Goal: Task Accomplishment & Management: Complete application form

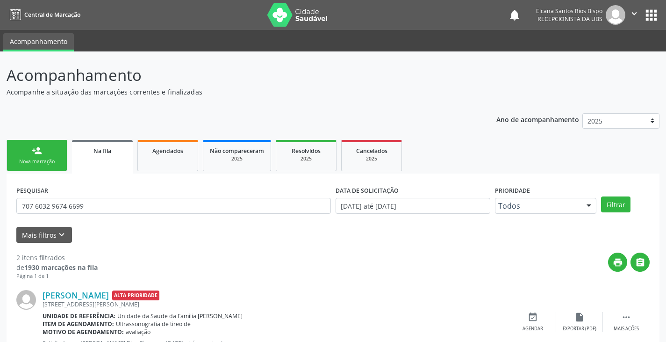
click at [44, 151] on link "person_add Nova marcação" at bounding box center [37, 155] width 61 height 31
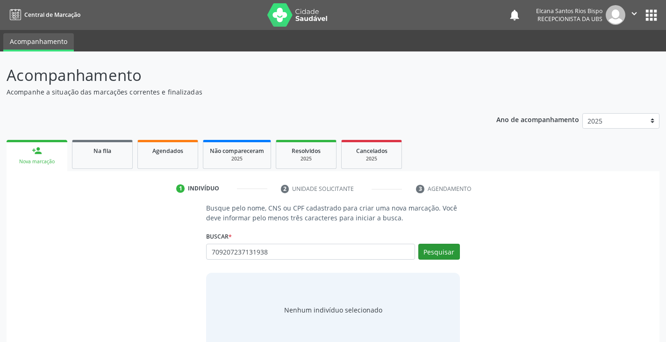
type input "709207237131938"
click at [428, 250] on button "Pesquisar" at bounding box center [439, 251] width 42 height 16
type input "709207237131938"
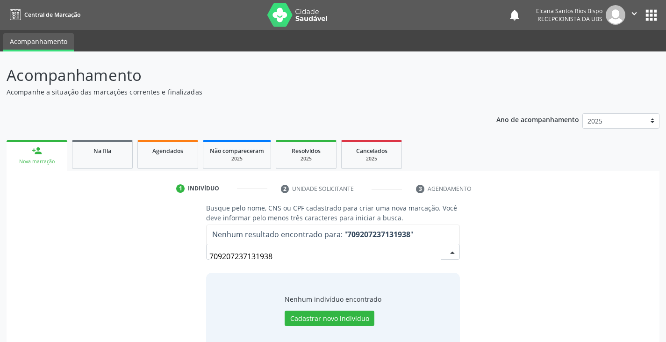
click at [222, 256] on input "709207237131938" at bounding box center [324, 256] width 231 height 19
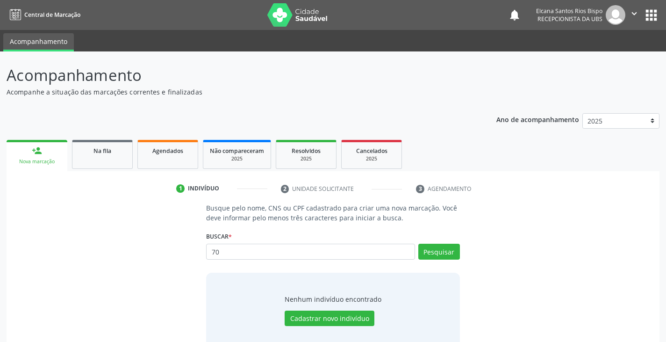
type input "7"
type input "704207237131938"
click at [440, 248] on button "Pesquisar" at bounding box center [439, 251] width 42 height 16
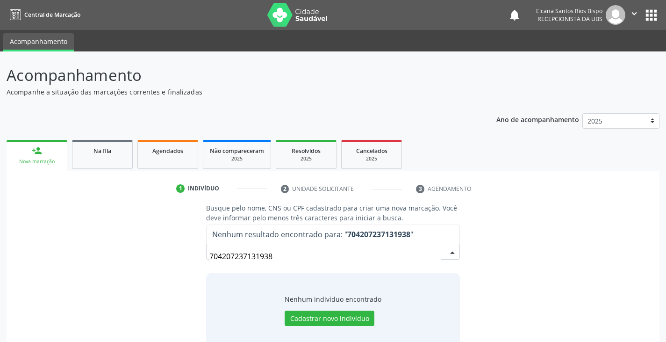
drag, startPoint x: 308, startPoint y: 264, endPoint x: 206, endPoint y: 261, distance: 102.4
click at [206, 261] on div "Busque pelo nome, CNS ou CPF cadastrado para criar uma nova marcação. Você deve…" at bounding box center [333, 275] width 266 height 144
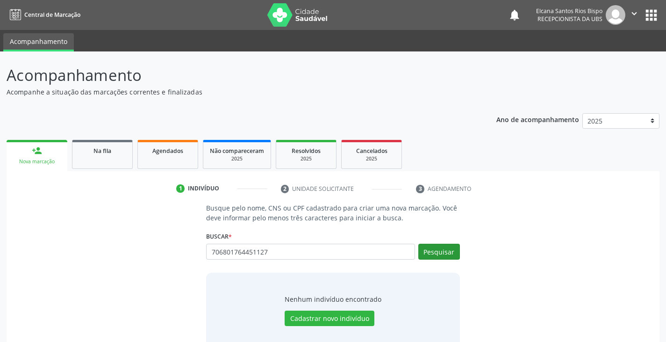
type input "706801764451127"
drag, startPoint x: 444, startPoint y: 252, endPoint x: 439, endPoint y: 266, distance: 14.2
click at [444, 251] on button "Pesquisar" at bounding box center [439, 251] width 42 height 16
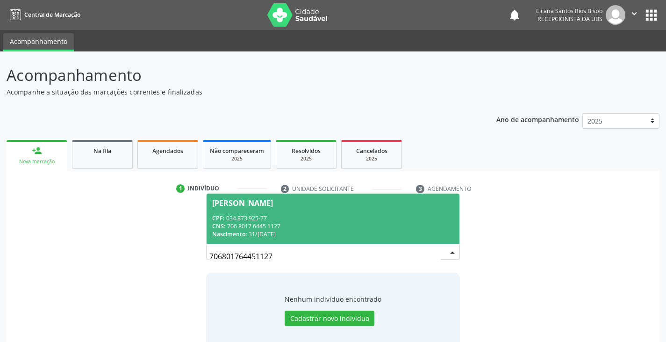
click at [258, 226] on div "CNS: 706 8017 6445 1127" at bounding box center [332, 226] width 241 height 8
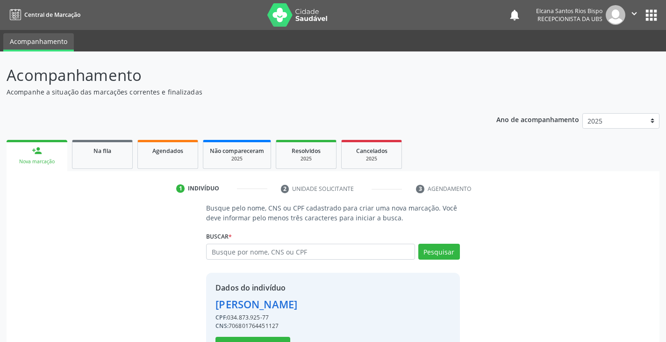
scroll to position [33, 0]
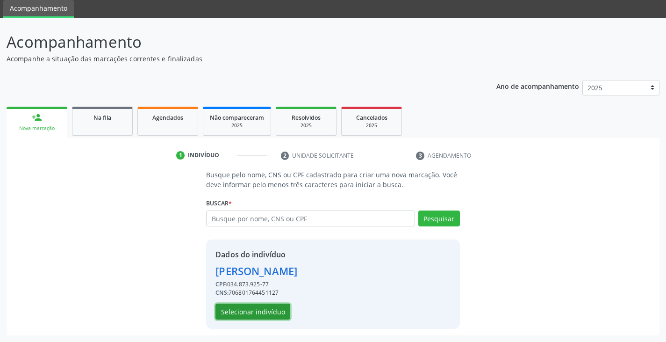
click at [270, 312] on button "Selecionar indivíduo" at bounding box center [252, 311] width 75 height 16
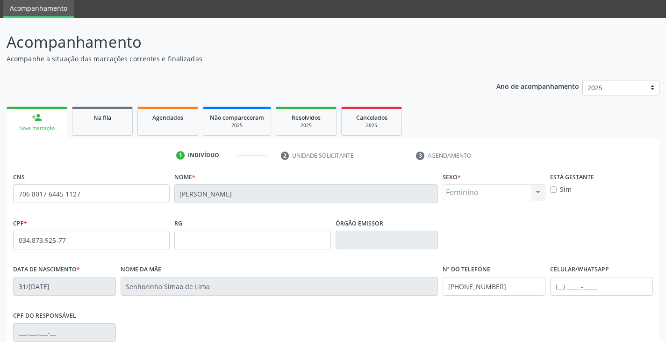
scroll to position [127, 0]
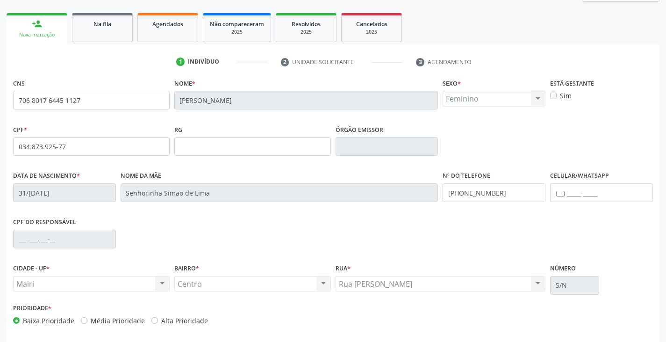
click at [179, 319] on label "Alta Prioridade" at bounding box center [184, 320] width 47 height 10
click at [158, 319] on input "Alta Prioridade" at bounding box center [154, 319] width 7 height 8
radio input "true"
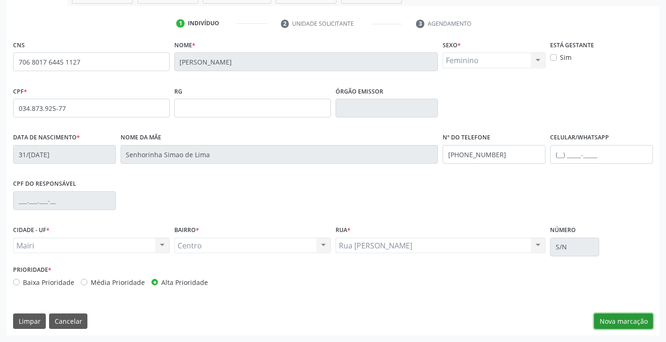
click at [617, 327] on button "Nova marcação" at bounding box center [623, 321] width 59 height 16
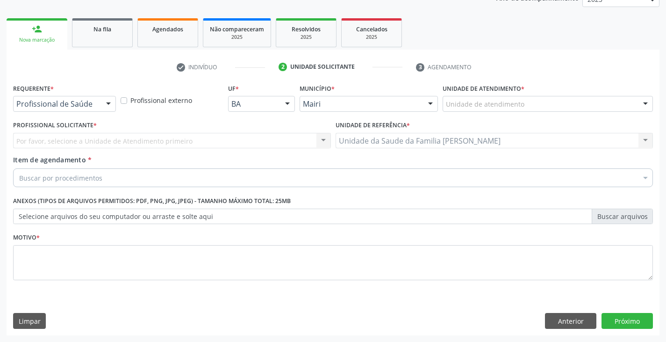
scroll to position [122, 0]
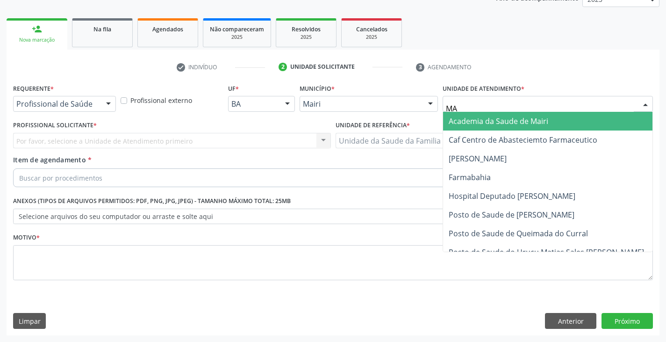
type input "MAR"
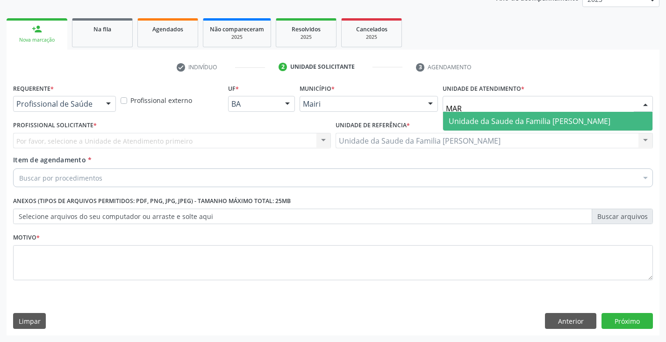
click at [486, 119] on span "Unidade da Saude da Familia [PERSON_NAME]" at bounding box center [530, 121] width 162 height 10
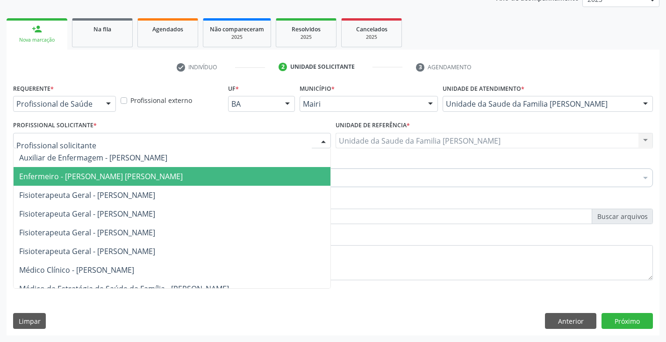
click at [57, 177] on span "Enfermeiro - Keile Kemyly Assis da Silva" at bounding box center [101, 176] width 164 height 10
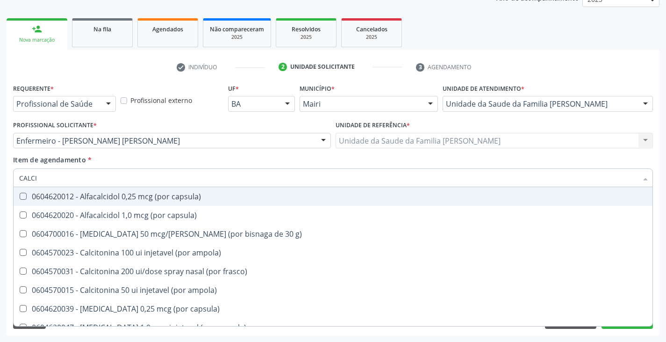
type input "CALCIO"
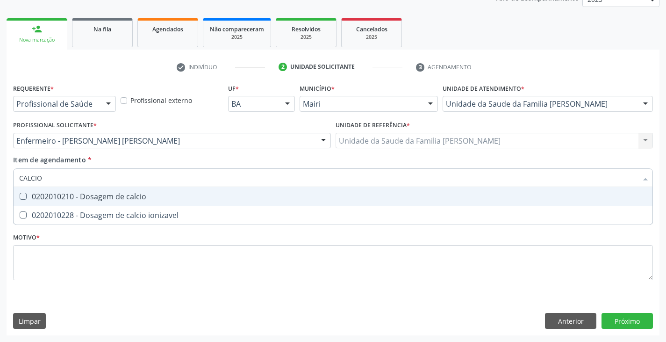
click at [43, 193] on div "0202010210 - Dosagem de calcio" at bounding box center [333, 196] width 628 height 7
checkbox calcio "true"
type input "CALCI"
checkbox calcio "false"
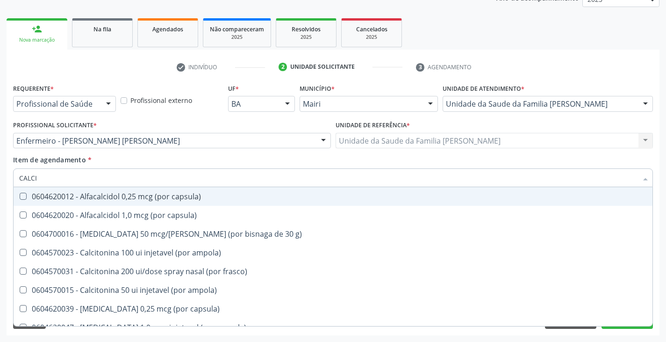
type input "CALC"
checkbox calcio "false"
checkbox calcitonina "true"
type input "CAL"
checkbox calcitonina "false"
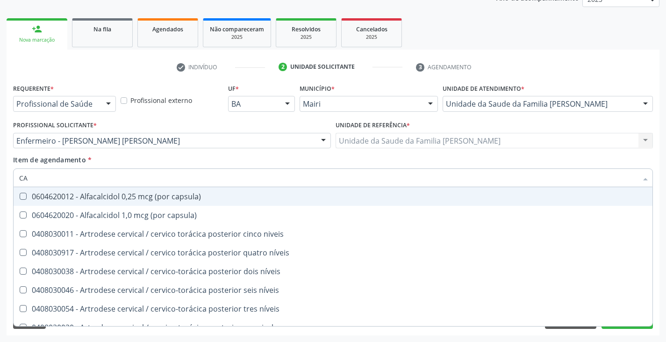
type input "C"
checkbox calcio "false"
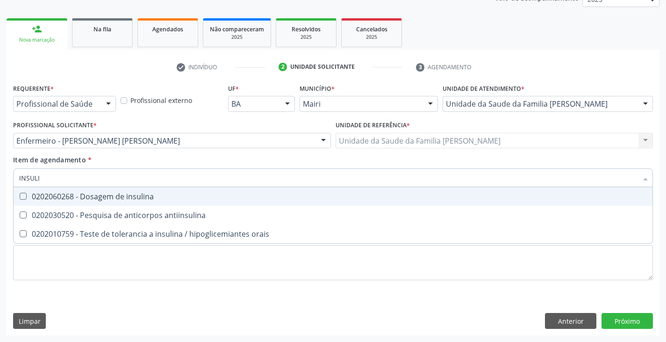
type input "INSULIN"
click at [47, 195] on div "0202060268 - Dosagem de insulina" at bounding box center [333, 196] width 628 height 7
checkbox insulina "true"
type input "INSU"
checkbox insulina "false"
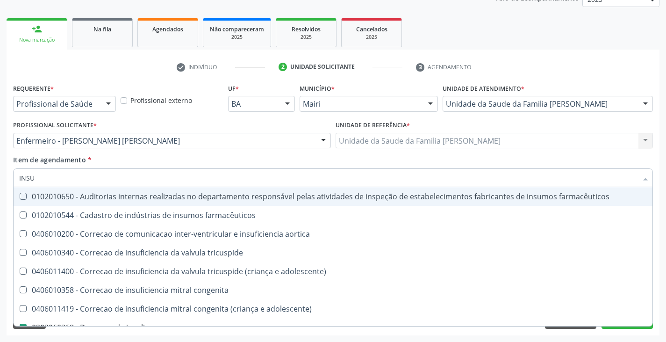
type input "INS"
checkbox insulina "false"
checkbox cronica "true"
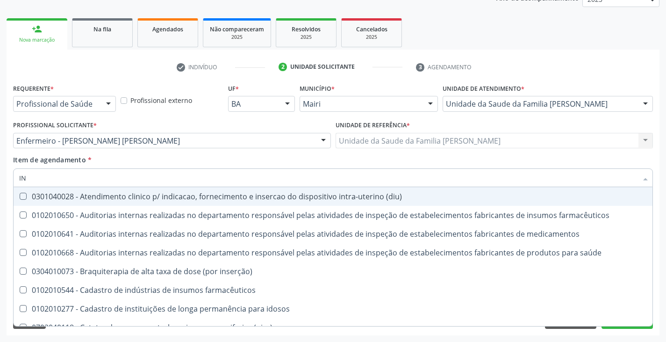
type input "I"
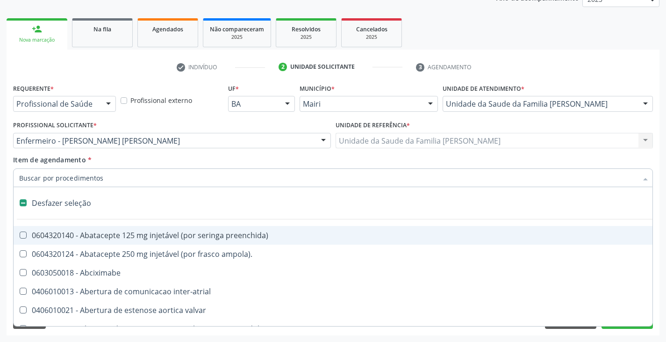
checkbox psicossocial "false"
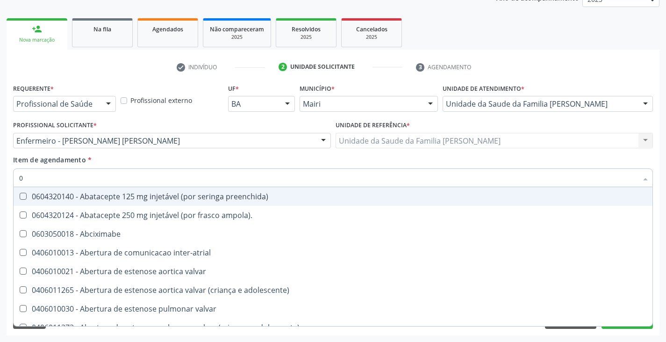
type input "02"
checkbox projecoes\) "true"
checkbox transcutanea "true"
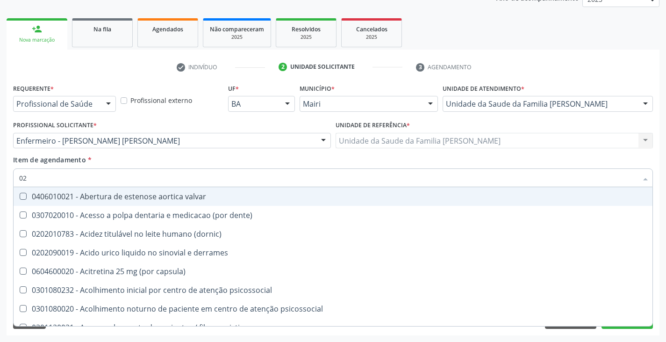
type input "020"
checkbox epispadia "true"
checkbox semana\) "true"
checkbox calcio "false"
checkbox insulina "false"
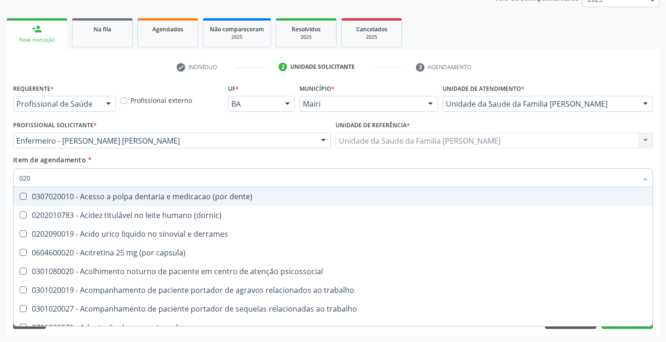
type input "0202"
checkbox escrotal "true"
checkbox lumen "true"
checkbox calcio "false"
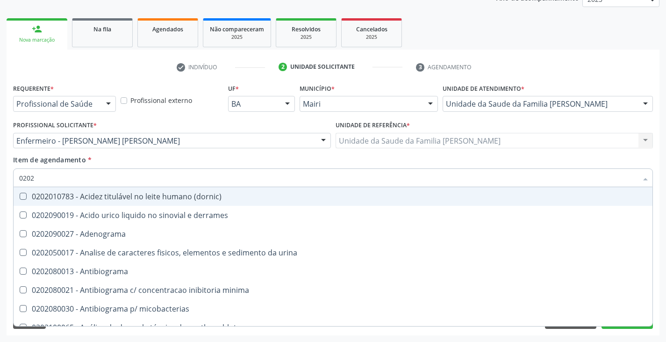
type input "02020"
checkbox amonia "true"
checkbox calcio "false"
checkbox hcg\) "true"
checkbox insulina "false"
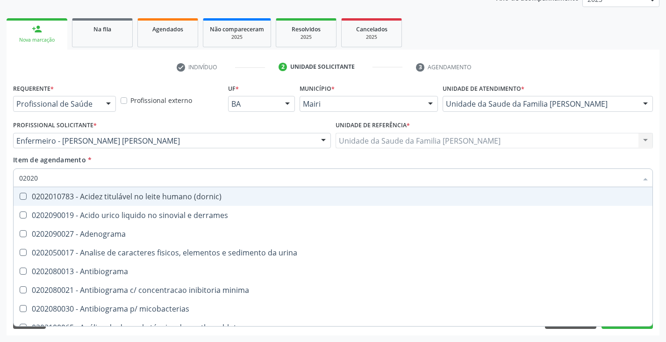
type input "020201"
checkbox liquor "true"
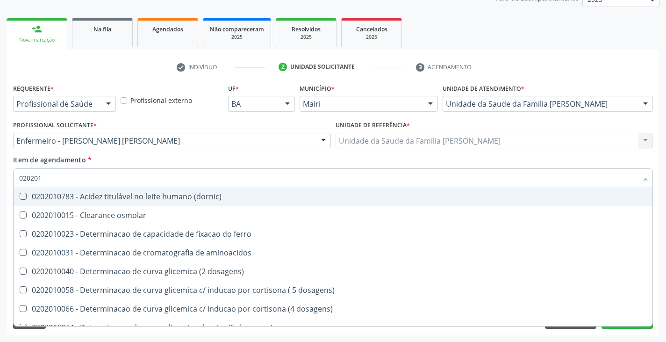
type input "0202010"
checkbox acida "true"
checkbox calcio "false"
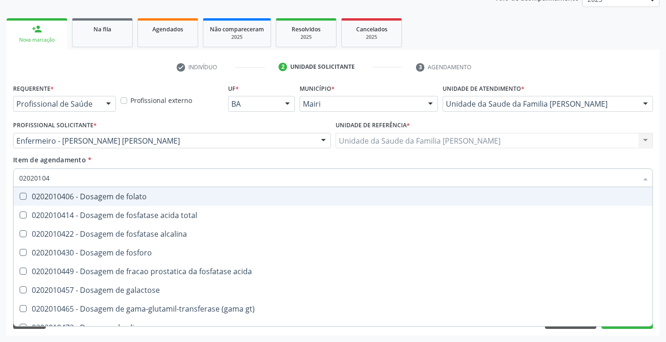
type input "020201047"
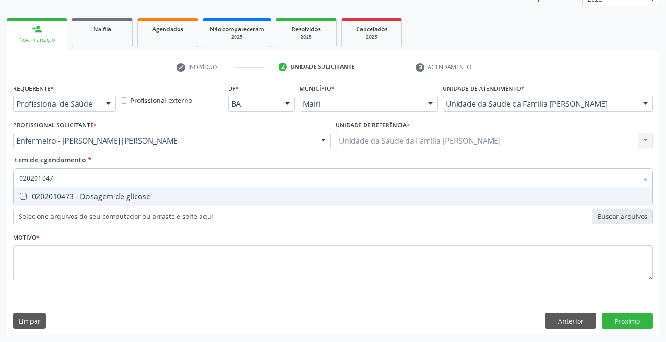
click at [47, 195] on div "0202010473 - Dosagem de glicose" at bounding box center [333, 196] width 628 height 7
checkbox glicose "true"
type input "02020104"
checkbox glicose "false"
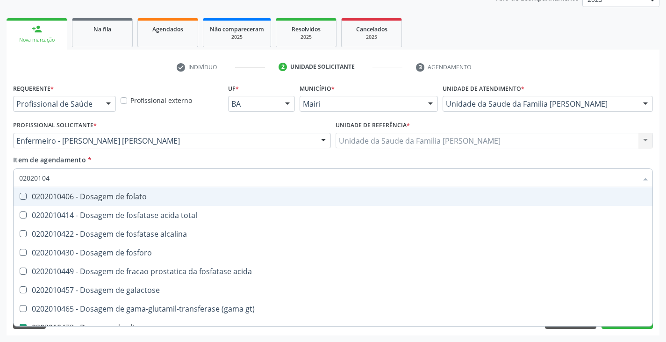
type input "0202010"
checkbox glicose "false"
type input "020201050"
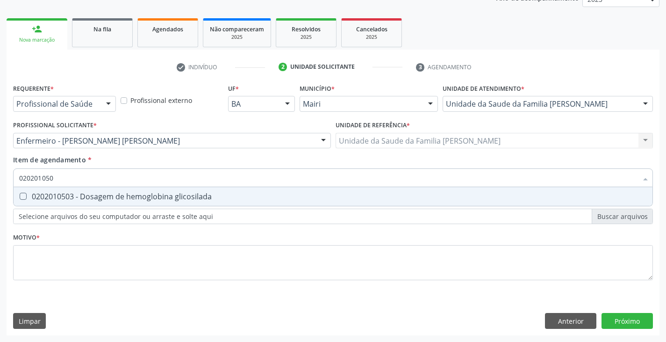
click at [47, 195] on div "0202010503 - Dosagem de hemoglobina glicosilada" at bounding box center [333, 196] width 628 height 7
checkbox glicosilada "true"
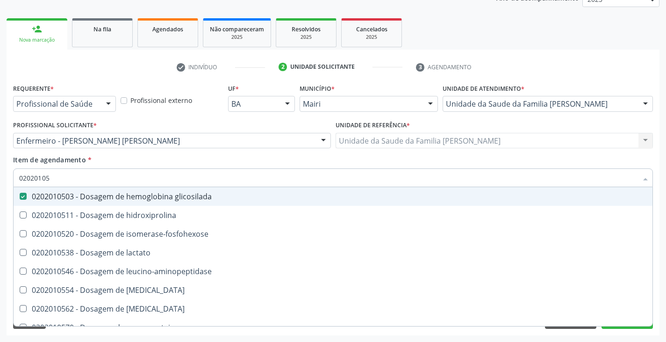
type input "0202010"
checkbox glicosilada "false"
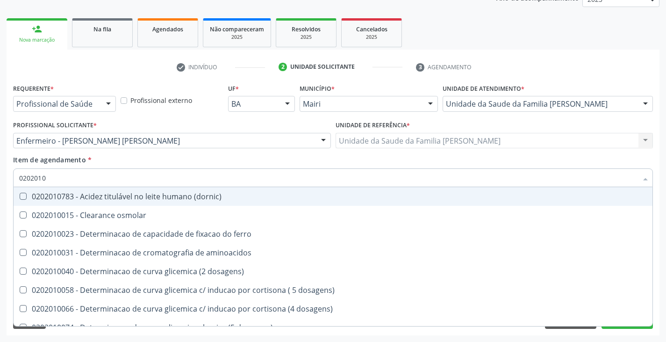
type input "02020102"
checkbox osmolar "true"
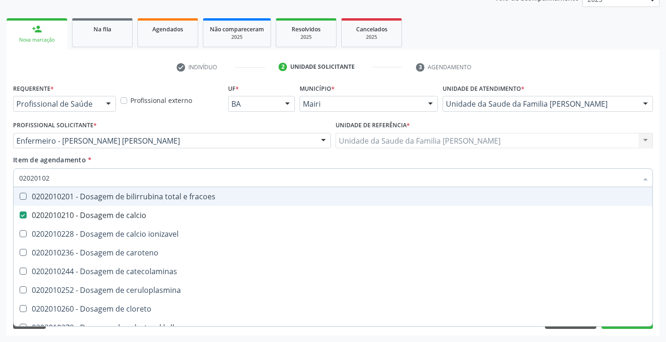
type input "020201029"
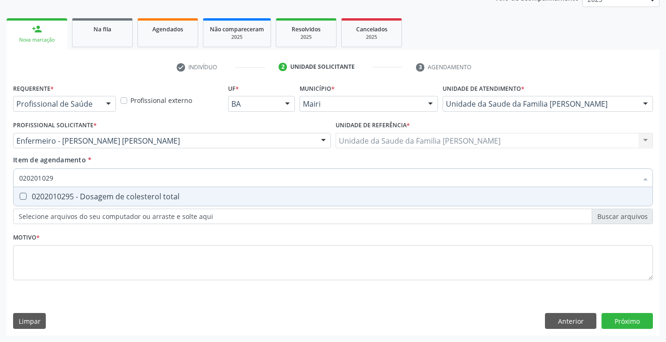
click at [47, 195] on div "0202010295 - Dosagem de colesterol total" at bounding box center [333, 196] width 628 height 7
checkbox total "true"
type input "02020102"
checkbox total "false"
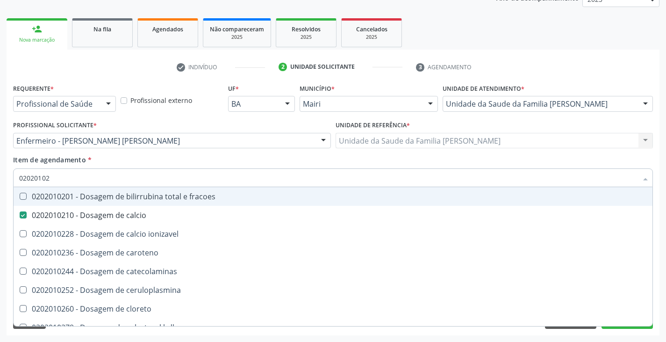
type input "020201028"
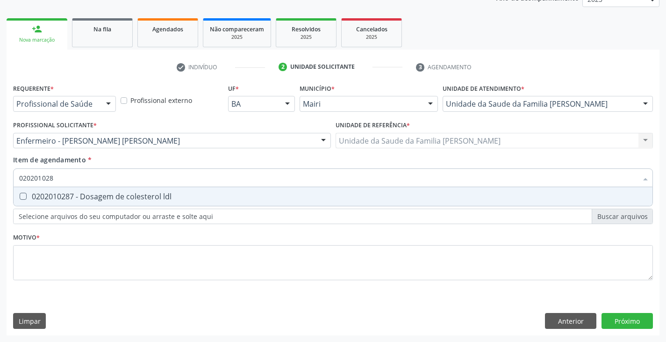
click at [47, 195] on div "0202010287 - Dosagem de colesterol ldl" at bounding box center [333, 196] width 628 height 7
checkbox ldl "true"
type input "02020102"
checkbox ldl "false"
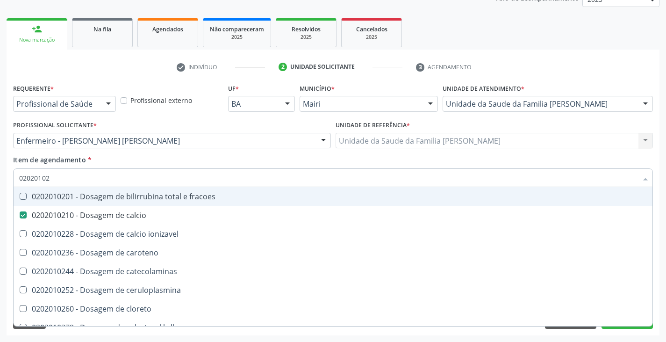
type input "020201027"
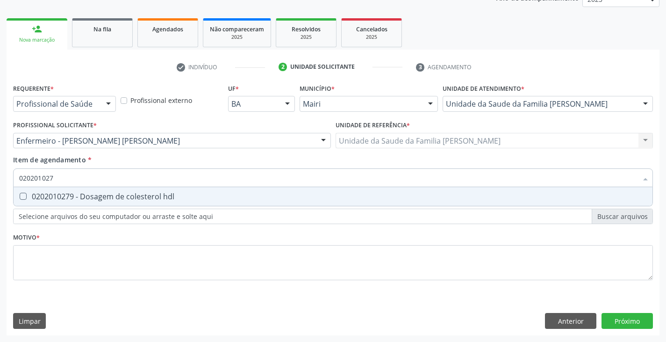
click at [47, 195] on div "0202010279 - Dosagem de colesterol hdl" at bounding box center [333, 196] width 628 height 7
checkbox hdl "true"
type input "02020102"
checkbox hdl "false"
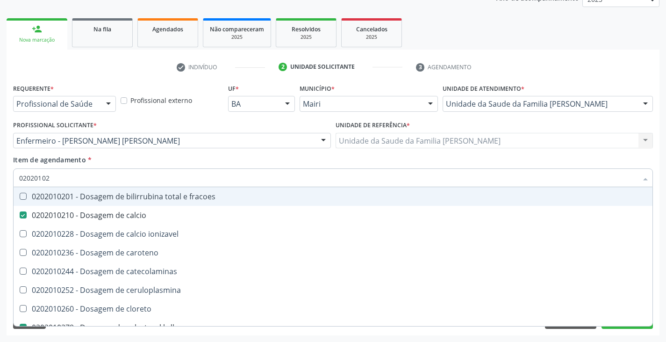
type input "0202010"
checkbox calcio "false"
checkbox hdl "false"
checkbox ldl "false"
checkbox total "false"
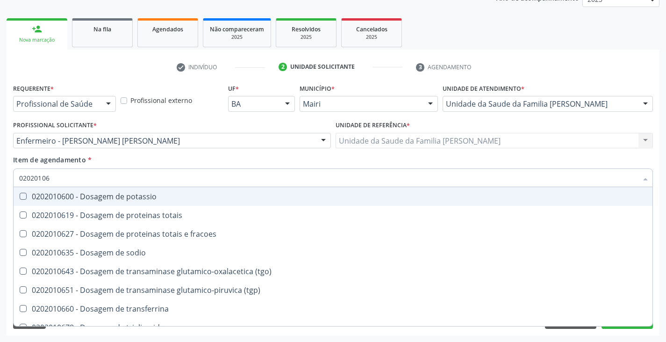
type input "020201067"
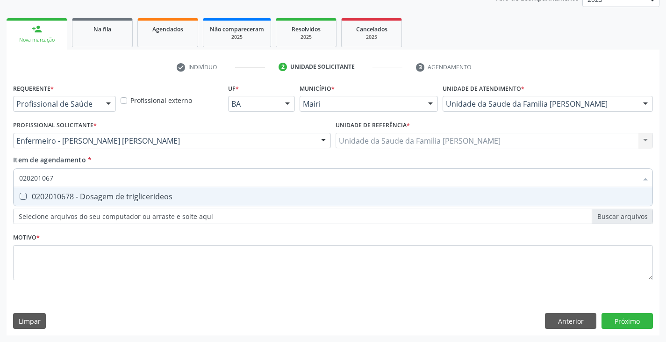
click at [46, 195] on div "0202010678 - Dosagem de triglicerideos" at bounding box center [333, 196] width 628 height 7
checkbox triglicerideos "true"
type input "02020106"
checkbox triglicerideos "false"
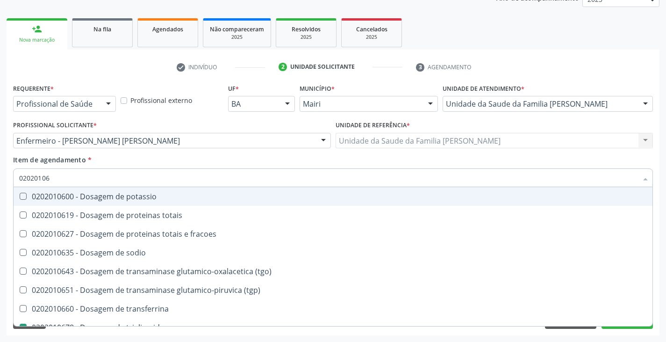
type input "0202010"
checkbox triglicerideos "false"
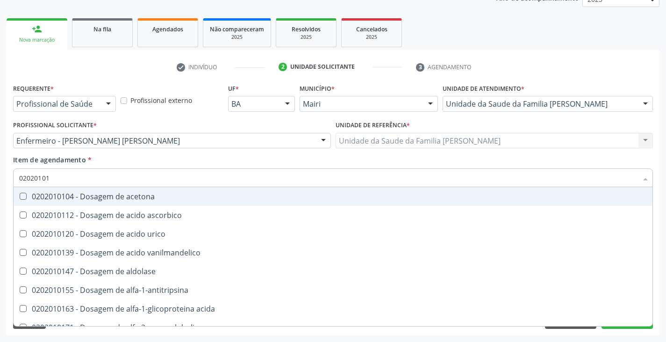
type input "020201012"
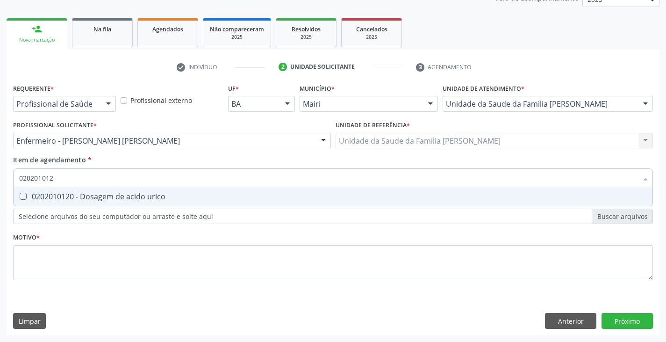
click at [46, 195] on div "0202010120 - Dosagem de acido urico" at bounding box center [333, 196] width 628 height 7
checkbox urico "true"
type input "02020101"
checkbox urico "false"
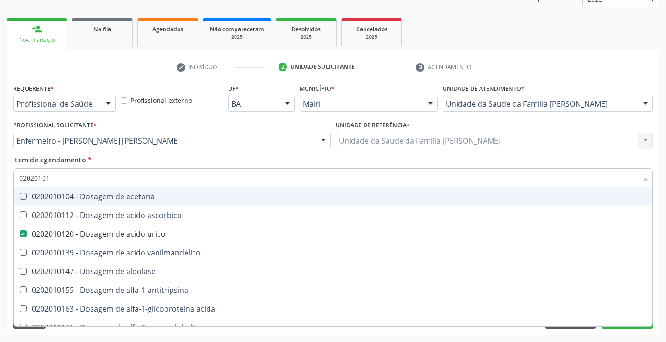
type input "0202010"
checkbox urico "false"
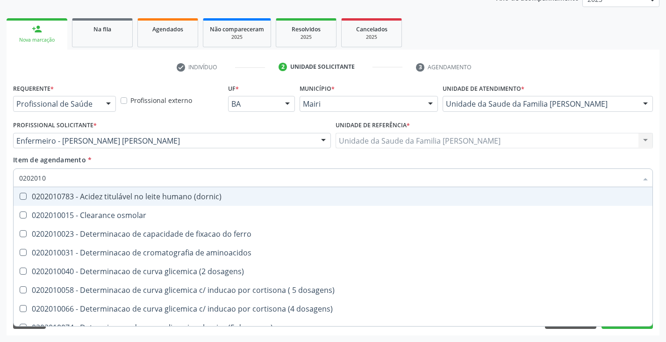
type input "02020106"
checkbox dosagens\) "true"
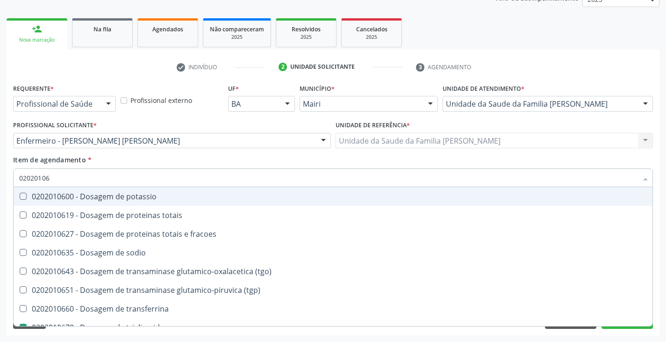
type input "020201064"
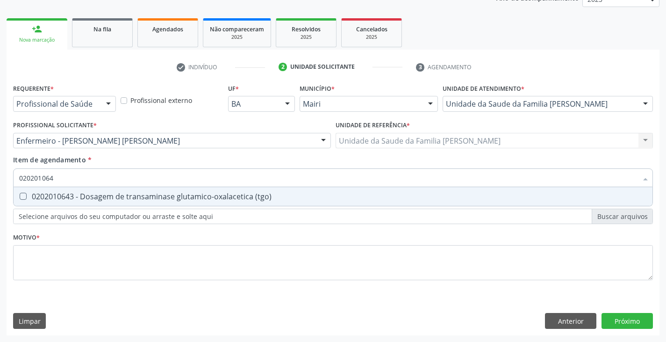
click at [46, 195] on div "0202010643 - Dosagem de transaminase glutamico-oxalacetica (tgo)" at bounding box center [333, 196] width 628 height 7
checkbox \(tgo\) "true"
type input "02020106"
checkbox \(tgo\) "false"
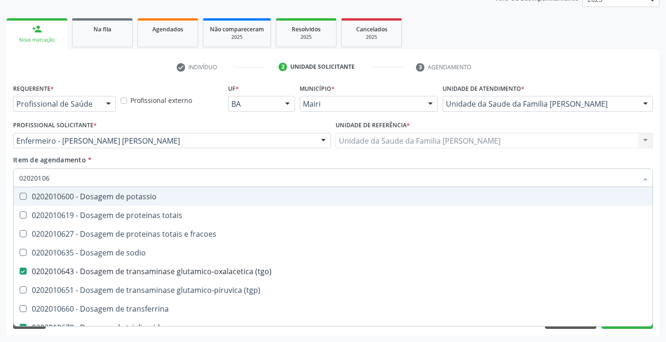
type input "020201065"
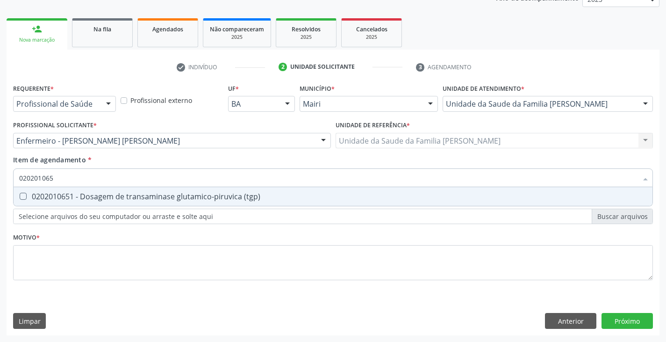
click at [46, 194] on div "0202010651 - Dosagem de transaminase glutamico-piruvica (tgp)" at bounding box center [333, 196] width 628 height 7
checkbox \(tgp\) "true"
type input "02020106"
checkbox \(tgp\) "false"
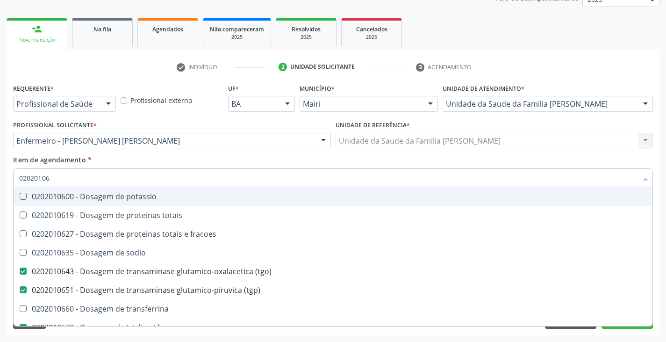
type input "0202010"
checkbox \(tgo\) "false"
checkbox \(tgp\) "false"
checkbox triglicerideos "false"
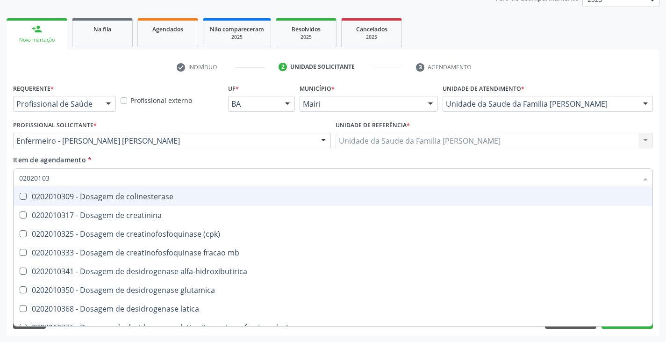
type input "020201031"
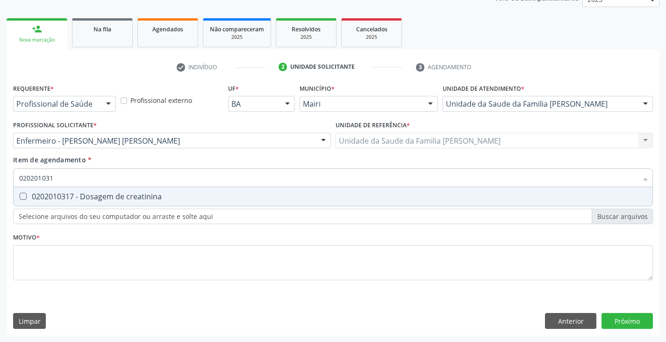
click at [46, 194] on div "0202010317 - Dosagem de creatinina" at bounding box center [333, 196] width 628 height 7
checkbox creatinina "true"
type input "02020103"
checkbox creatinina "false"
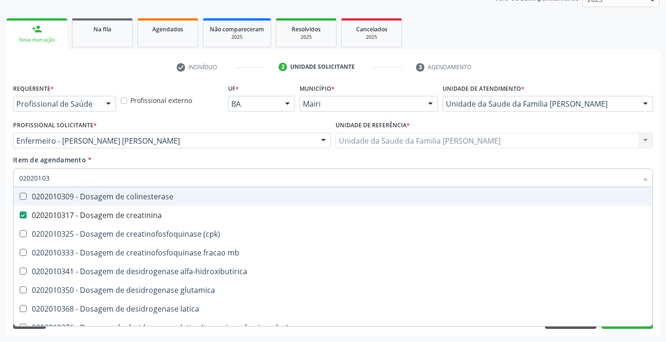
type input "0202010"
checkbox creatinina "false"
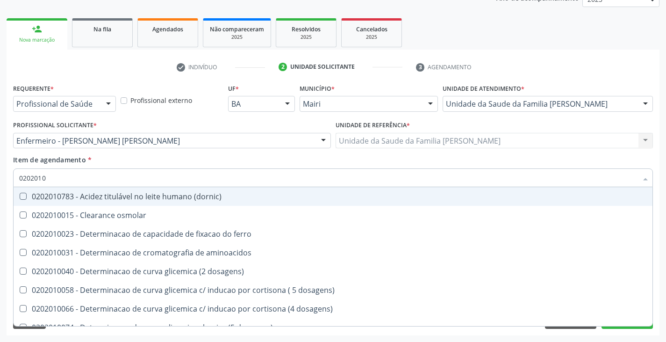
type input "020201"
checkbox urico "false"
checkbox alfa-2-macroglobulina "true"
checkbox calcio "false"
checkbox hdl "false"
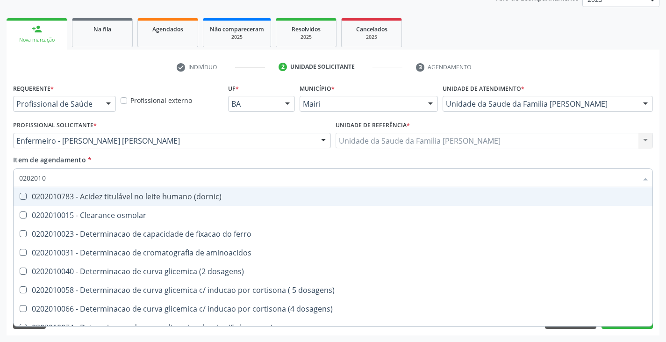
checkbox total "false"
checkbox creatinina "false"
checkbox alfa-hidroxibutirica "true"
checkbox glutamica "true"
checkbox latica "true"
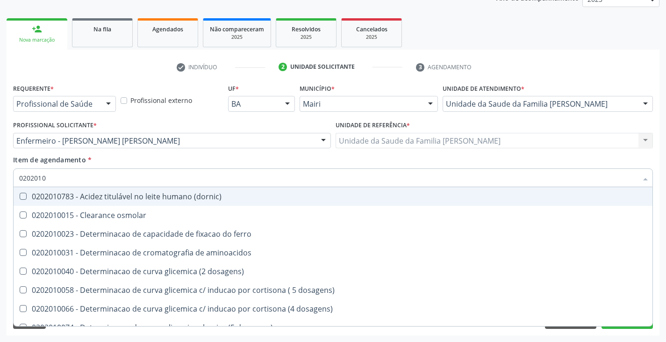
checkbox ferritina "true"
checkbox glicose "false"
checkbox glicosilada "false"
checkbox magnesio "true"
checkbox porfirinas "true"
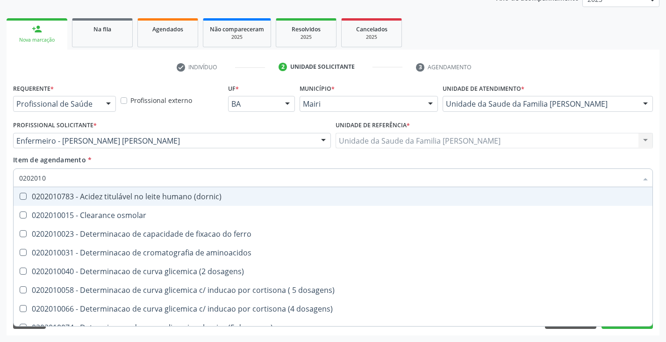
checkbox \(tgo\) "false"
checkbox \(tgp\) "false"
checkbox triglicerideos "false"
checkbox \) "true"
checkbox d-xilose "true"
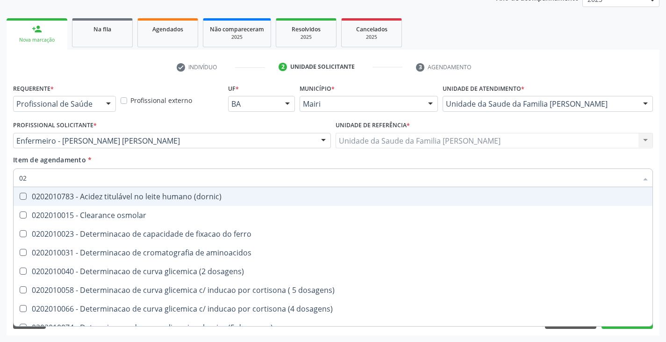
type input "0"
checkbox urico "false"
checkbox calcio "false"
checkbox hdl "false"
checkbox ldl "false"
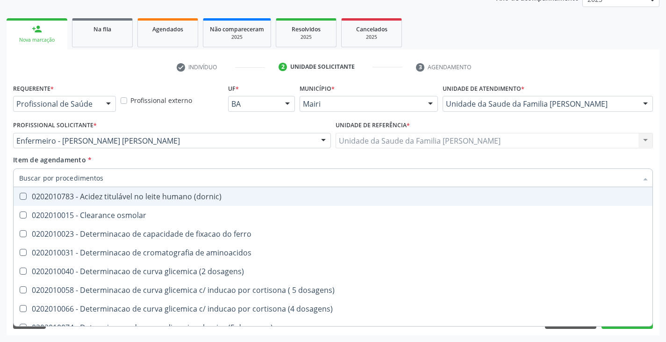
checkbox total "false"
checkbox creatinina "false"
checkbox glicose "false"
checkbox glicosilada "false"
checkbox \(tgo\) "false"
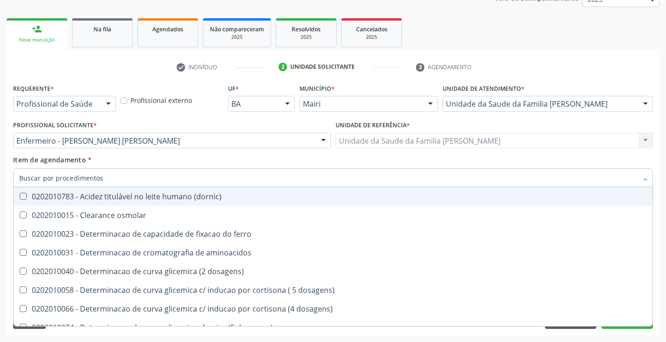
checkbox \(tgp\) "false"
checkbox triglicerideos "false"
checkbox ureia "false"
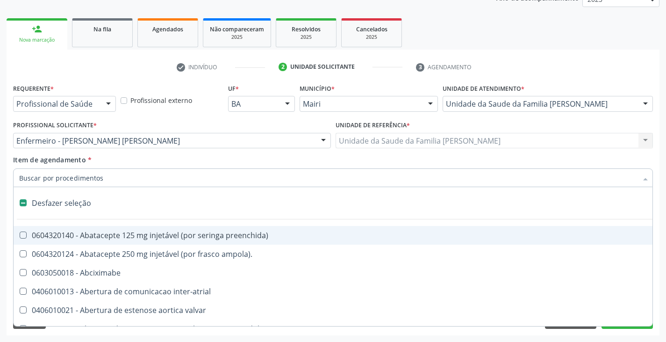
type input "2"
checkbox oncologia "true"
checkbox Colostomia "true"
checkbox grama\) "true"
checkbox revisao "true"
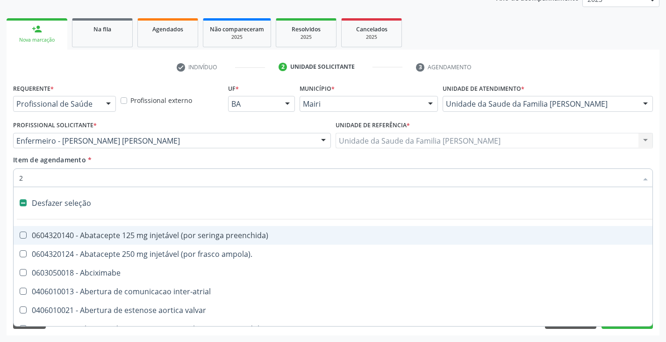
checkbox biologica "true"
checkbox joelho "true"
checkbox dias\) "true"
checkbox basica "true"
checkbox transplantado "true"
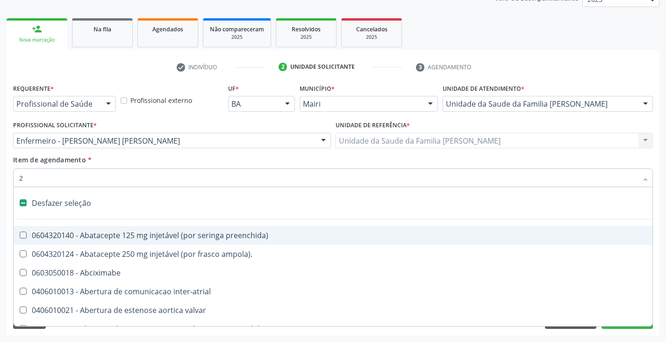
checkbox anos\) "true"
checkbox congenita "true"
checkbox supra-aortica "true"
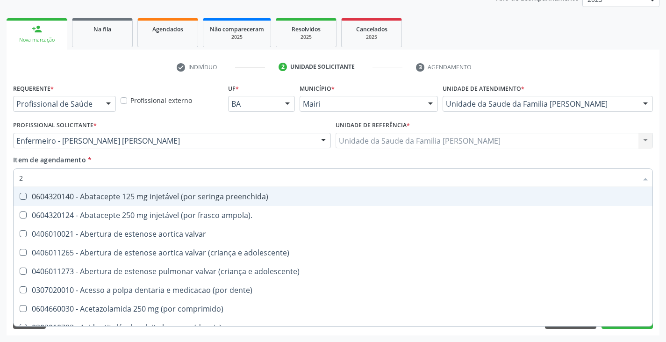
type input "20"
checkbox intra-aortico "true"
checkbox polietileno "true"
checkbox acesso "true"
checkbox fase "true"
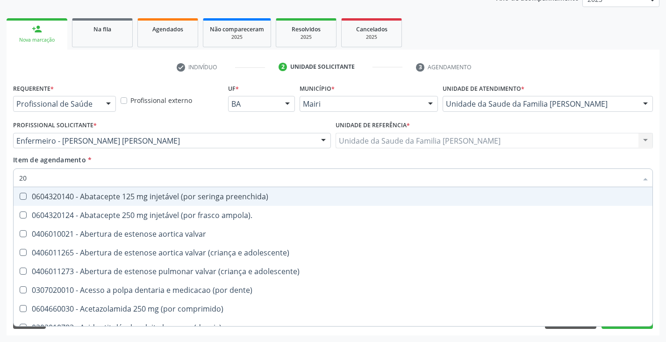
checkbox fase "true"
checkbox urostomizados "true"
checkbox assimetrica "true"
checkbox alveolar "true"
checkbox agua "true"
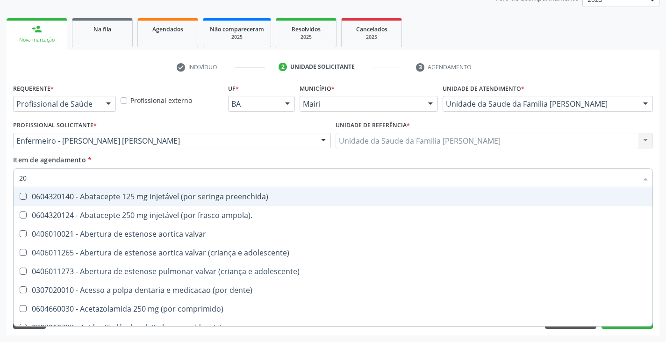
checkbox congênita "true"
checkbox antiplaquetarios "true"
checkbox rt-pcr "true"
checkbox urico "false"
checkbox calcio "false"
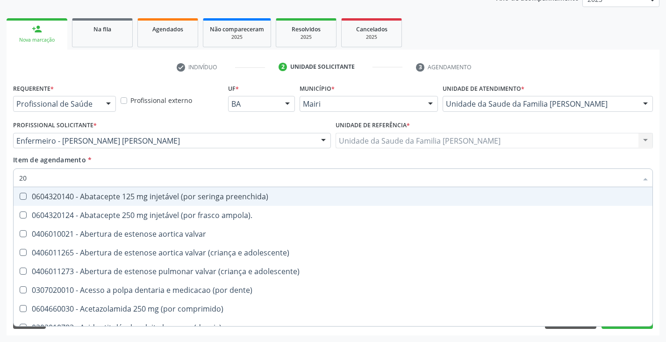
checkbox hdl "false"
checkbox ldl "false"
checkbox total "false"
checkbox creatinina "false"
checkbox glicose "false"
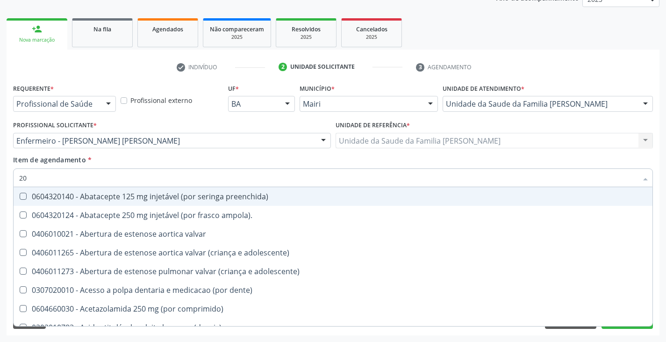
checkbox glicosilada "false"
checkbox insulina "false"
checkbox \(tgo\) "false"
checkbox \(tgp\) "false"
checkbox triglicerideos "false"
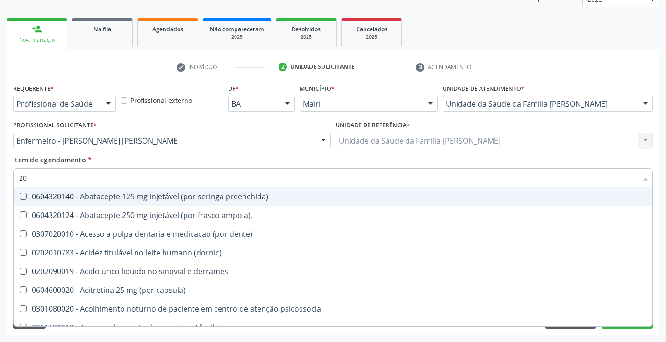
type input "202"
checkbox uroginecológicas "true"
checkbox supervisionada "true"
checkbox olho "true"
checkbox pele "true"
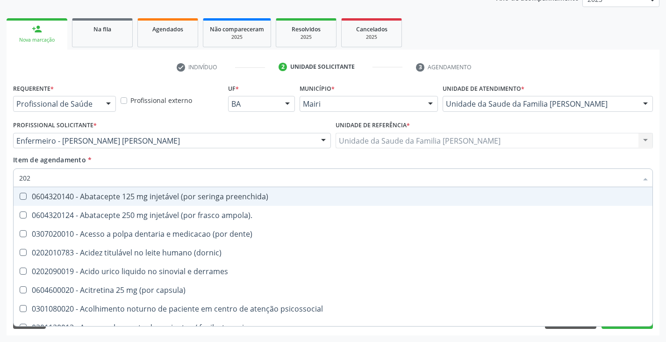
checkbox tireoide "true"
checkbox externo "true"
checkbox face "true"
checkbox doses\) "true"
checkbox criança "true"
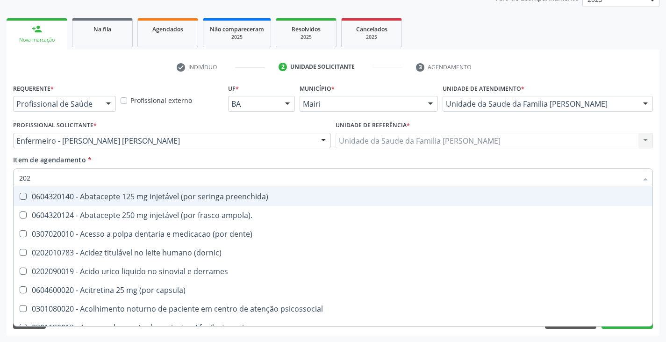
checkbox capsula\) "true"
checkbox antibiotico "true"
checkbox transferências "true"
checkbox urico "false"
checkbox calcio "false"
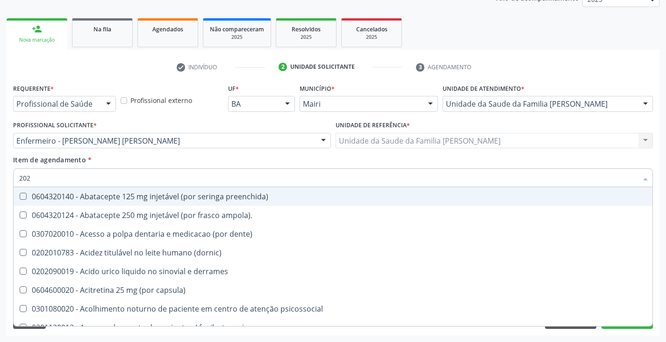
checkbox hdl "false"
checkbox ldl "false"
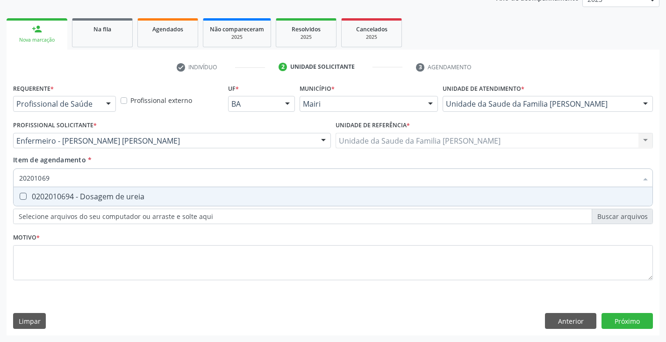
click at [46, 194] on div "0202010694 - Dosagem de ureia" at bounding box center [333, 196] width 628 height 7
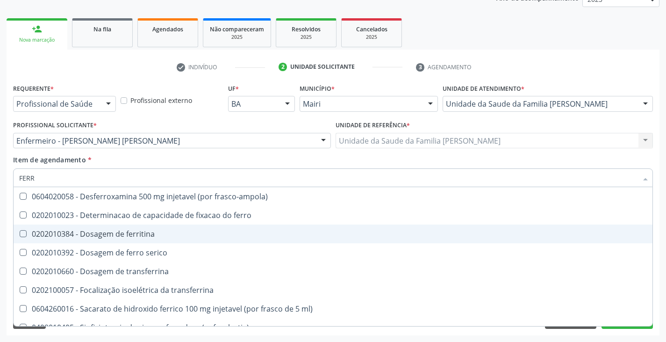
click at [83, 234] on div "0202010384 - Dosagem de ferritina" at bounding box center [333, 233] width 628 height 7
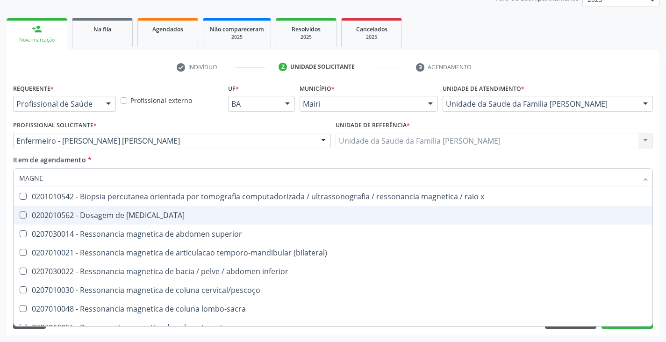
click at [90, 214] on div "0202010562 - Dosagem de magnesio" at bounding box center [333, 214] width 628 height 7
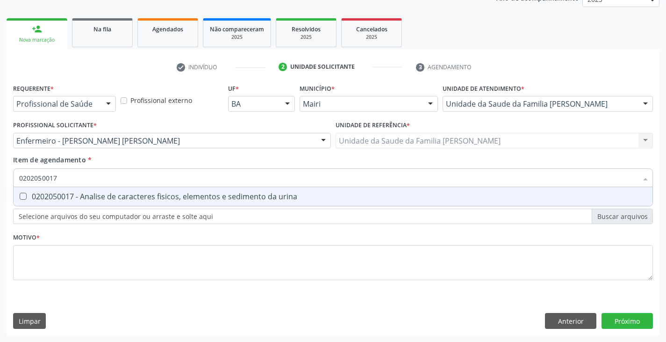
click at [99, 197] on div "0202050017 - Analise de caracteres fisicos, elementos e sedimento da urina" at bounding box center [333, 196] width 628 height 7
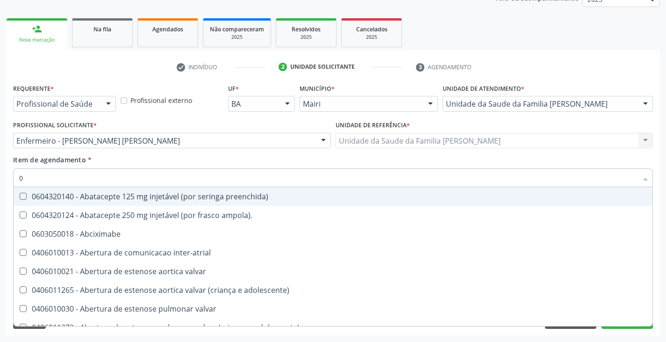
click at [127, 179] on input "0" at bounding box center [328, 177] width 618 height 19
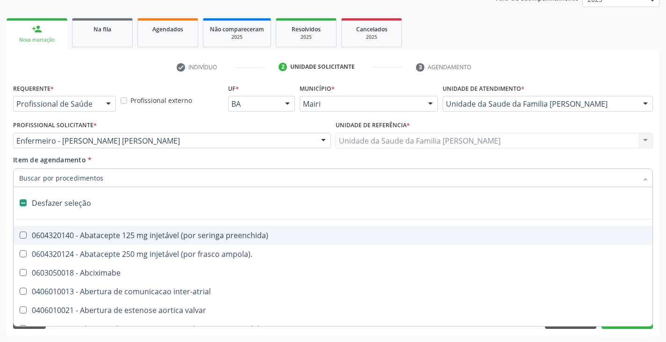
click at [149, 164] on div "Item de agendamento * Desfazer seleção 0604320140 - Abatacepte 125 mg injetável…" at bounding box center [333, 169] width 640 height 29
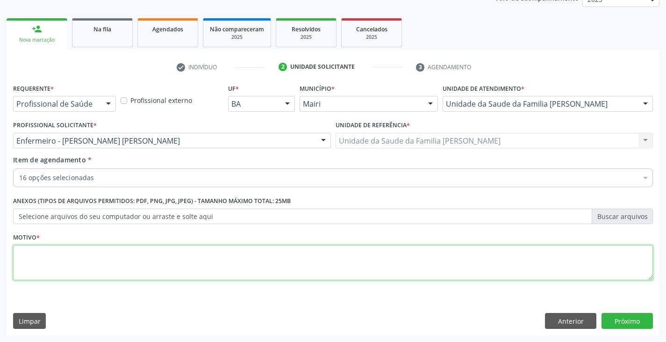
click at [133, 266] on textarea at bounding box center [333, 263] width 640 height 36
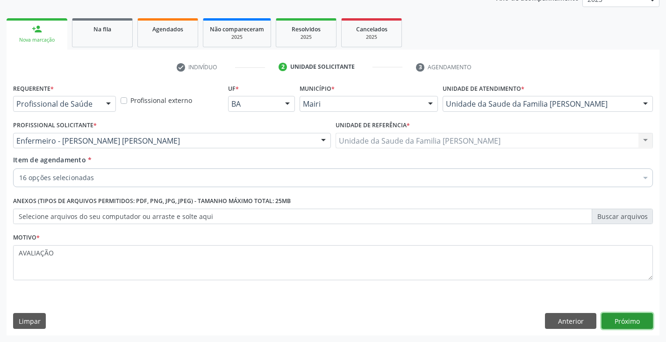
click at [636, 328] on button "Próximo" at bounding box center [626, 321] width 51 height 16
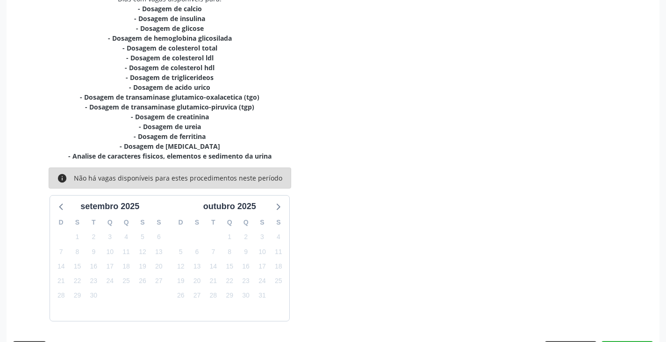
scroll to position [240, 0]
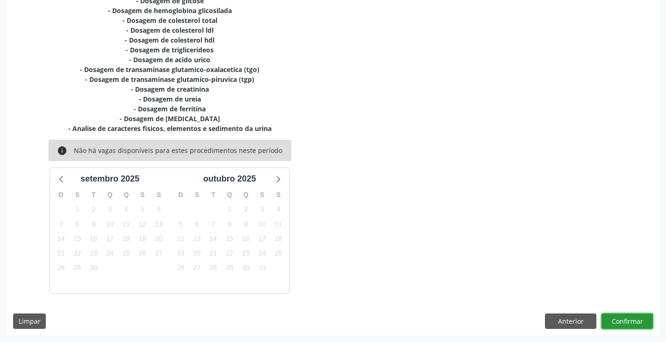
click at [629, 323] on button "Confirmar" at bounding box center [626, 321] width 51 height 16
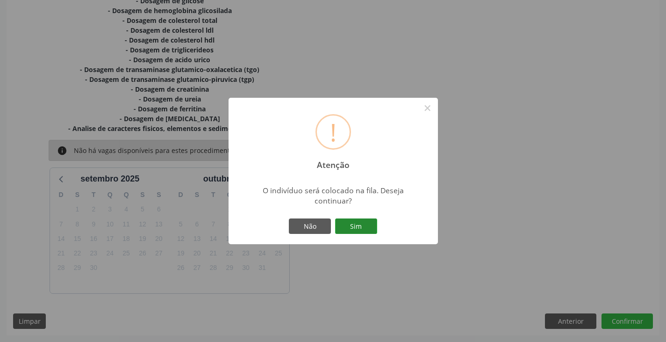
click at [359, 228] on button "Sim" at bounding box center [356, 226] width 42 height 16
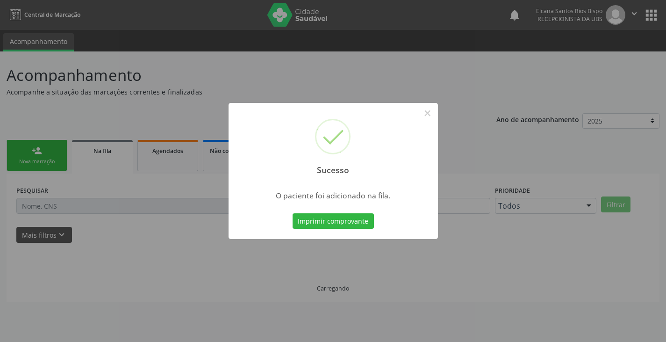
scroll to position [0, 0]
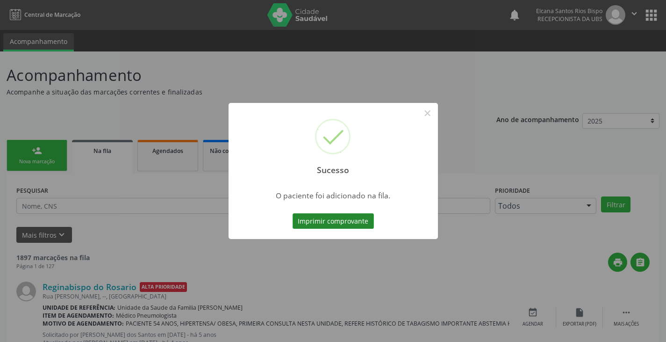
click at [356, 226] on button "Imprimir comprovante" at bounding box center [333, 221] width 81 height 16
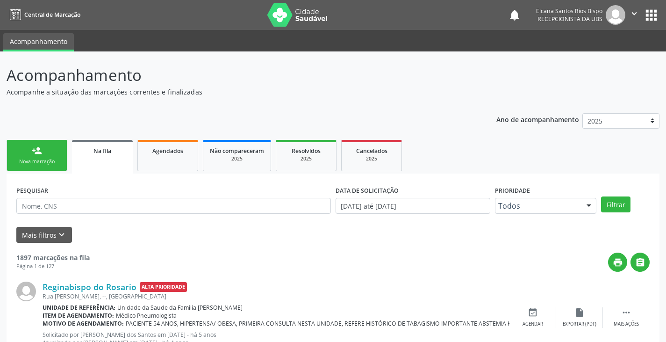
click at [53, 158] on div "Nova marcação" at bounding box center [37, 161] width 47 height 7
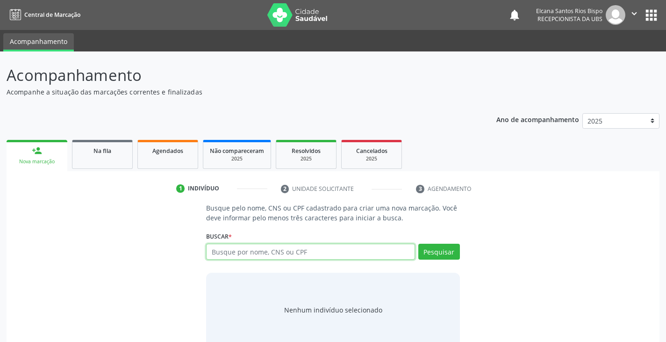
click at [229, 249] on input "text" at bounding box center [310, 251] width 208 height 16
paste input "706 8017 6445 1127"
type input "706 8017 6445 1127"
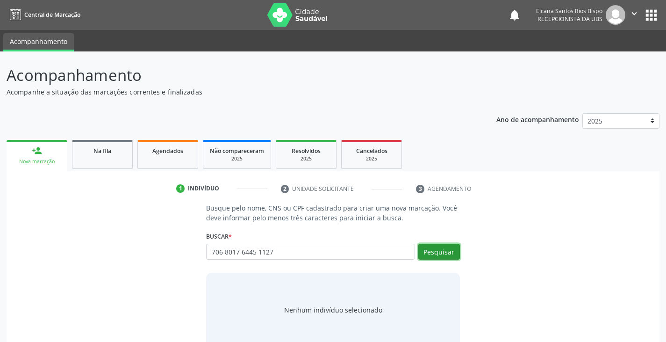
click at [449, 250] on button "Pesquisar" at bounding box center [439, 251] width 42 height 16
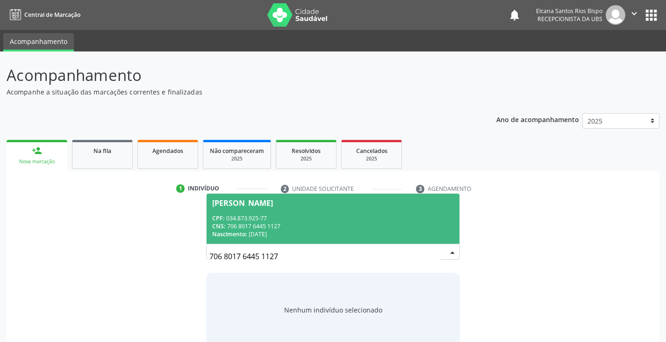
click at [240, 224] on div "CNS: 706 8017 6445 1127" at bounding box center [332, 226] width 241 height 8
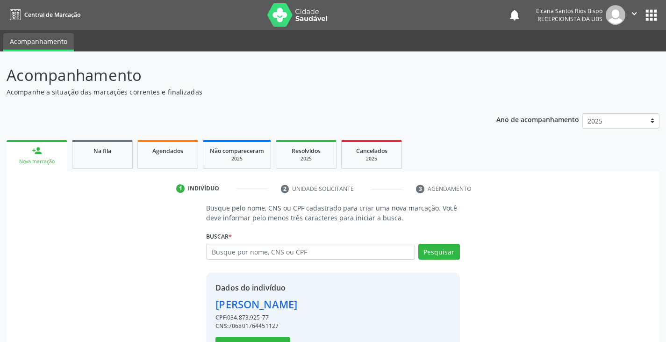
scroll to position [33, 0]
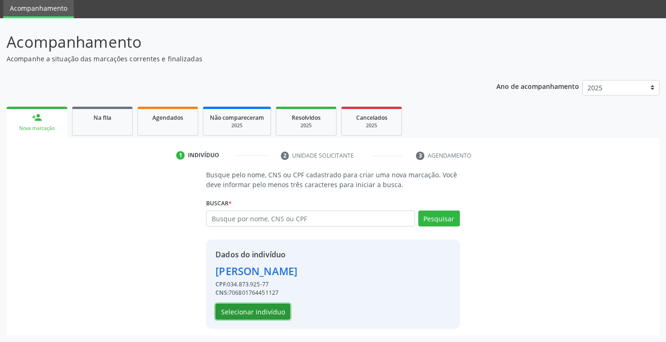
click at [282, 309] on button "Selecionar indivíduo" at bounding box center [252, 311] width 75 height 16
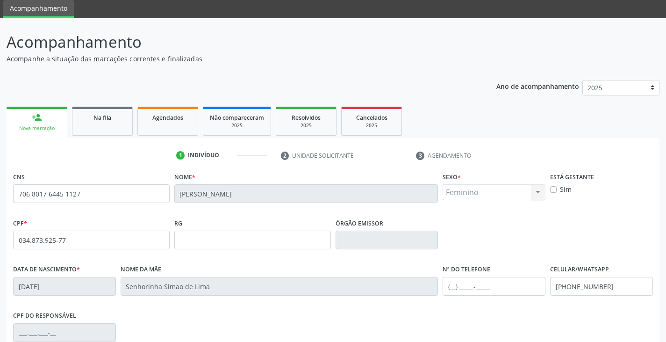
scroll to position [165, 0]
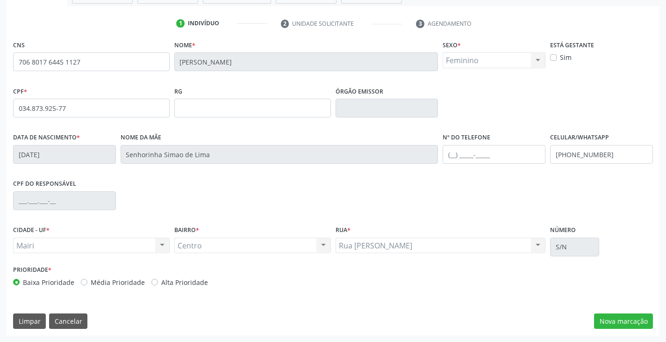
click at [167, 285] on label "Alta Prioridade" at bounding box center [184, 282] width 47 height 10
click at [158, 285] on input "Alta Prioridade" at bounding box center [154, 281] width 7 height 8
radio input "true"
click at [629, 324] on button "Nova marcação" at bounding box center [623, 321] width 59 height 16
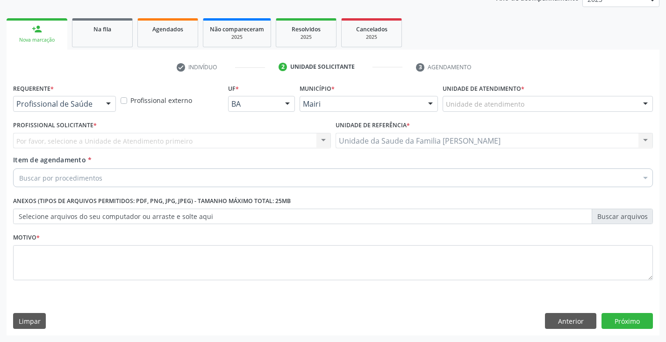
scroll to position [122, 0]
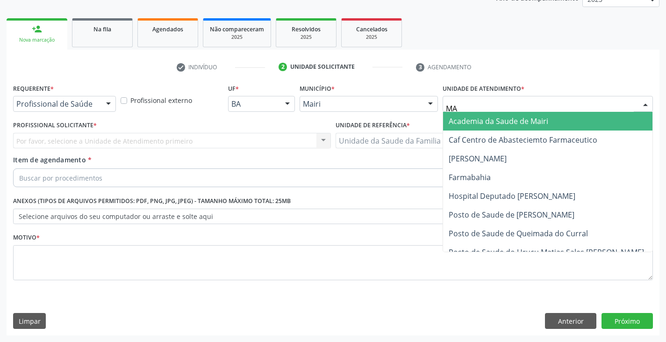
type input "MAR"
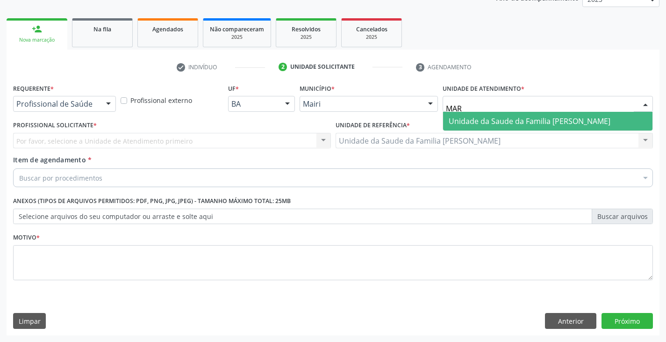
click at [489, 116] on span "Unidade da Saude da Familia [PERSON_NAME]" at bounding box center [530, 121] width 162 height 10
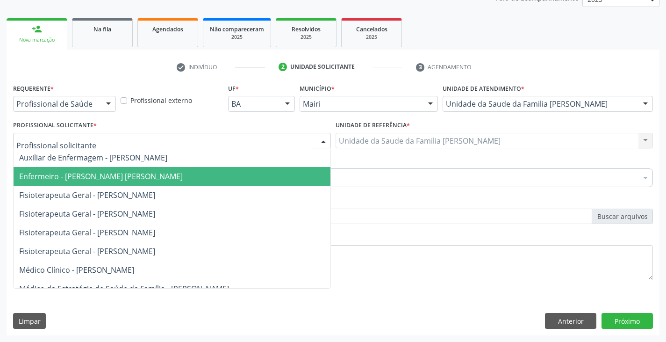
click at [68, 179] on span "Enfermeiro - Keile Kemyly Assis da Silva" at bounding box center [101, 176] width 164 height 10
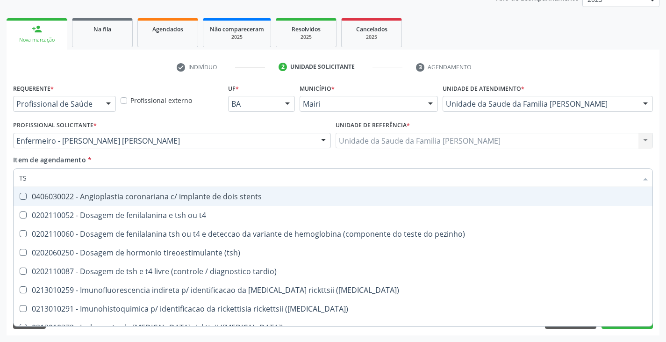
type input "TSH"
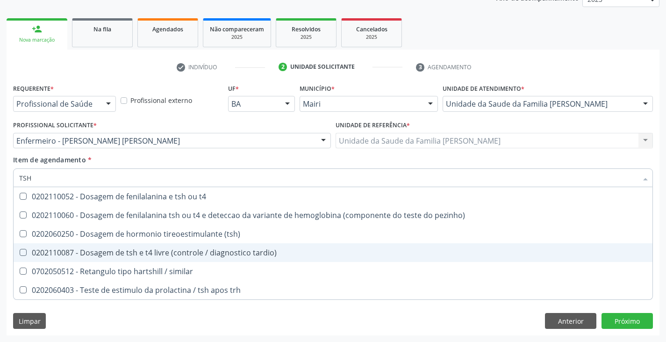
click at [111, 256] on div "0202110087 - Dosagem de tsh e t4 livre (controle / diagnostico tardio)" at bounding box center [333, 252] width 628 height 7
checkbox tardio\) "true"
type input "TS"
checkbox tardio\) "false"
checkbox similar "true"
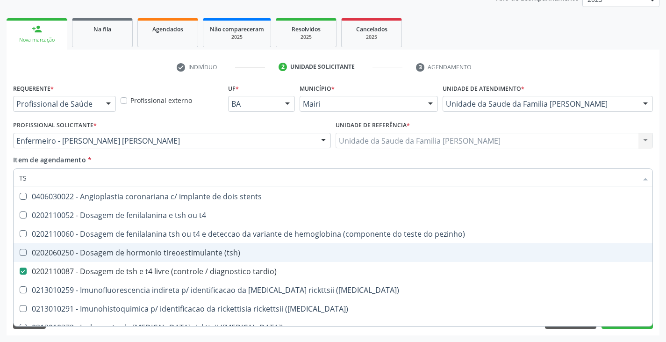
type input "T"
checkbox tardio\) "false"
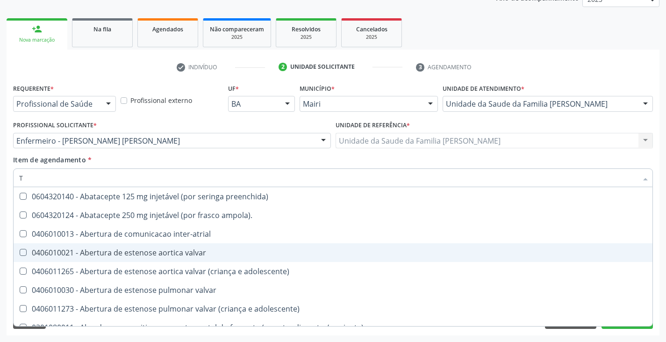
type input "T3"
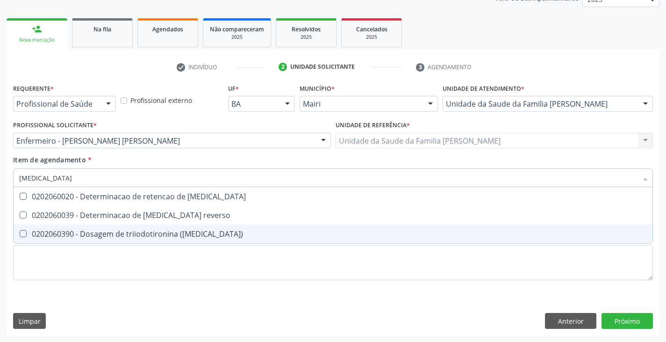
click at [120, 230] on div "0202060390 - Dosagem de triiodotironina (t3)" at bounding box center [333, 233] width 628 height 7
checkbox \(t3\) "true"
type input "T"
checkbox \(t3\) "false"
type input "TESTOS"
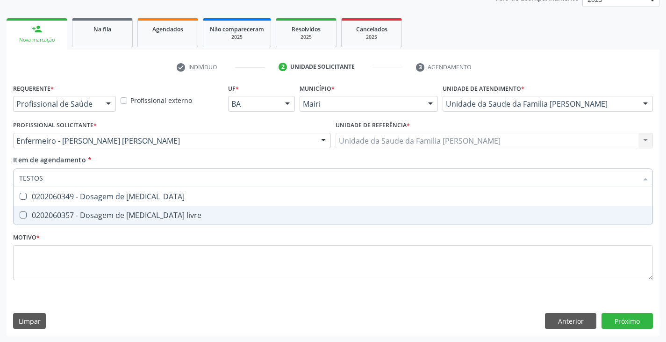
click at [124, 214] on div "0202060357 - Dosagem de testosterona livre" at bounding box center [333, 214] width 628 height 7
checkbox livre "true"
type input "TESTO"
checkbox livre "false"
type input "TEST"
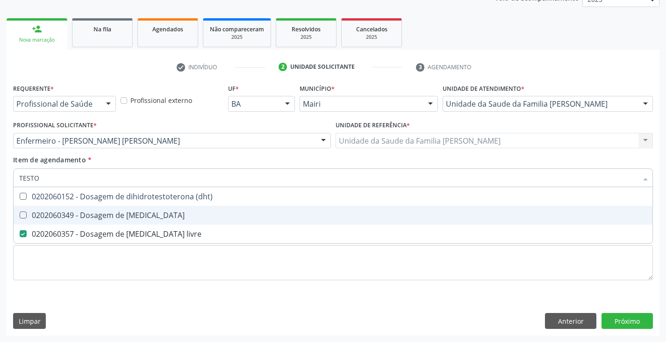
checkbox livre "false"
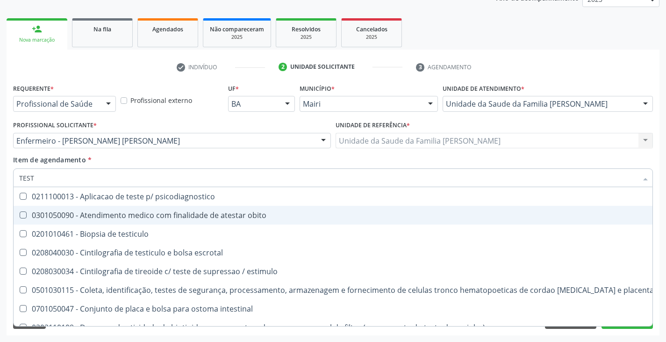
type input "TES"
checkbox livre "false"
checkbox \(tad\) "true"
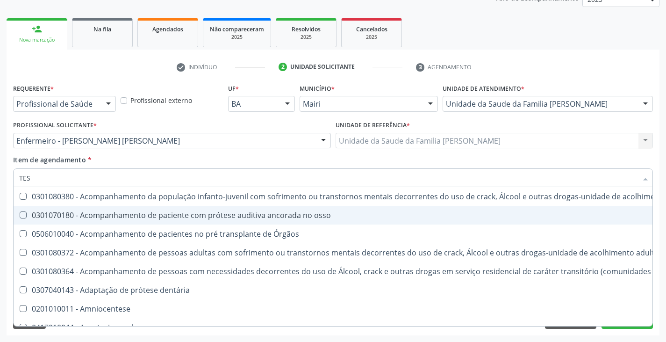
type input "TE"
checkbox livre "false"
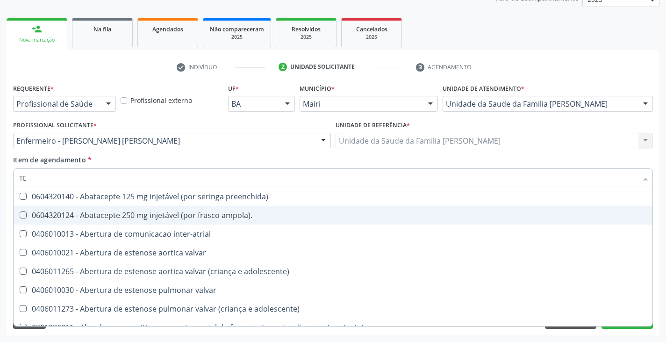
type input "T"
checkbox livre "false"
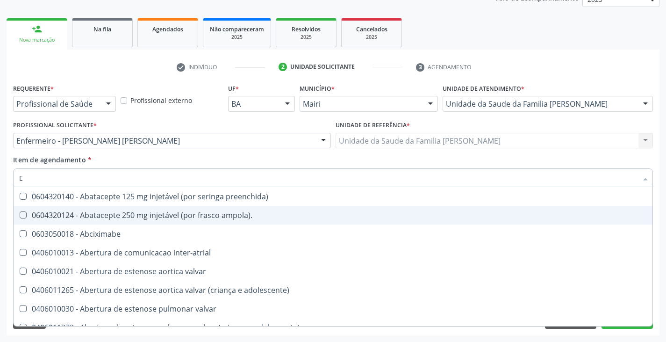
type input "ES"
checkbox completa "true"
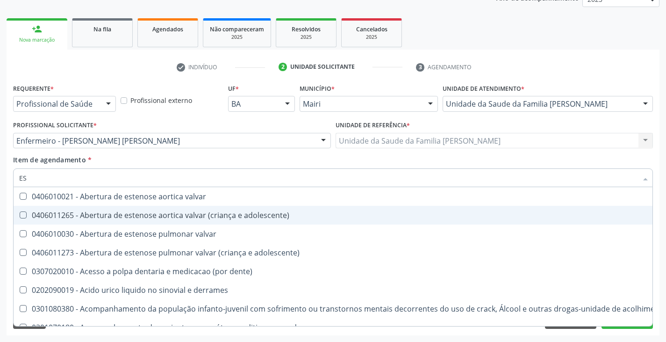
type input "EST"
checkbox coxofemoral "true"
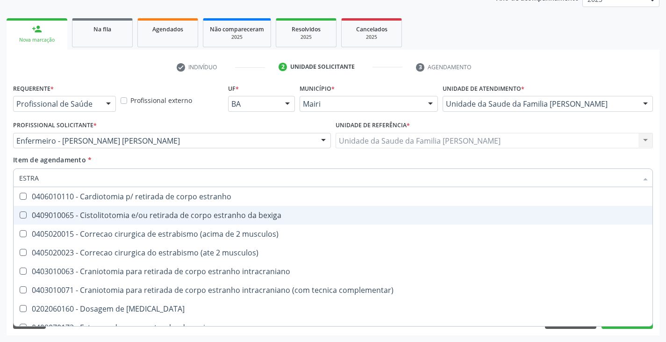
type input "ESTRAD"
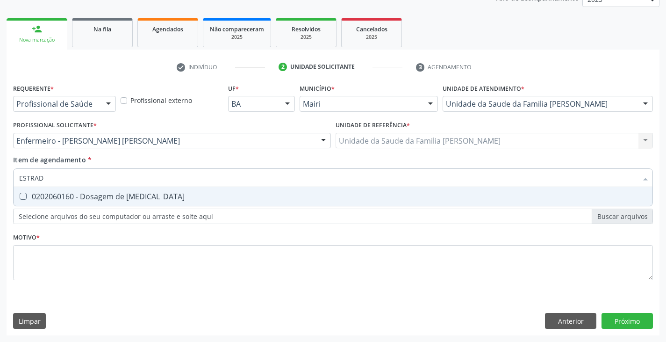
click at [127, 197] on div "0202060160 - Dosagem de estradiol" at bounding box center [333, 196] width 628 height 7
checkbox estradiol "true"
type input "ESTRA"
checkbox estradiol "false"
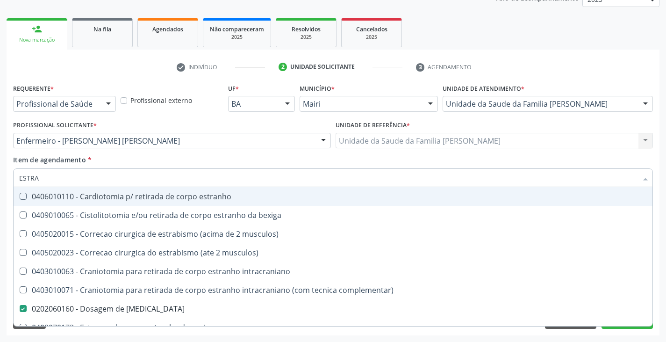
type input "ESTR"
checkbox estradiol "false"
checkbox ureter "true"
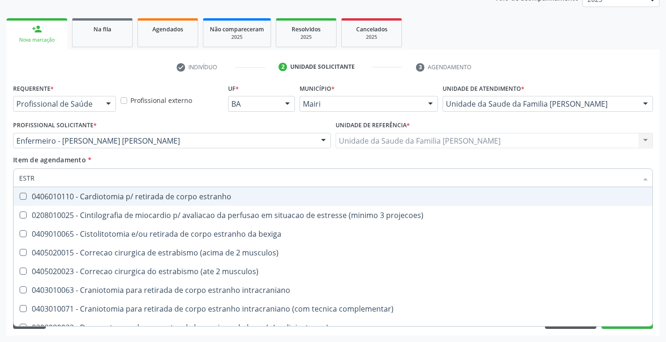
type input "EST"
checkbox estradiol "false"
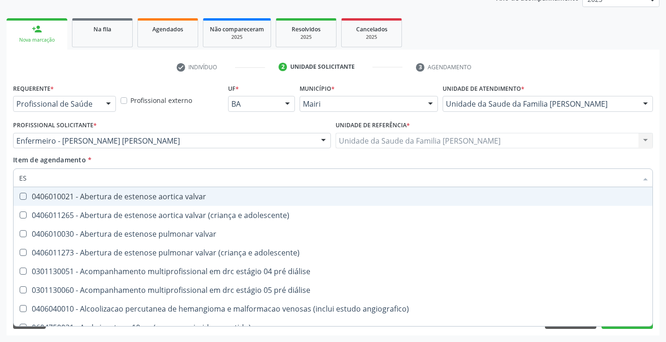
type input "E"
checkbox estradiol "false"
checkbox livre "false"
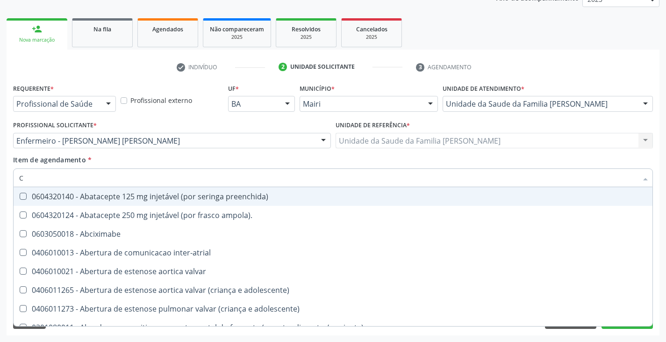
type input "CO"
checkbox \(hemicolectomia\) "true"
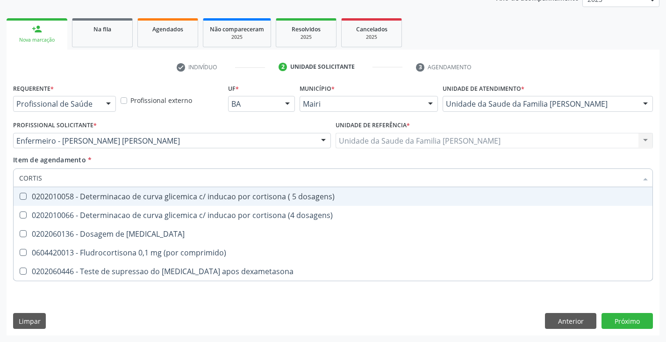
type input "CORTISO"
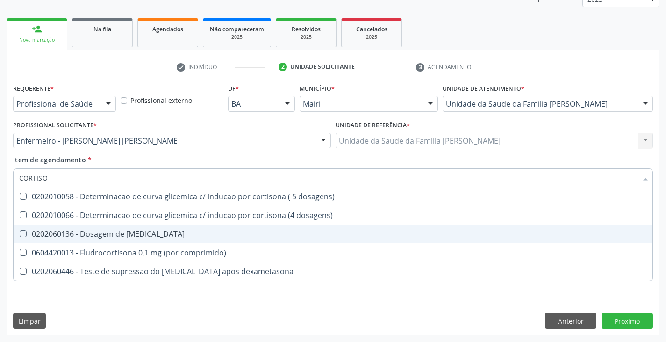
click at [138, 228] on span "0202060136 - Dosagem de cortisol" at bounding box center [333, 233] width 639 height 19
checkbox cortisol "true"
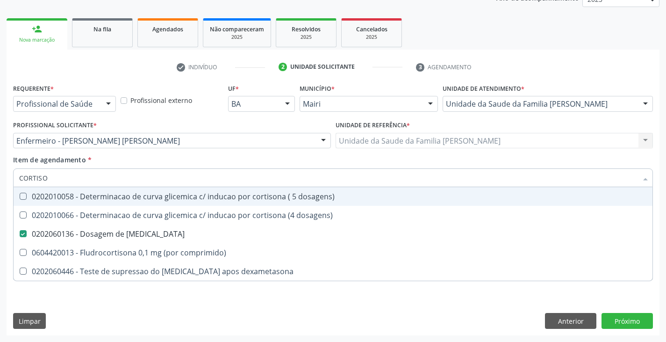
click at [146, 158] on div "Item de agendamento * CORTISO Desfazer seleção 0202010058 - Determinacao de cur…" at bounding box center [333, 169] width 640 height 29
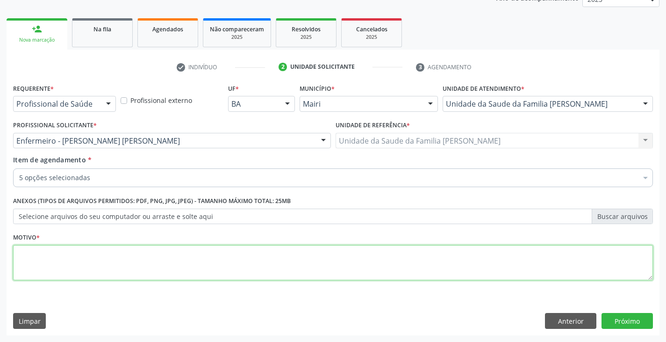
click at [118, 257] on textarea at bounding box center [333, 263] width 640 height 36
type textarea "AVALIAÇÃO"
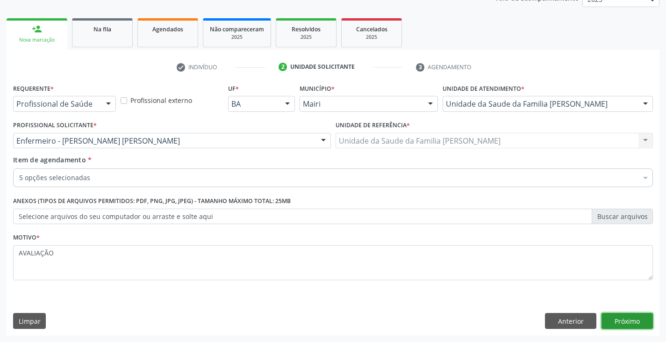
click at [640, 320] on button "Próximo" at bounding box center [626, 321] width 51 height 16
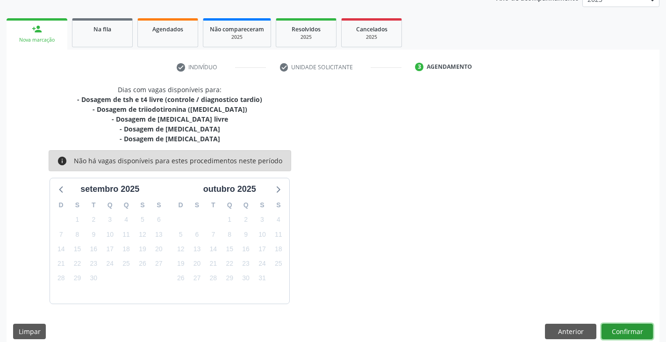
click at [643, 329] on button "Confirmar" at bounding box center [626, 331] width 51 height 16
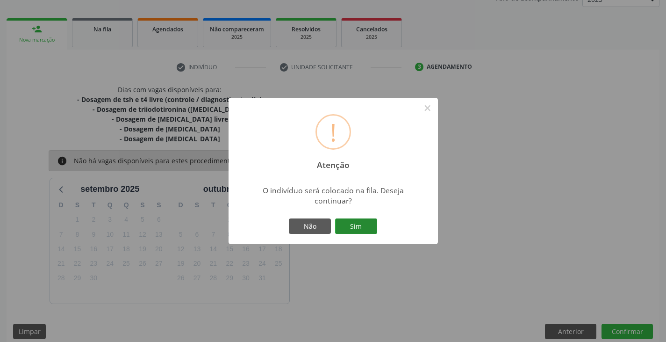
click at [370, 220] on button "Sim" at bounding box center [356, 226] width 42 height 16
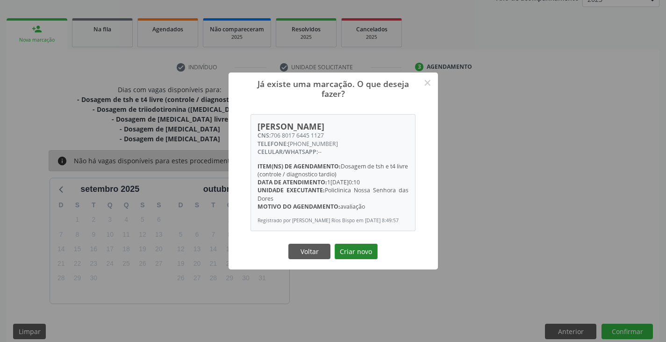
click at [373, 259] on button "Criar novo" at bounding box center [356, 251] width 43 height 16
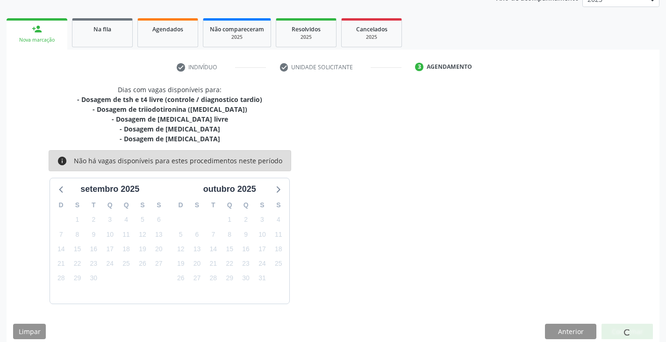
scroll to position [0, 0]
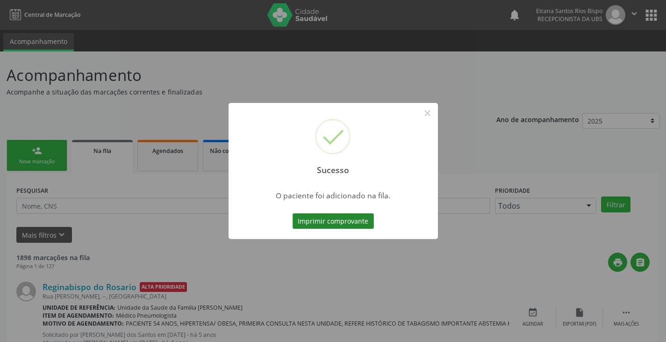
click at [355, 225] on button "Imprimir comprovante" at bounding box center [333, 221] width 81 height 16
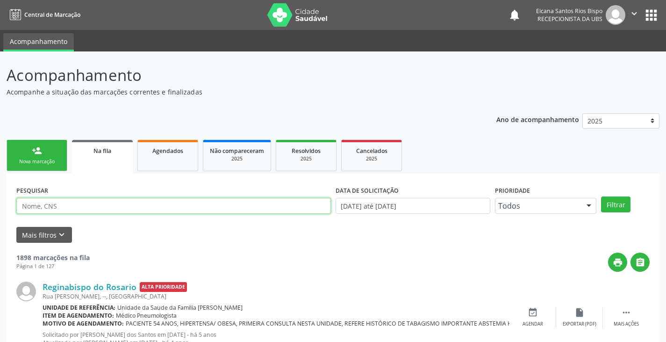
click at [71, 211] on input "text" at bounding box center [173, 206] width 315 height 16
paste input "706 8017 6445 1127"
type input "706 8017 6445 1127"
click at [601, 196] on button "Filtrar" at bounding box center [615, 204] width 29 height 16
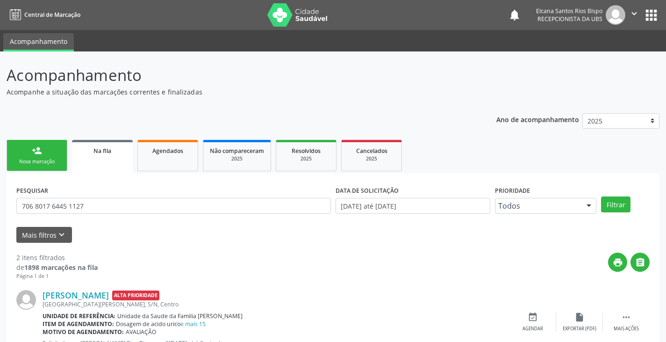
scroll to position [130, 0]
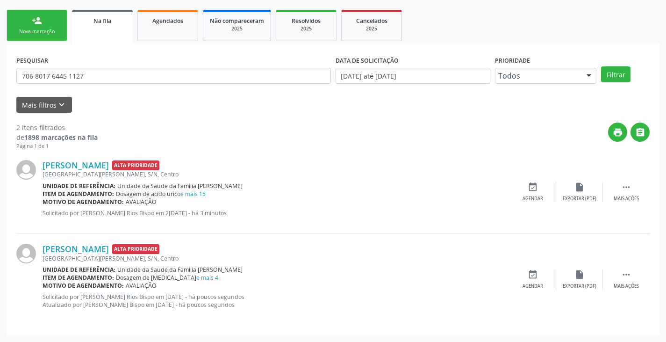
click at [41, 25] on div "person_add" at bounding box center [37, 20] width 10 height 10
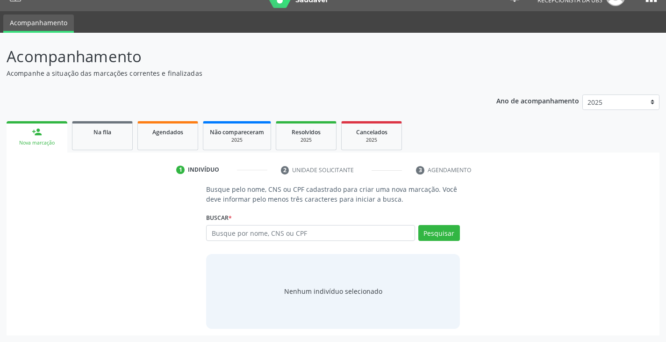
scroll to position [19, 0]
click at [249, 227] on input "text" at bounding box center [310, 233] width 208 height 16
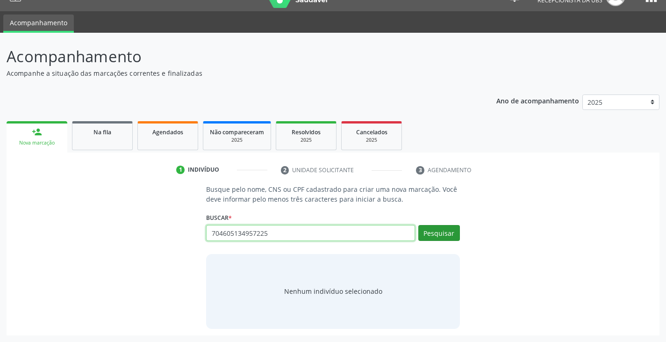
type input "704605134957225"
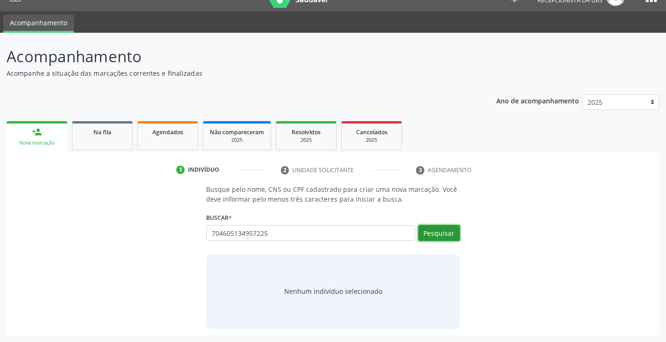
click at [445, 231] on button "Pesquisar" at bounding box center [439, 233] width 42 height 16
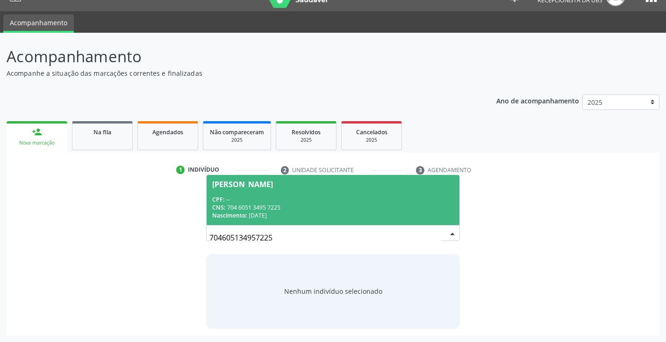
click at [277, 203] on div "CNS: 704 6051 3495 7225" at bounding box center [332, 207] width 241 height 8
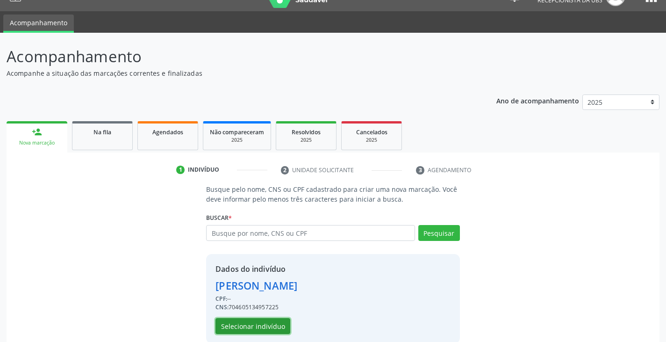
click at [265, 325] on button "Selecionar indivíduo" at bounding box center [252, 326] width 75 height 16
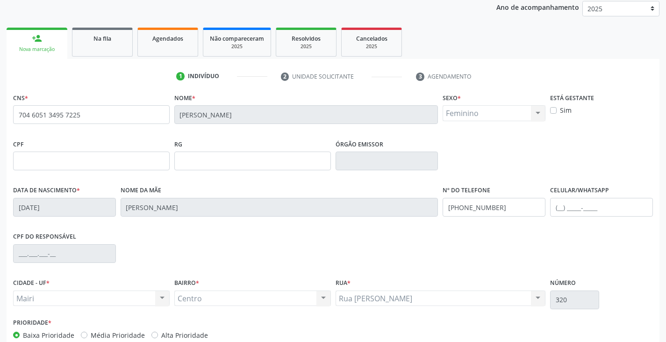
scroll to position [159, 0]
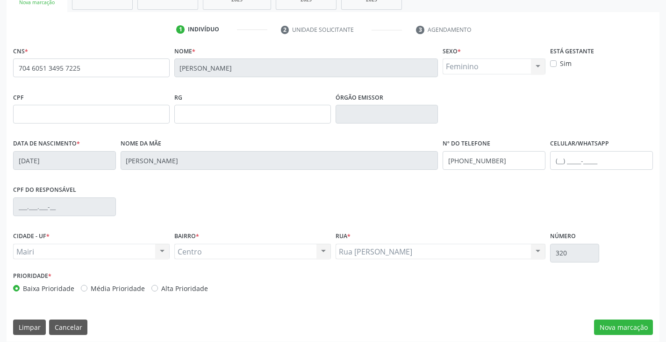
click at [180, 286] on label "Alta Prioridade" at bounding box center [184, 288] width 47 height 10
click at [158, 286] on input "Alta Prioridade" at bounding box center [154, 287] width 7 height 8
radio input "true"
click at [619, 331] on button "Nova marcação" at bounding box center [623, 327] width 59 height 16
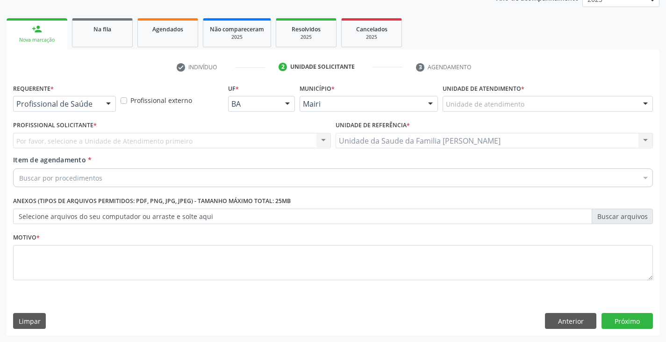
scroll to position [122, 0]
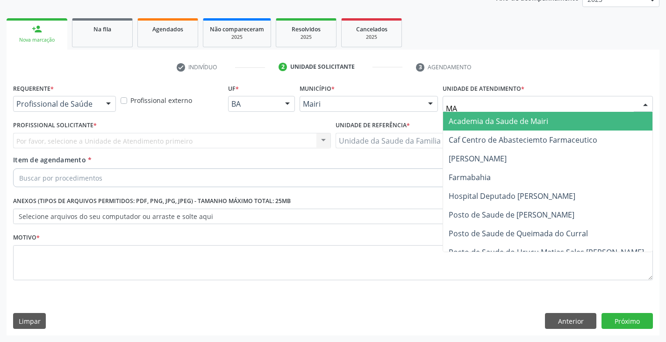
type input "MAR"
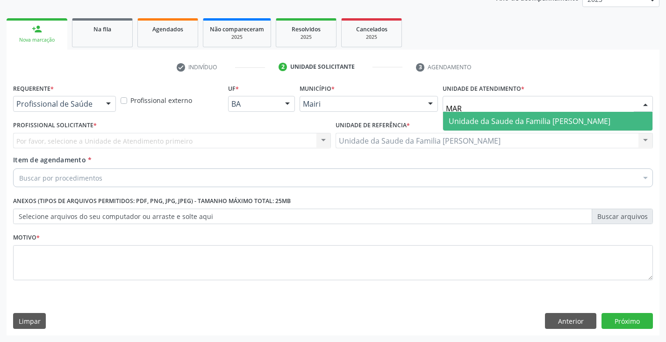
click at [486, 120] on span "Unidade da Saude da Familia [PERSON_NAME]" at bounding box center [530, 121] width 162 height 10
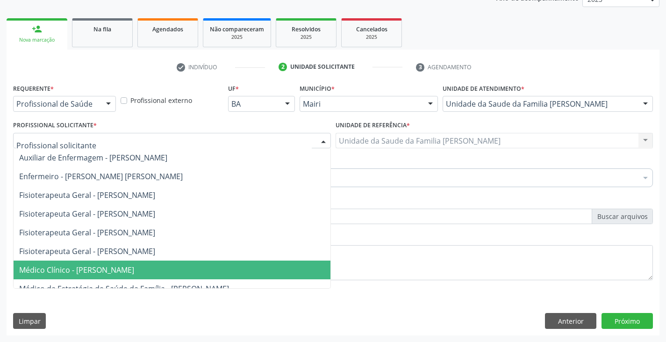
click at [99, 267] on span "Médico Clínico - Marilia Sodre Barreto" at bounding box center [76, 270] width 115 height 10
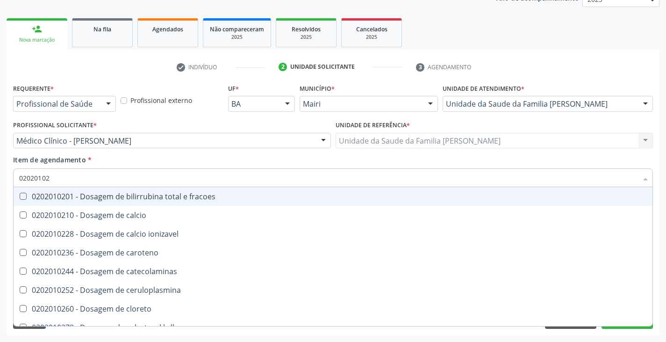
type input "020201029"
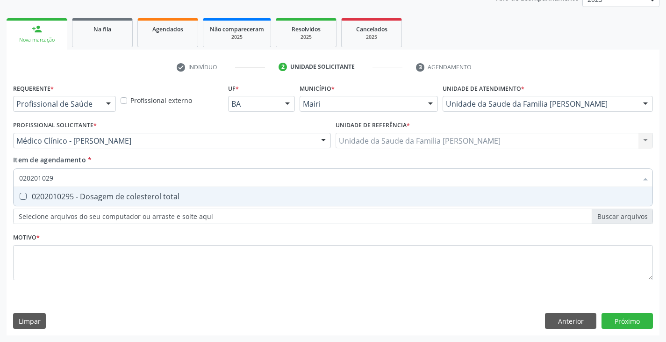
click at [71, 198] on div "0202010295 - Dosagem de colesterol total" at bounding box center [333, 196] width 628 height 7
checkbox total "true"
type input "02020102"
checkbox total "false"
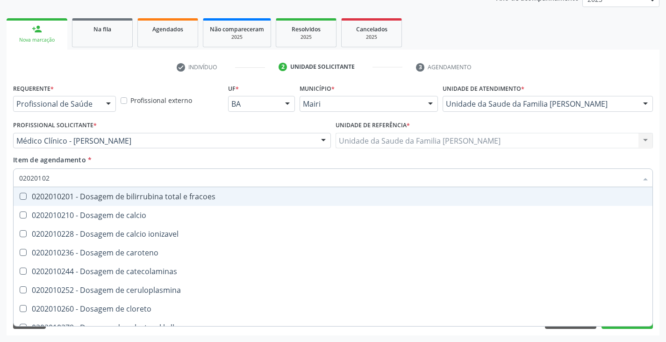
type input "0202010"
checkbox total "false"
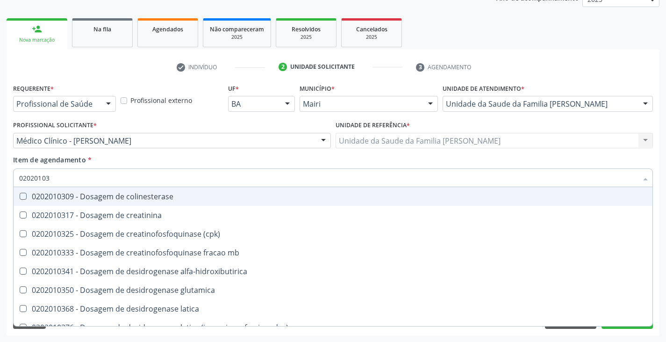
type input "020201031"
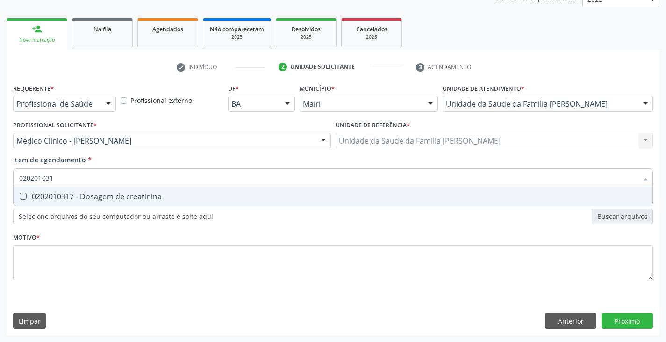
click at [64, 194] on div "0202010317 - Dosagem de creatinina" at bounding box center [333, 196] width 628 height 7
checkbox creatinina "true"
type input "02020103"
checkbox creatinina "false"
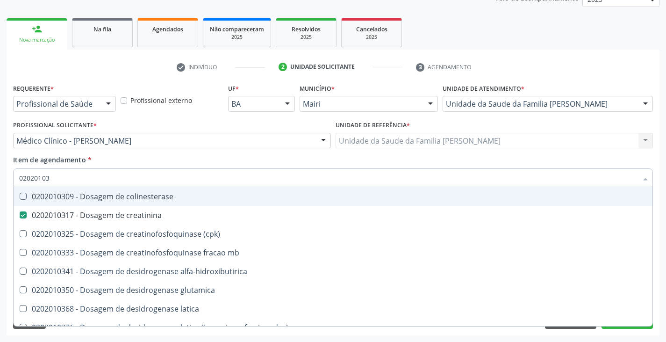
type input "0202010"
checkbox creatinina "false"
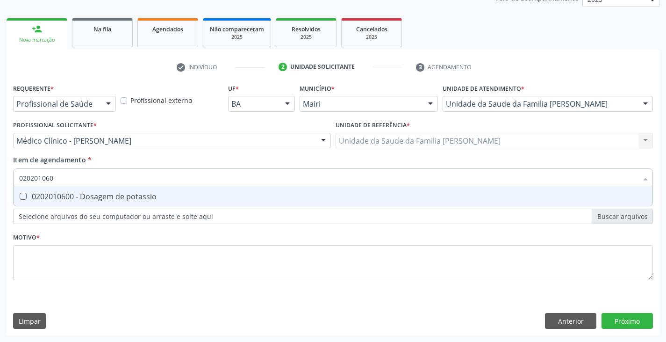
type input "0202010600"
click at [64, 194] on div "0202010600 - Dosagem de potassio" at bounding box center [333, 196] width 628 height 7
checkbox potassio "true"
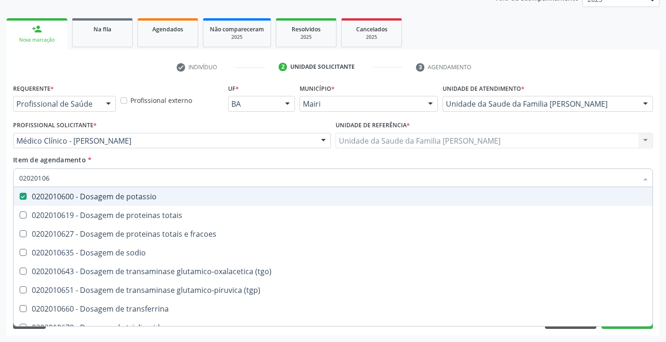
type input "0202010"
checkbox potassio "false"
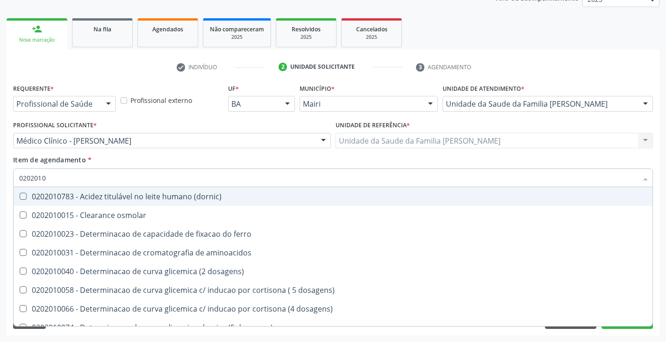
type input "02020106"
checkbox \(dornic\) "true"
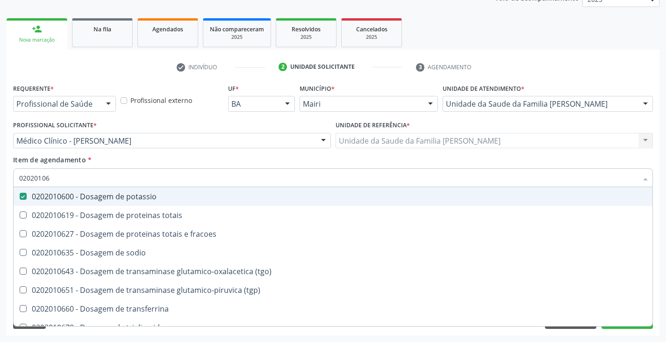
type input "020201067"
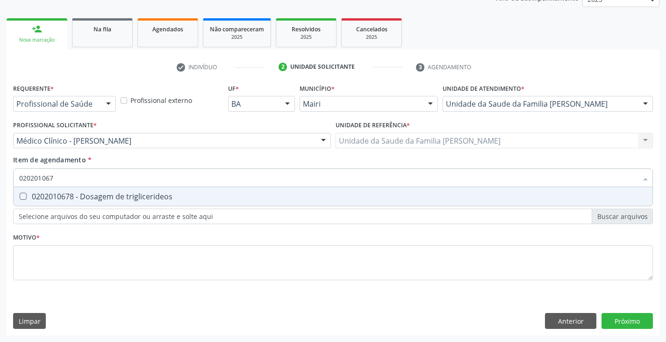
click at [64, 194] on div "0202010678 - Dosagem de triglicerideos" at bounding box center [333, 196] width 628 height 7
click at [64, 195] on div "0202010678 - Dosagem de triglicerideos" at bounding box center [333, 196] width 628 height 7
checkbox triglicerideos "true"
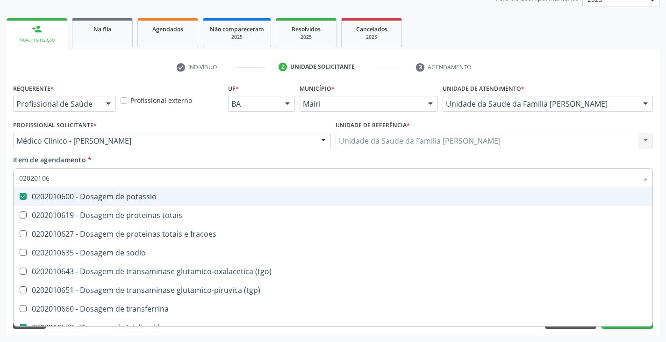
type input "0202010"
checkbox potassio "false"
checkbox triglicerideos "false"
type input "020201047"
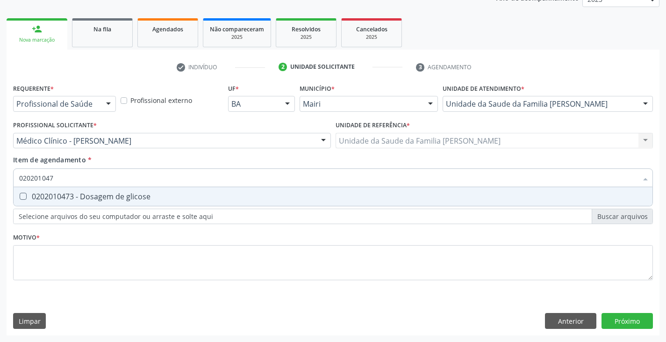
click at [64, 198] on div "0202010473 - Dosagem de glicose" at bounding box center [333, 196] width 628 height 7
checkbox glicose "true"
type input "02020104"
checkbox glicose "false"
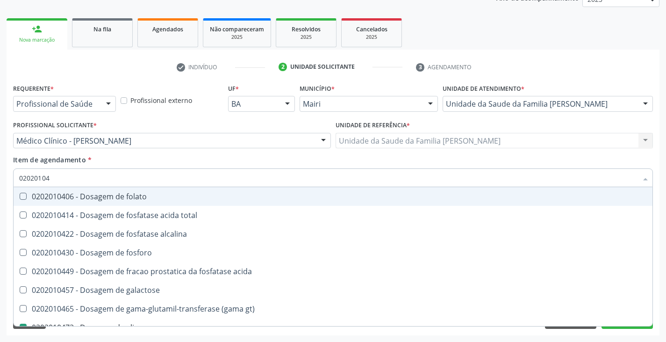
type input "0202010"
checkbox glicose "false"
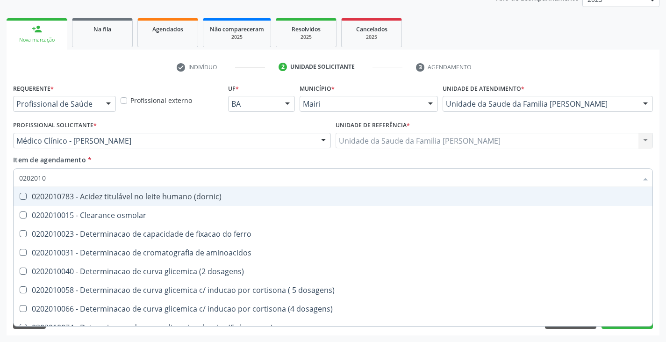
type input "02020102"
checkbox ivy "true"
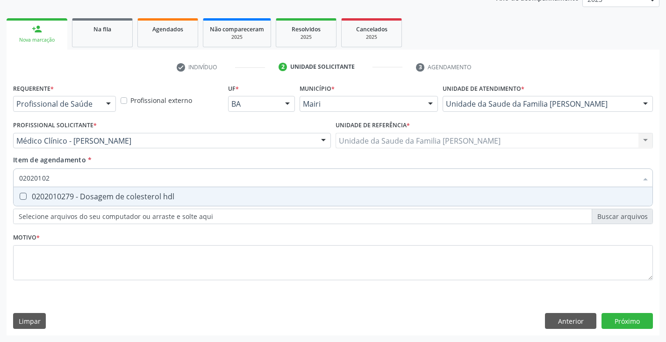
type input "020201027"
click at [64, 198] on div "0202010279 - Dosagem de colesterol hdl" at bounding box center [333, 196] width 628 height 7
checkbox hdl "true"
type input "02020102"
checkbox hdl "false"
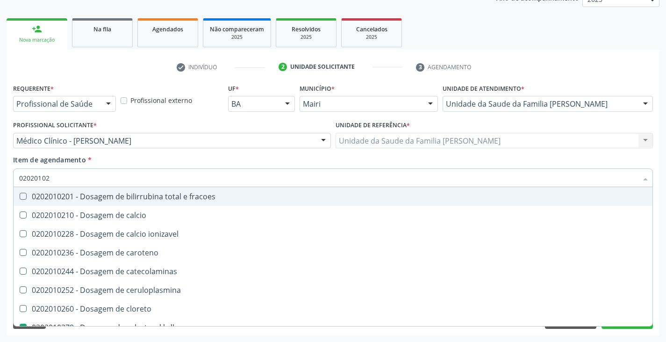
type input "0202010"
checkbox hdl "false"
checkbox total "false"
type input "020201050"
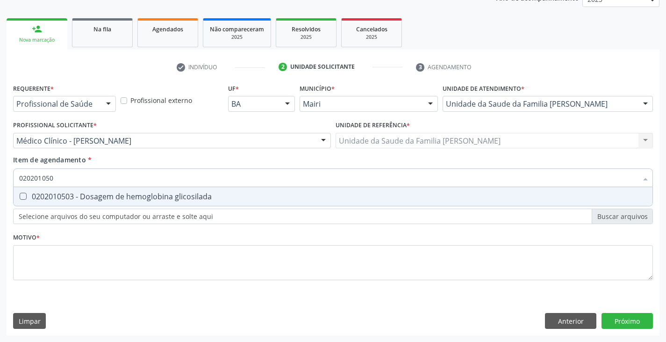
click at [64, 198] on div "0202010503 - Dosagem de hemoglobina glicosilada" at bounding box center [333, 196] width 628 height 7
checkbox glicosilada "true"
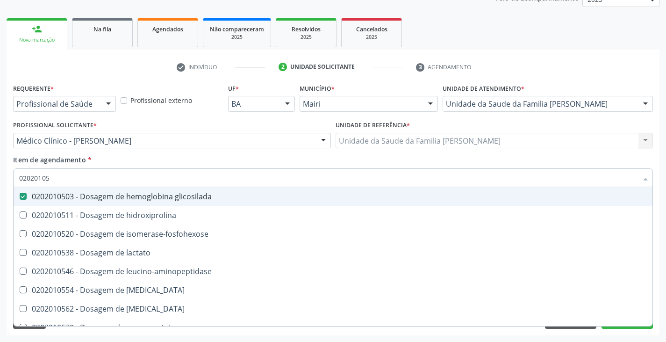
type input "0202010"
checkbox glicosilada "false"
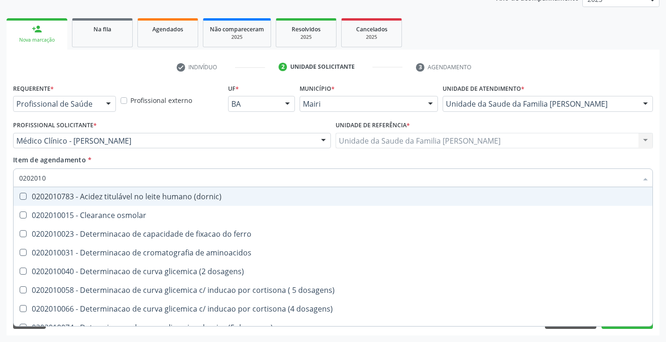
type input "02020102"
checkbox dosagens\) "true"
checkbox ivy "true"
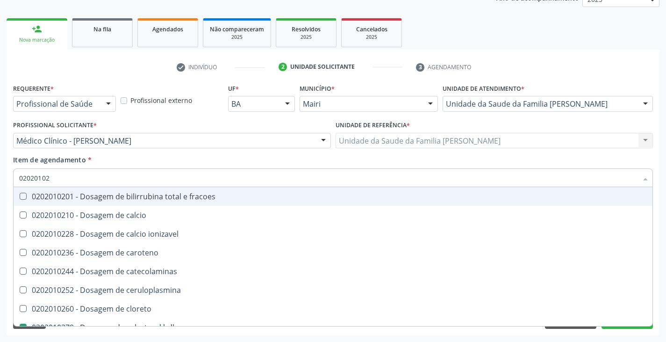
type input "020201028"
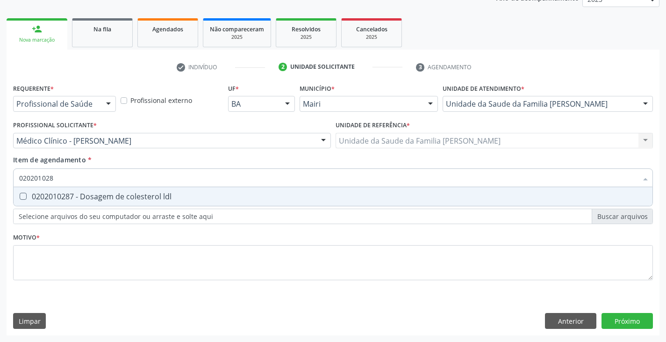
click at [64, 198] on div "0202010287 - Dosagem de colesterol ldl" at bounding box center [333, 196] width 628 height 7
checkbox ldl "true"
type input "02020102"
checkbox ldl "false"
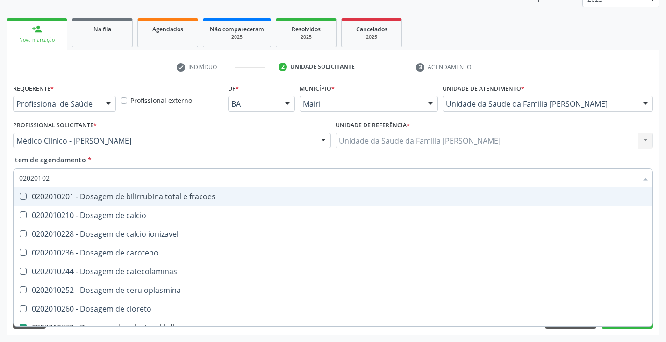
type input "0202010"
checkbox hdl "false"
checkbox ldl "false"
checkbox total "false"
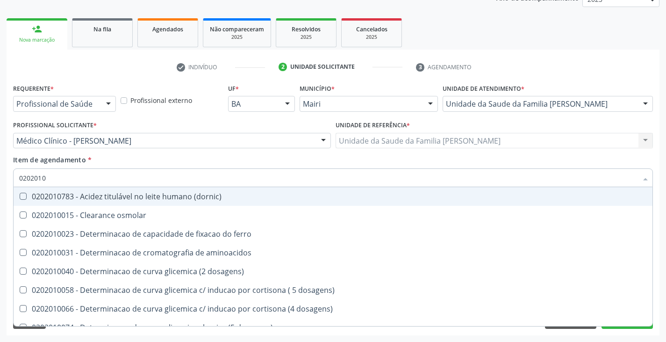
type input "020201"
checkbox hdl "false"
checkbox ldl "false"
checkbox total "false"
checkbox creatinina "false"
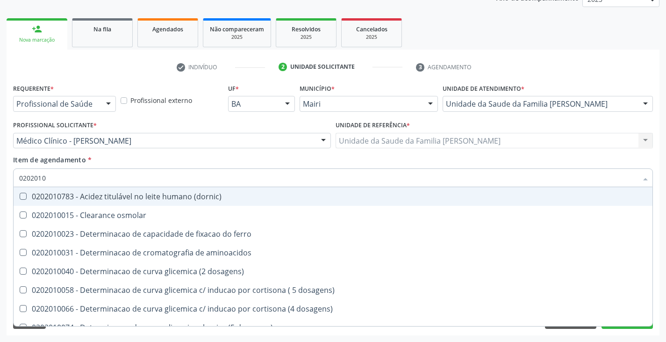
checkbox alfa-hidroxibutirica "true"
checkbox glutamica "true"
checkbox latica "true"
checkbox ferritina "true"
checkbox glicose "false"
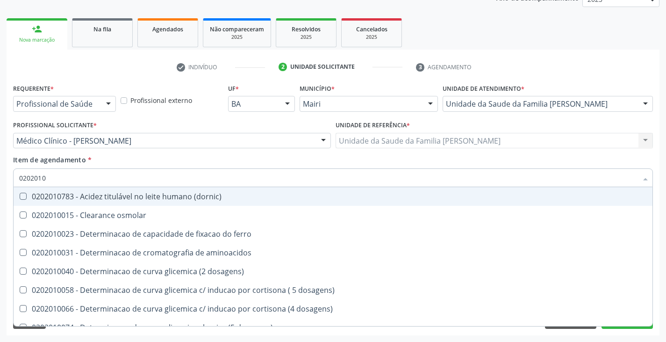
checkbox glicosilada "false"
checkbox magnesio "true"
checkbox porfirinas "true"
checkbox potassio "false"
checkbox triglicerideos "false"
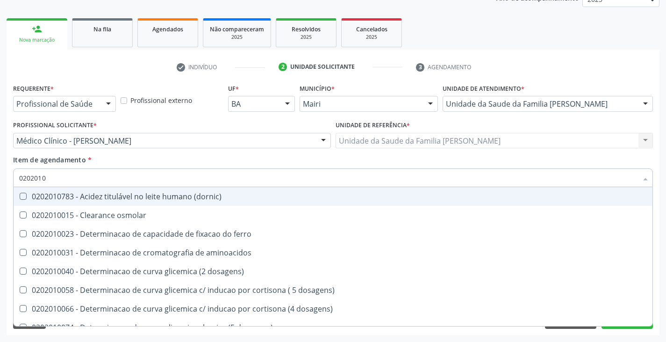
checkbox ureia "true"
type input "02020"
checkbox hdl "false"
checkbox ldl "false"
checkbox total "false"
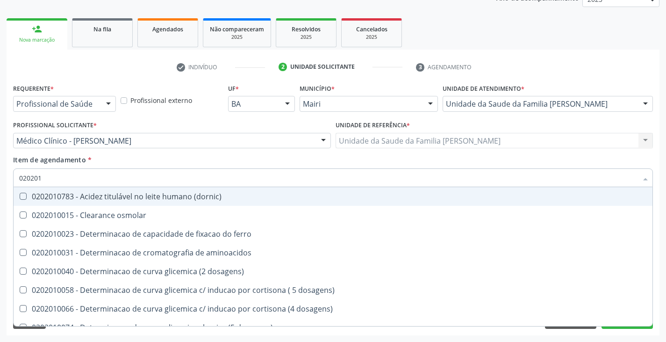
checkbox creatinina "false"
checkbox glicose "false"
checkbox glicosilada "false"
checkbox potassio "false"
checkbox triglicerideos "false"
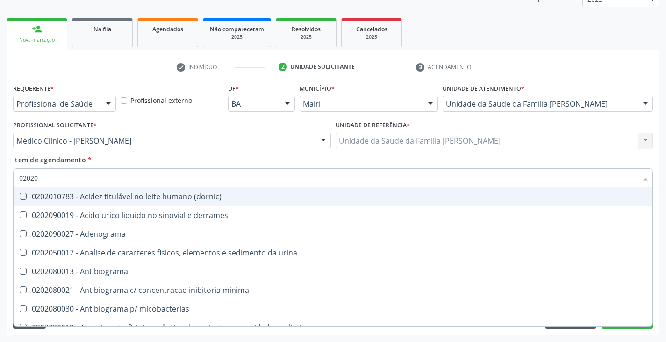
type input "020203"
checkbox hdl "false"
checkbox ldl "false"
checkbox total "false"
checkbox creatinina "false"
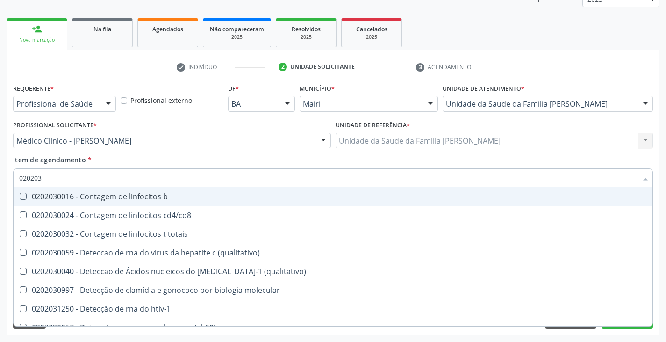
type input "0202038"
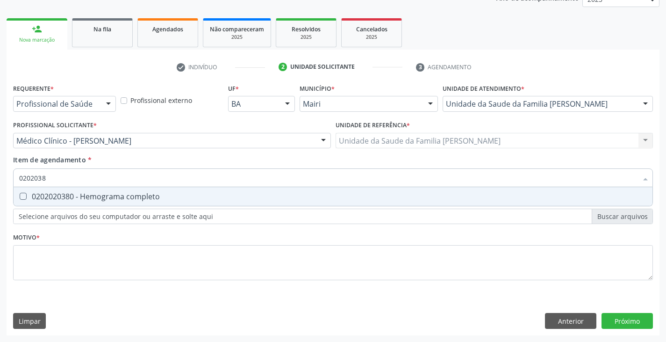
click at [64, 199] on div "0202020380 - Hemograma completo" at bounding box center [333, 196] width 628 height 7
checkbox completo "true"
type input "020203"
checkbox completo "false"
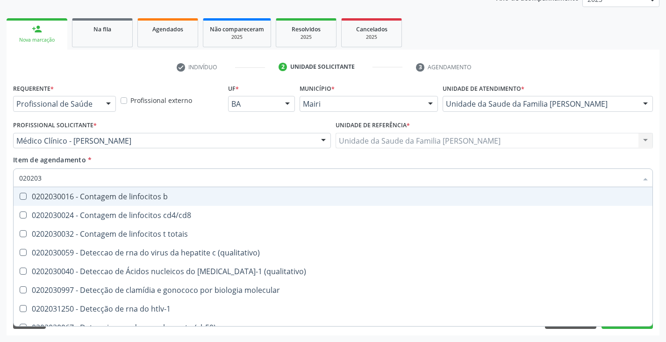
type input "02020"
checkbox completo "false"
checkbox bacterianas "true"
checkbox hiv-1 "true"
checkbox c "true"
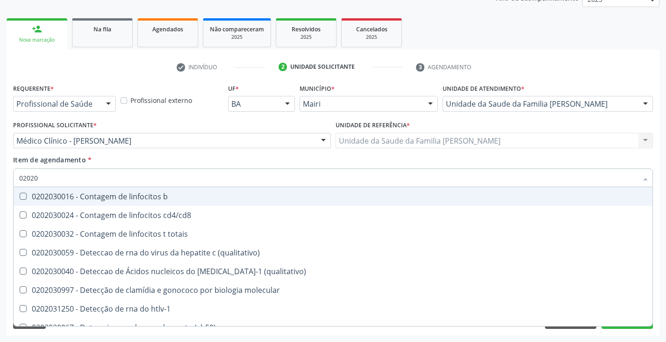
checkbox gestantes "true"
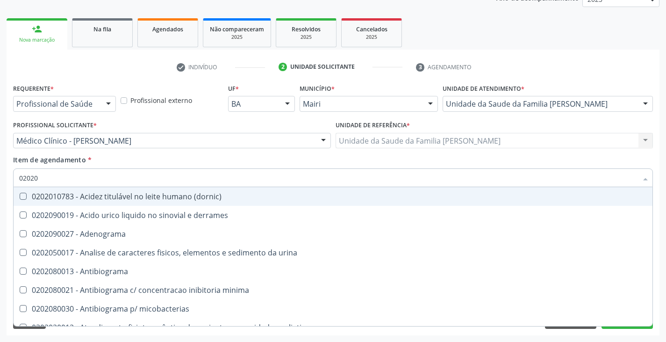
type input "0202"
checkbox hdl "false"
checkbox ldl "false"
checkbox total "false"
checkbox creatinina "false"
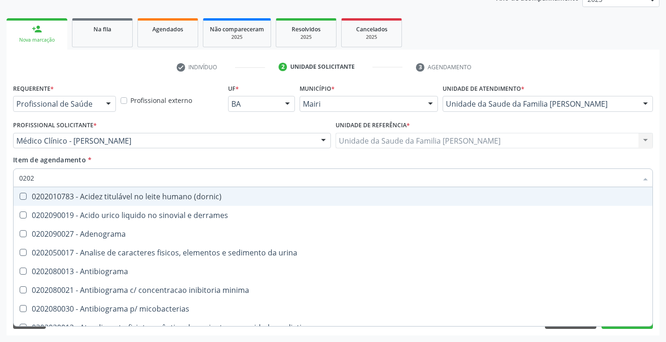
checkbox latica "true"
checkbox fracionadas\) "true"
checkbox digitoxina\) "true"
checkbox estrona "true"
checkbox glicose "false"
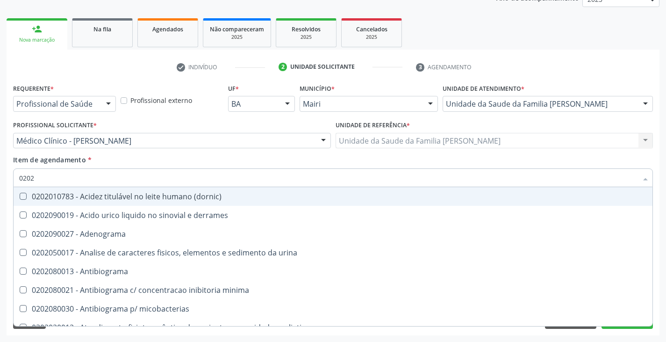
checkbox glicosilada "false"
checkbox \(ige\) "true"
checkbox magnesio "true"
checkbox potassio "false"
checkbox livre "true"
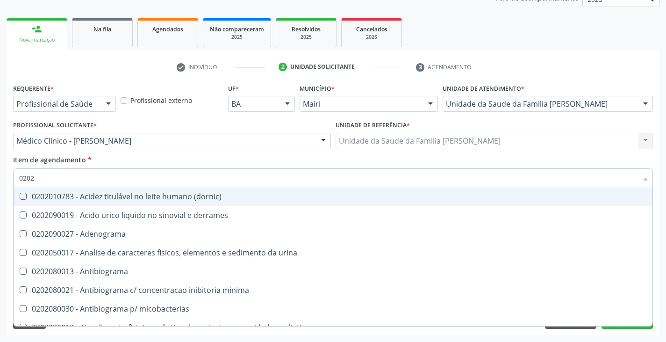
checkbox triglicerideos "false"
checkbox celulas "true"
checkbox completo "false"
checkbox \(western-blot\) "true"
type input "020"
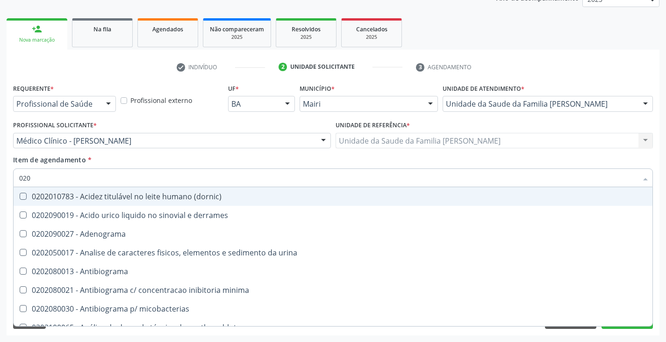
checkbox hdl "false"
checkbox ldl "false"
checkbox total "false"
checkbox creatinina "false"
checkbox glicose "false"
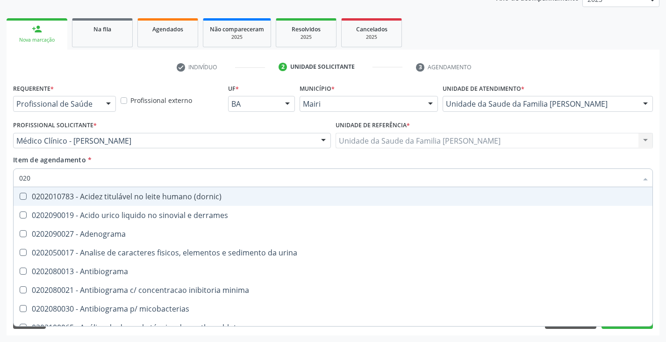
checkbox glicosilada "false"
checkbox potassio "false"
checkbox triglicerideos "false"
checkbox completo "false"
checkbox impactado\) "true"
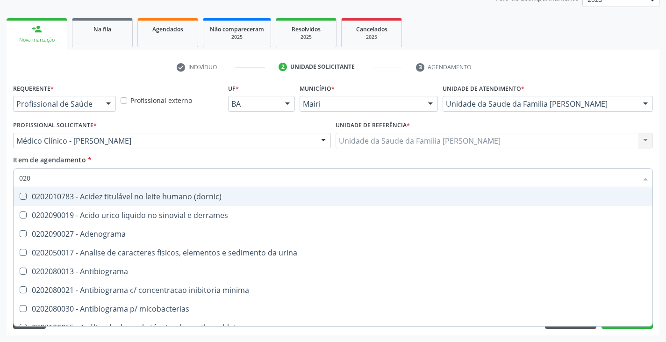
checkbox exostoses "true"
checkbox bucomaxilofacial "true"
checkbox unilateral "true"
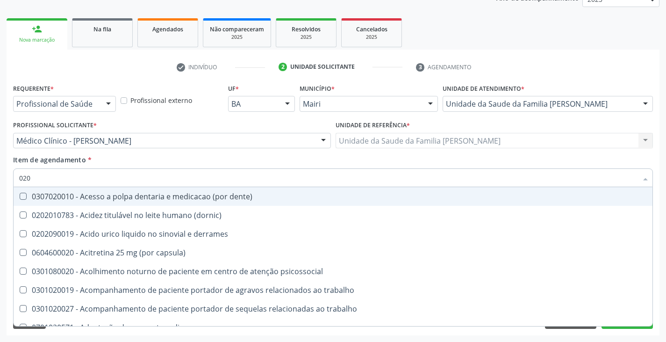
type input "0202"
checkbox puncao "true"
checkbox linfatico "true"
checkbox ocular "true"
checkbox nervo "true"
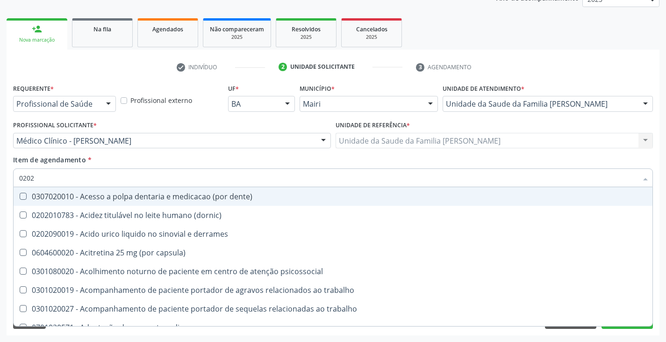
checkbox laser "true"
checkbox septostomia "true"
checkbox neoplasias "true"
checkbox \(semi-solido\) "true"
checkbox revisao "true"
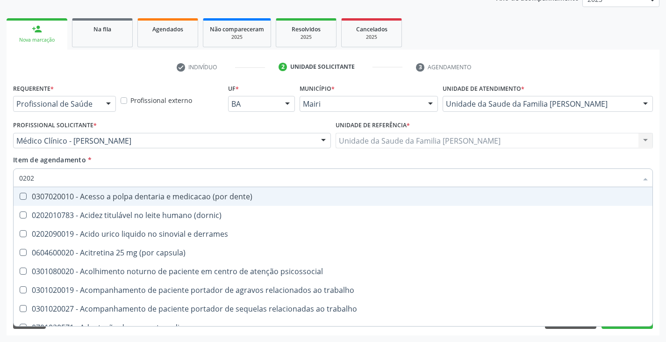
checkbox hdl "false"
checkbox ldl "false"
checkbox total "false"
checkbox creatinina "false"
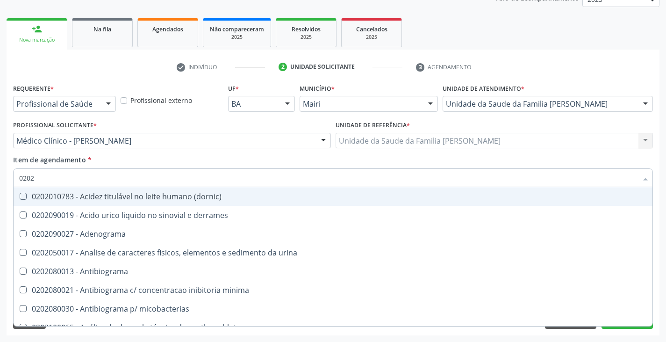
type input "02020"
checkbox cadmio "true"
checkbox calcio "true"
checkbox ionizavel "true"
checkbox catecolaminas "true"
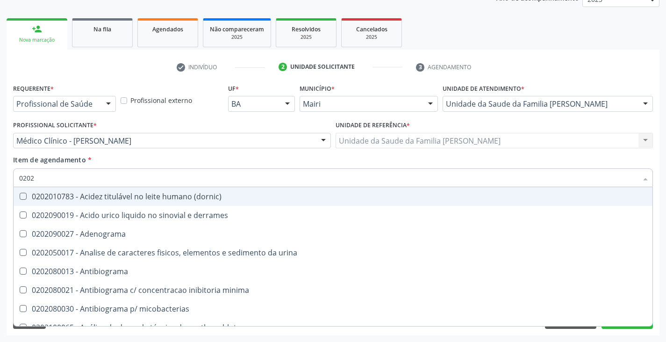
checkbox hdl "false"
checkbox ldl "false"
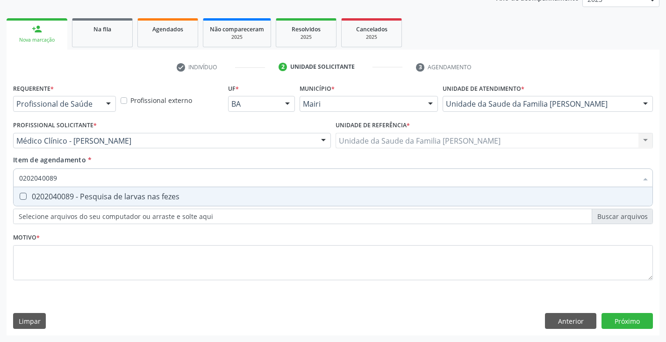
click at [64, 200] on div "0202040089 - Pesquisa de larvas nas fezes" at bounding box center [333, 196] width 628 height 7
click at [65, 200] on div "0202050017 - Analise de caracteres fisicos, elementos e sedimento da urina" at bounding box center [333, 196] width 628 height 7
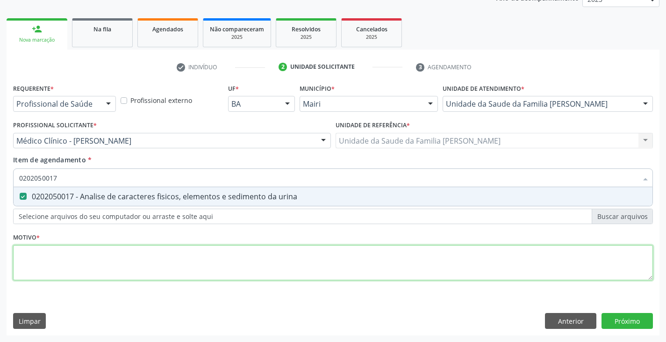
click at [95, 263] on div "Requerente * Profissional de Saúde Profissional de Saúde Paciente Nenhum result…" at bounding box center [333, 187] width 640 height 212
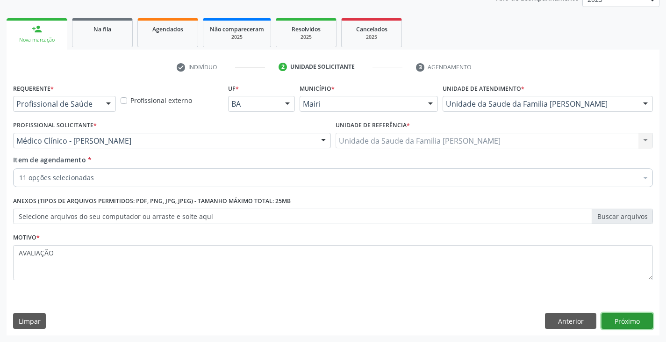
click at [622, 325] on button "Próximo" at bounding box center [626, 321] width 51 height 16
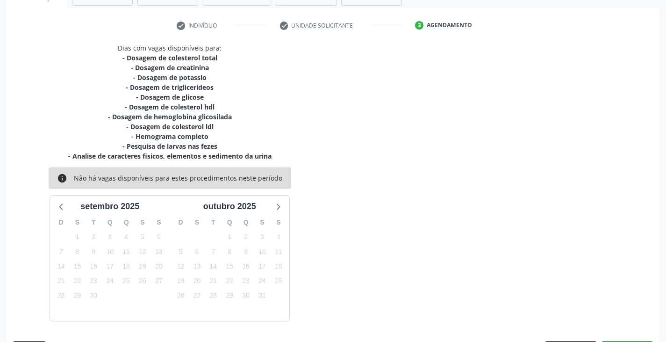
scroll to position [191, 0]
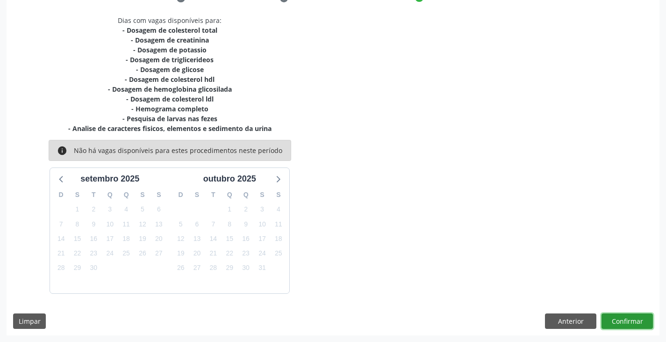
click at [621, 319] on button "Confirmar" at bounding box center [626, 321] width 51 height 16
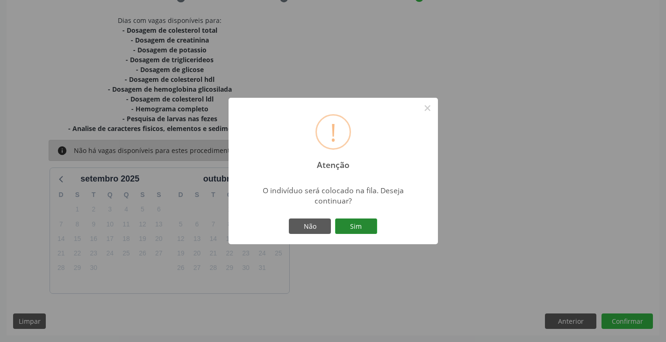
click at [370, 226] on button "Sim" at bounding box center [356, 226] width 42 height 16
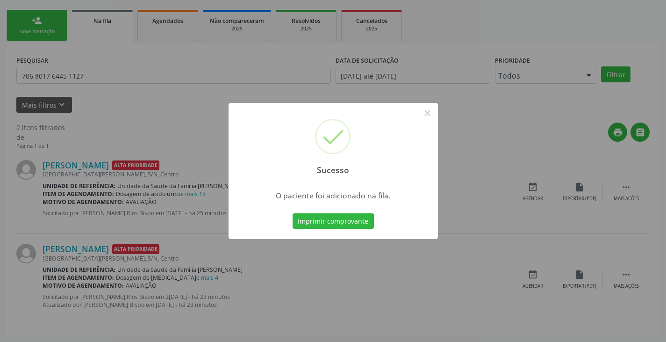
scroll to position [0, 0]
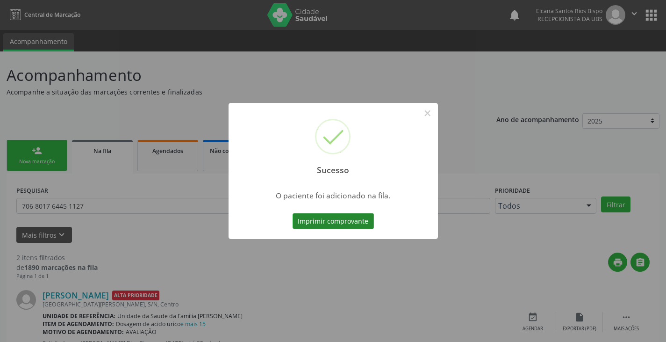
click at [362, 215] on button "Imprimir comprovante" at bounding box center [333, 221] width 81 height 16
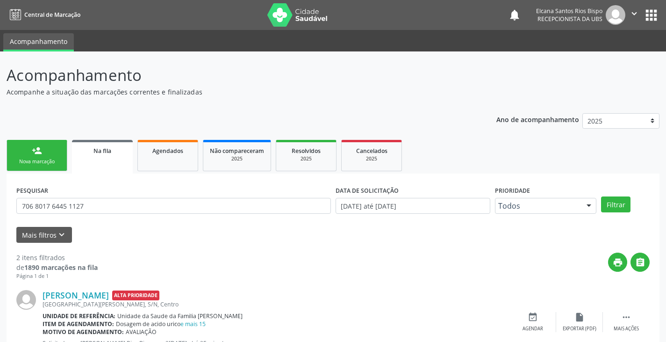
click at [41, 161] on div "Nova marcação" at bounding box center [37, 161] width 47 height 7
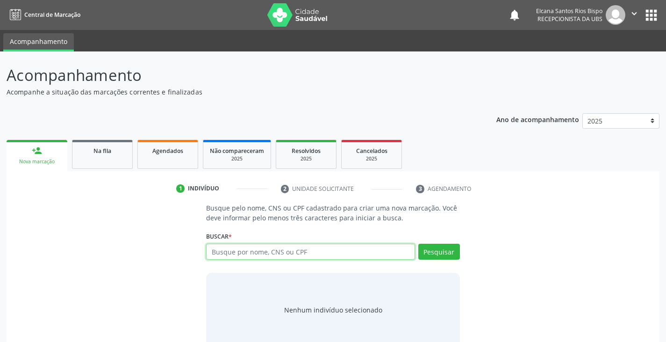
click at [216, 252] on input "text" at bounding box center [310, 251] width 208 height 16
paste input "704 6051 3495 7225"
type input "704 6051 3495 7225"
drag, startPoint x: 442, startPoint y: 251, endPoint x: 435, endPoint y: 256, distance: 8.7
click at [441, 251] on button "Pesquisar" at bounding box center [439, 251] width 42 height 16
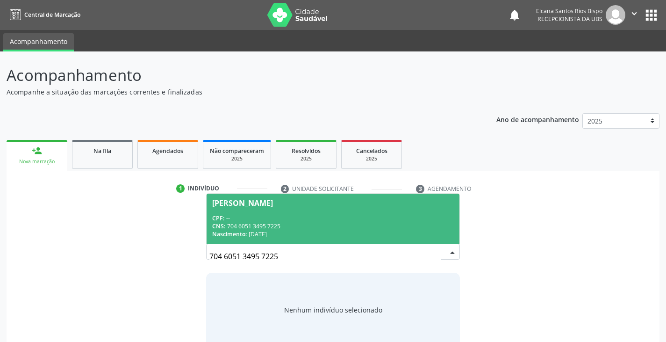
click at [283, 222] on div "CNS: 704 6051 3495 7225" at bounding box center [332, 226] width 241 height 8
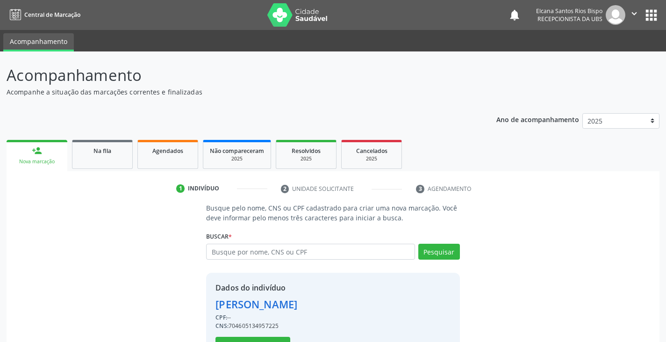
scroll to position [33, 0]
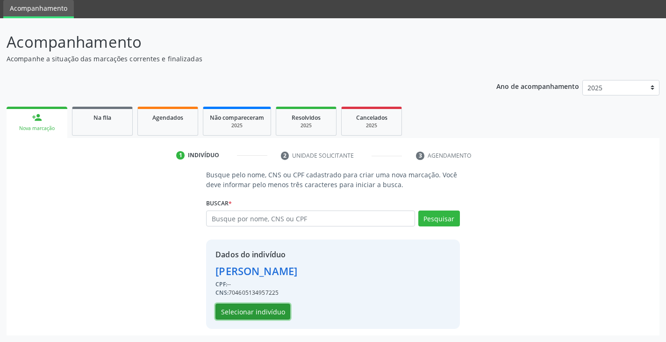
click at [265, 315] on button "Selecionar indivíduo" at bounding box center [252, 311] width 75 height 16
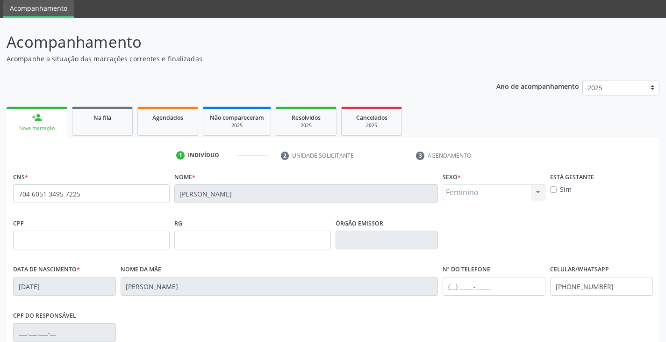
scroll to position [165, 0]
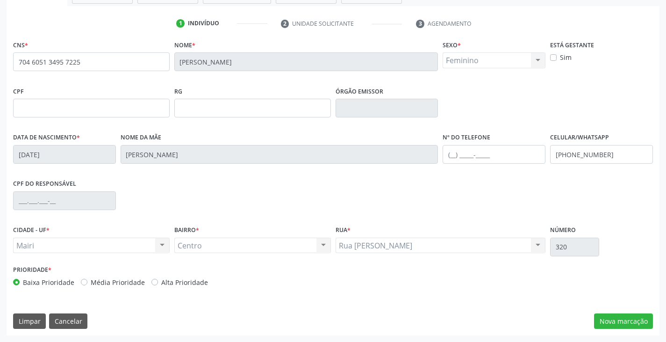
click at [197, 280] on label "Alta Prioridade" at bounding box center [184, 282] width 47 height 10
click at [158, 280] on input "Alta Prioridade" at bounding box center [154, 281] width 7 height 8
radio input "true"
click at [619, 318] on button "Nova marcação" at bounding box center [623, 321] width 59 height 16
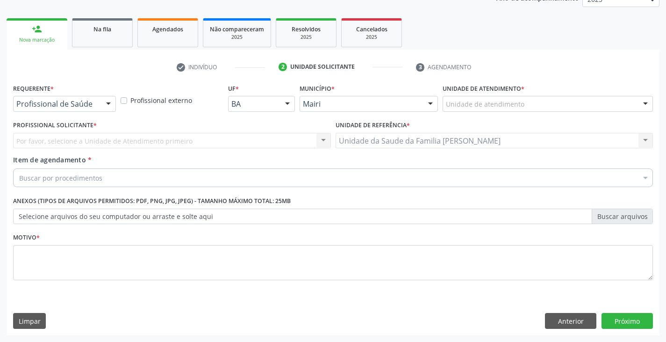
scroll to position [122, 0]
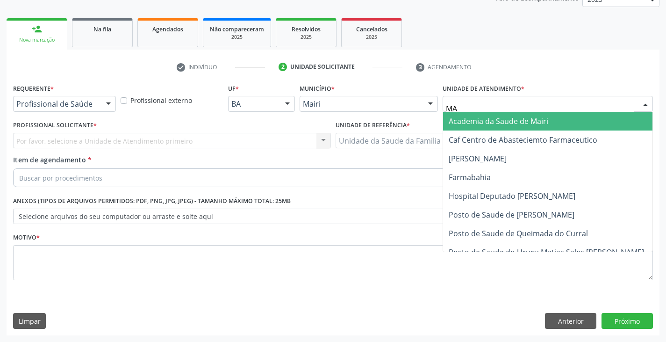
type input "MAR"
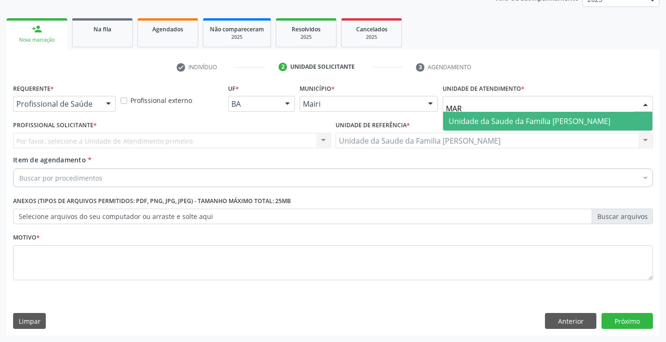
click at [510, 120] on span "Unidade da Saude da Familia [PERSON_NAME]" at bounding box center [530, 121] width 162 height 10
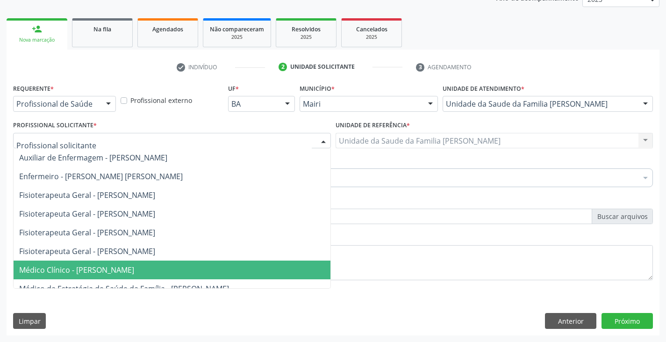
click at [59, 266] on span "Médico Clínico - Marilia Sodre Barreto" at bounding box center [76, 270] width 115 height 10
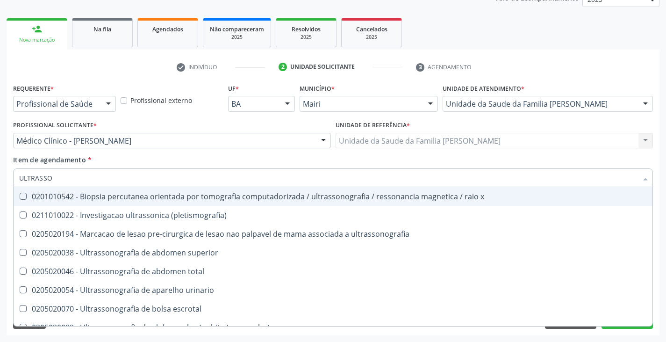
type input "ULTRASSON"
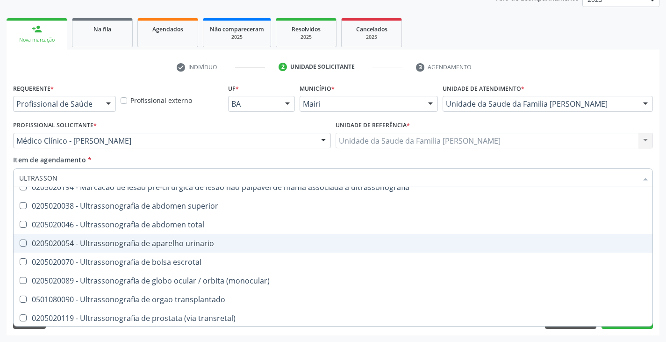
scroll to position [93, 0]
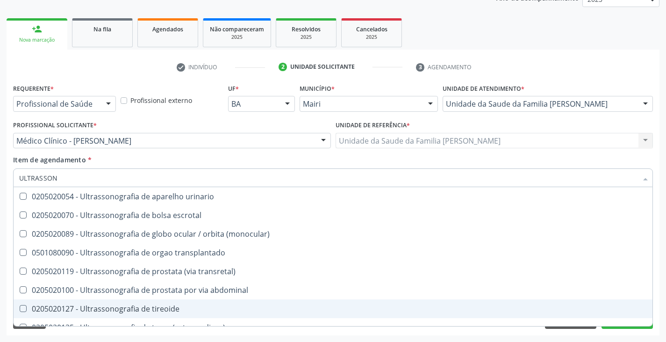
click at [135, 305] on div "0205020127 - Ultrassonografia de tireoide" at bounding box center [333, 308] width 628 height 7
checkbox tireoide "true"
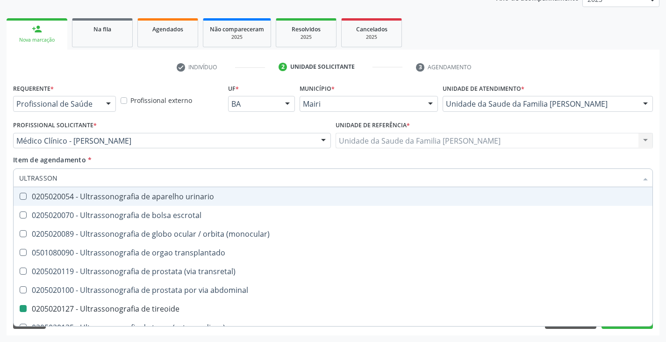
click at [176, 156] on div "Item de agendamento * ULTRASSON Desfazer seleção 0201010542 - Biopsia percutane…" at bounding box center [333, 169] width 640 height 29
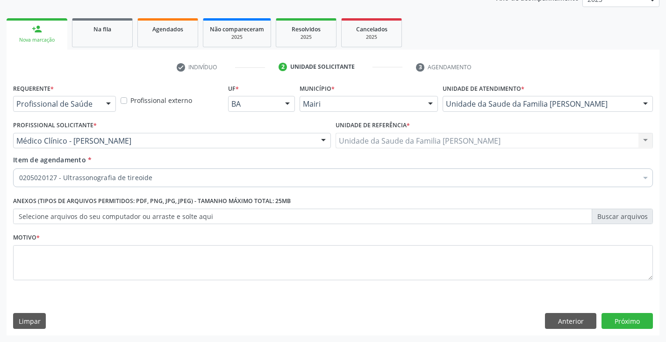
checkbox tireoide "true"
checkbox paciente\) "false"
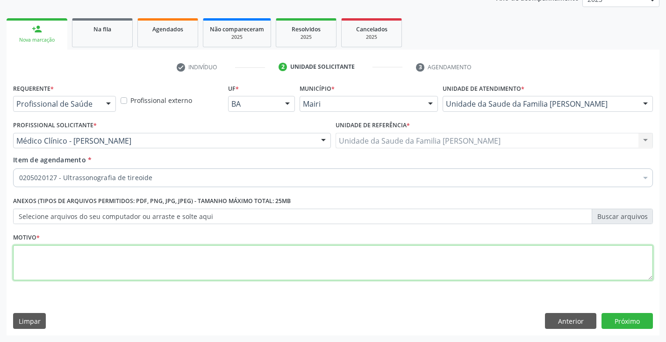
click at [113, 263] on textarea at bounding box center [333, 263] width 640 height 36
type textarea "HITORICO FAMILIAR"
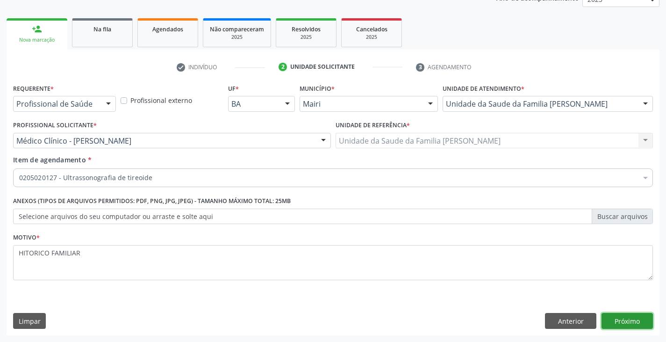
click at [626, 316] on button "Próximo" at bounding box center [626, 321] width 51 height 16
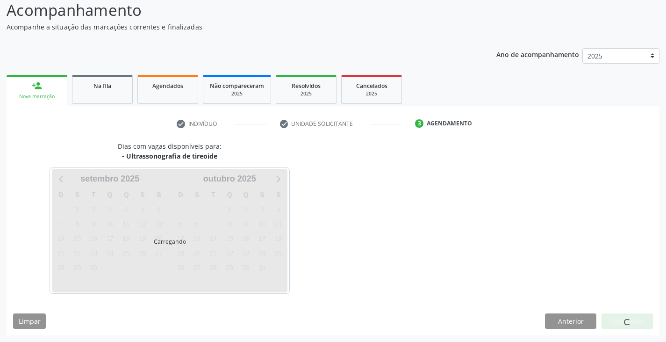
scroll to position [93, 0]
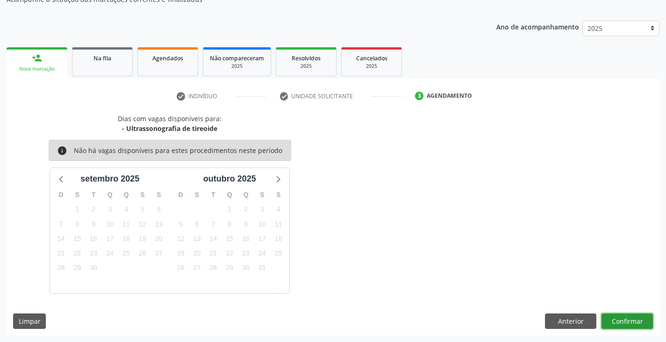
click at [630, 322] on button "Confirmar" at bounding box center [626, 321] width 51 height 16
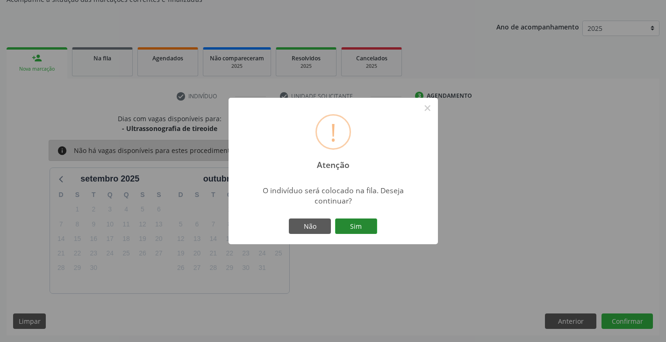
click at [358, 223] on button "Sim" at bounding box center [356, 226] width 42 height 16
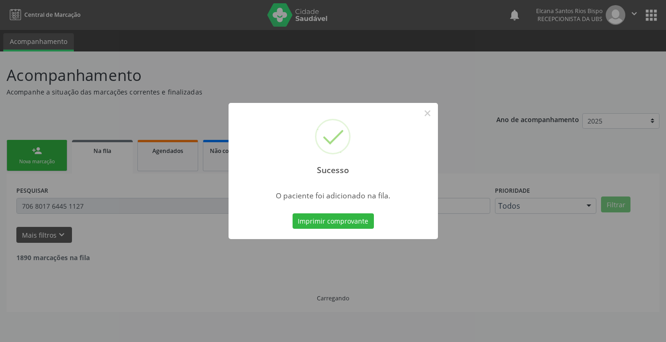
scroll to position [0, 0]
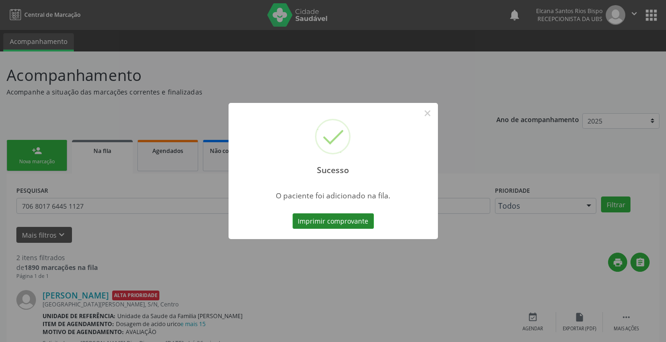
click at [329, 217] on button "Imprimir comprovante" at bounding box center [333, 221] width 81 height 16
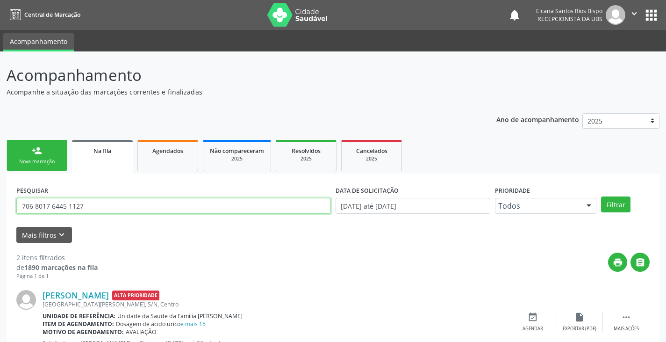
drag, startPoint x: 105, startPoint y: 205, endPoint x: 0, endPoint y: 199, distance: 104.9
click at [0, 199] on div "Acompanhamento Acompanhe a situação das marcações correntes e finalizadas Relat…" at bounding box center [333, 261] width 666 height 420
paste input "4 6051 3495 7225"
type input "704 6051 3495 7225"
click at [601, 196] on button "Filtrar" at bounding box center [615, 204] width 29 height 16
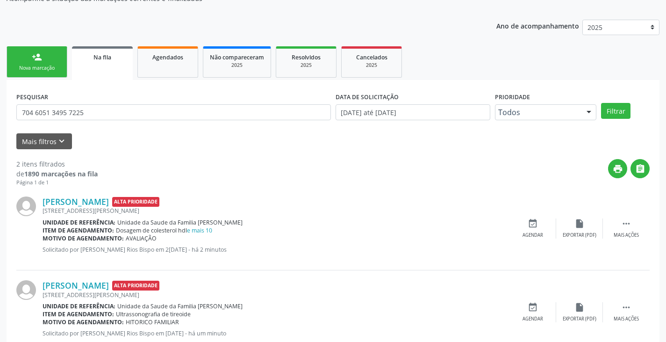
scroll to position [122, 0]
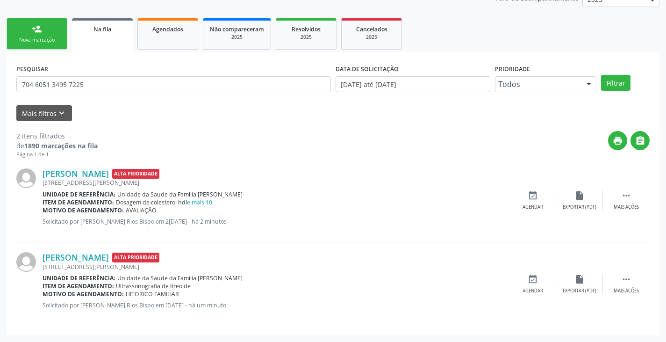
click at [31, 41] on div "Nova marcação" at bounding box center [37, 39] width 47 height 7
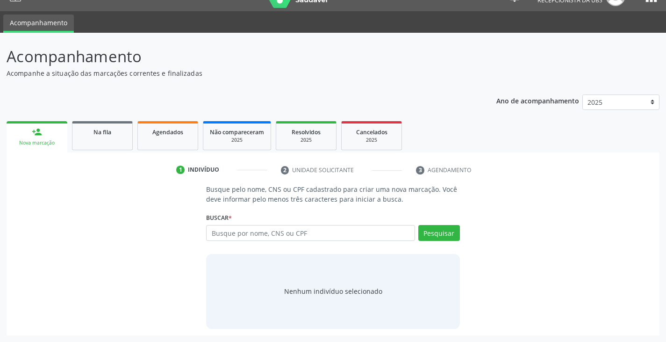
scroll to position [19, 0]
click at [246, 232] on input "text" at bounding box center [310, 233] width 208 height 16
type input "708202622006142"
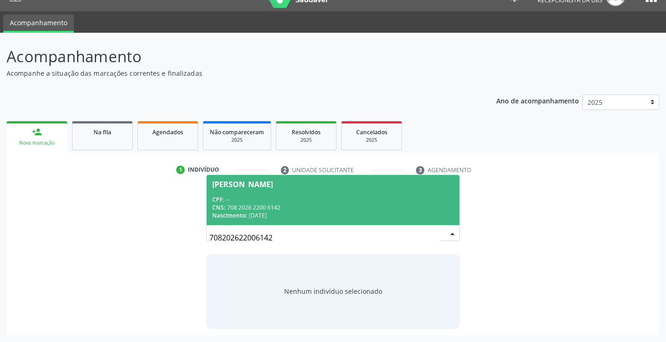
click at [217, 182] on div "[PERSON_NAME]" at bounding box center [242, 183] width 61 height 7
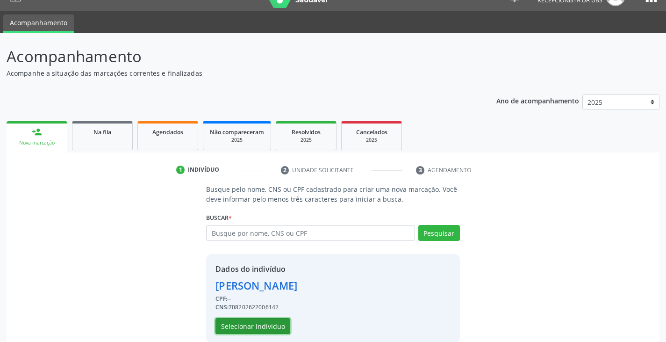
click at [267, 321] on button "Selecionar indivíduo" at bounding box center [252, 326] width 75 height 16
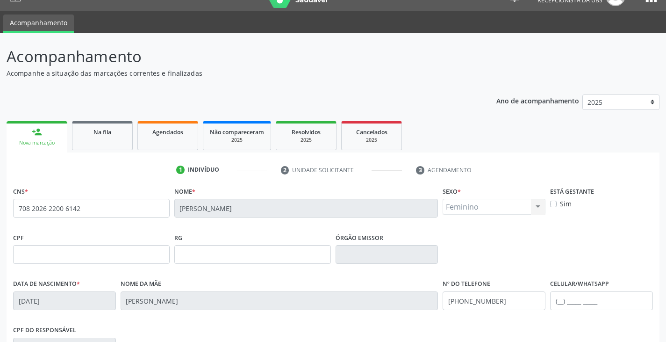
scroll to position [159, 0]
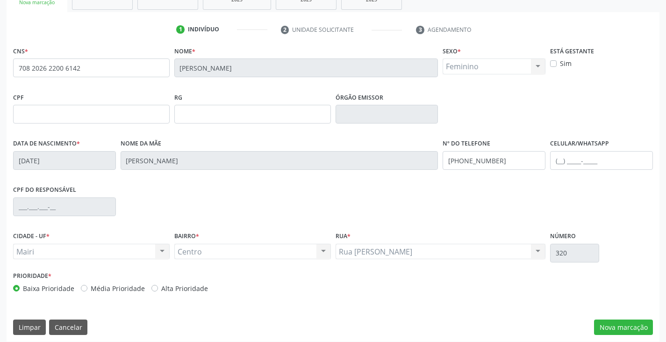
click at [167, 288] on label "Alta Prioridade" at bounding box center [184, 288] width 47 height 10
click at [158, 288] on input "Alta Prioridade" at bounding box center [154, 287] width 7 height 8
radio input "true"
click at [619, 329] on button "Nova marcação" at bounding box center [623, 327] width 59 height 16
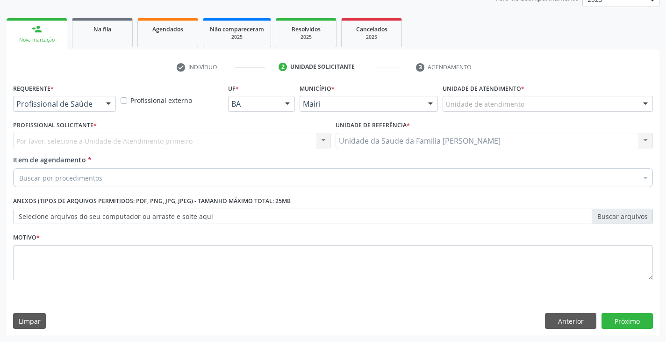
click at [503, 109] on div "Unidade de atendimento" at bounding box center [548, 104] width 210 height 16
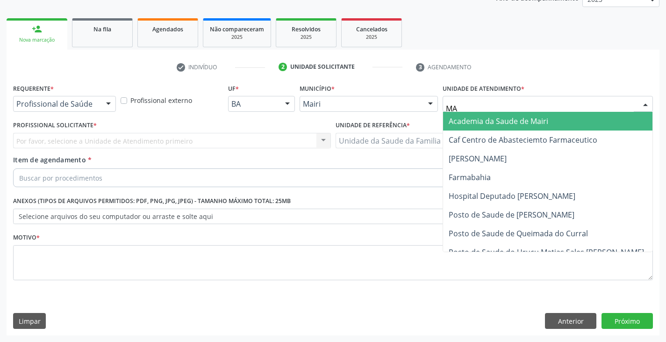
type input "MAR"
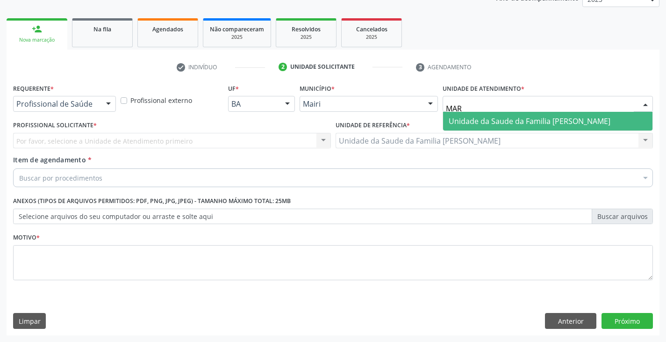
click at [503, 120] on span "Unidade da Saude da Familia [PERSON_NAME]" at bounding box center [530, 121] width 162 height 10
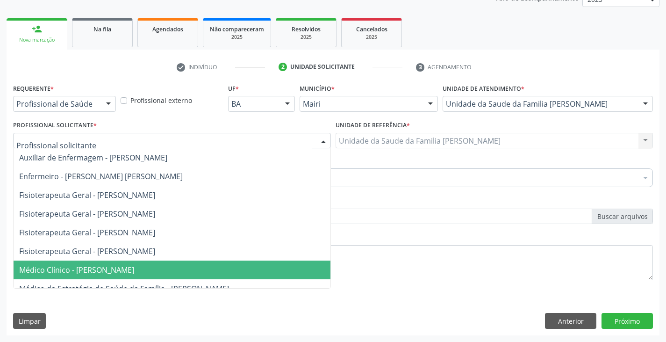
click at [51, 269] on span "Médico Clínico - Marilia Sodre Barreto" at bounding box center [76, 270] width 115 height 10
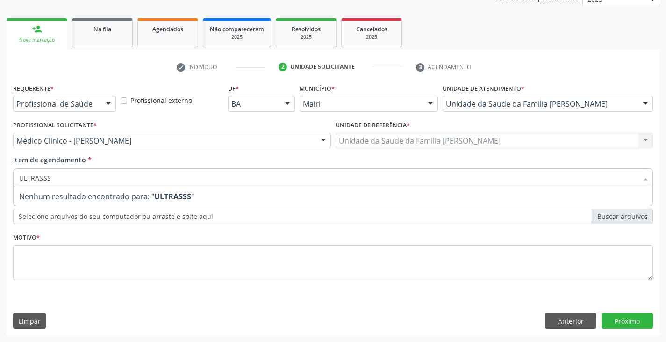
type input "ULTRASS"
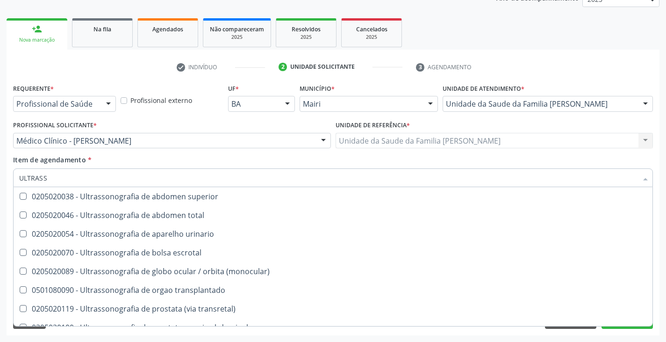
scroll to position [140, 0]
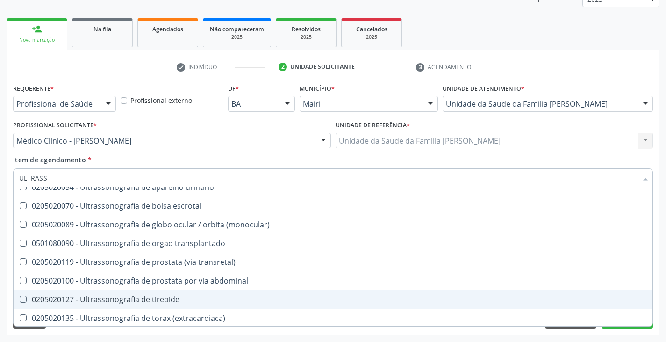
click at [125, 303] on div "0205020127 - Ultrassonografia de tireoide" at bounding box center [333, 298] width 628 height 7
checkbox tireoide "true"
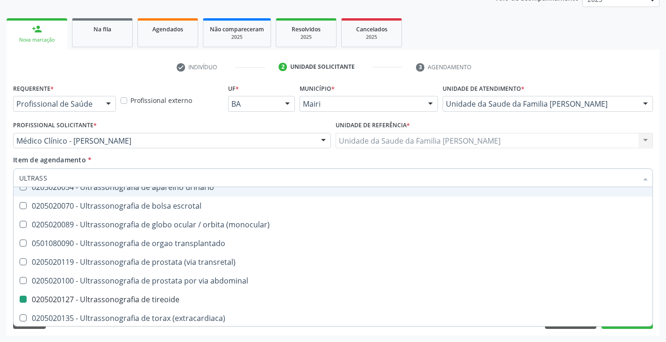
click at [149, 162] on div "Item de agendamento * ULTRASS Desfazer seleção 0211060011 - Biometria ultrassôn…" at bounding box center [333, 169] width 640 height 29
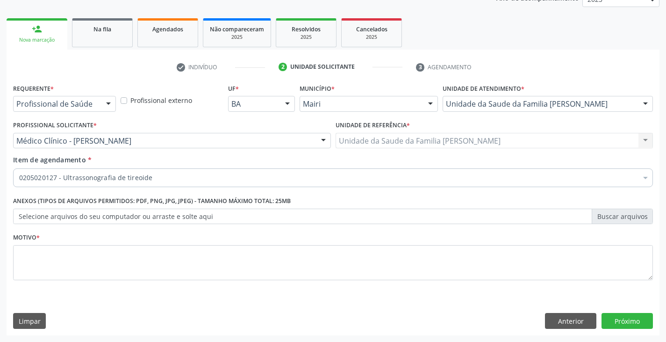
scroll to position [0, 0]
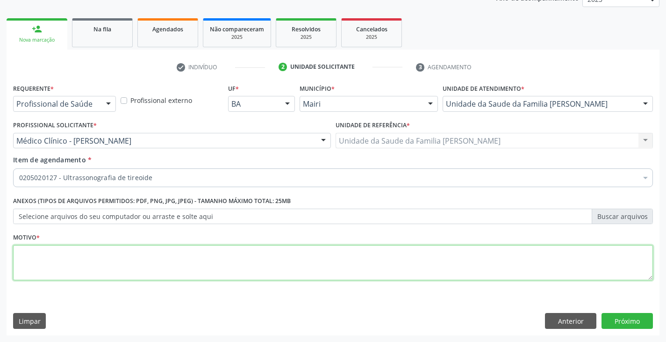
click at [86, 249] on textarea at bounding box center [333, 263] width 640 height 36
type textarea "HISTORICO FAMILIAR"
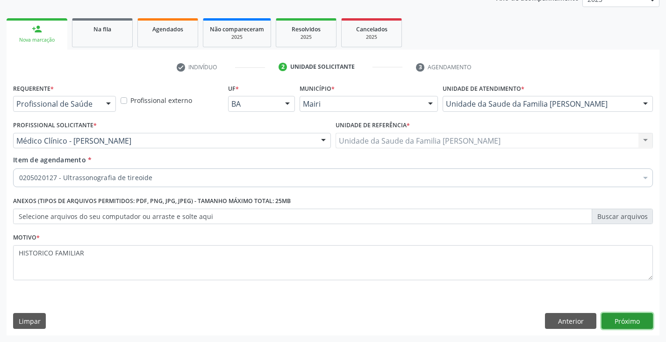
click at [626, 313] on button "Próximo" at bounding box center [626, 321] width 51 height 16
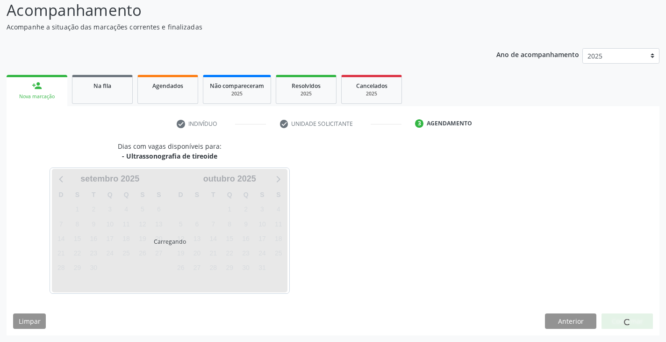
scroll to position [93, 0]
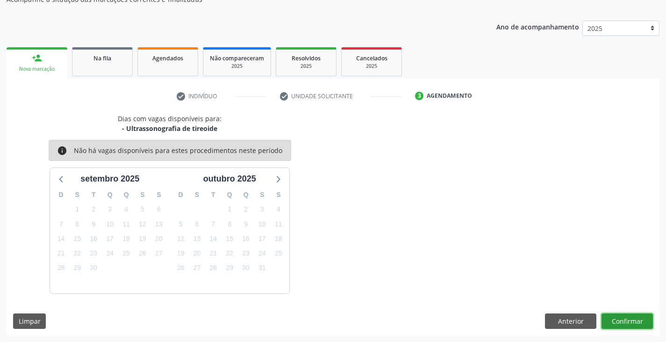
click at [627, 320] on button "Confirmar" at bounding box center [626, 321] width 51 height 16
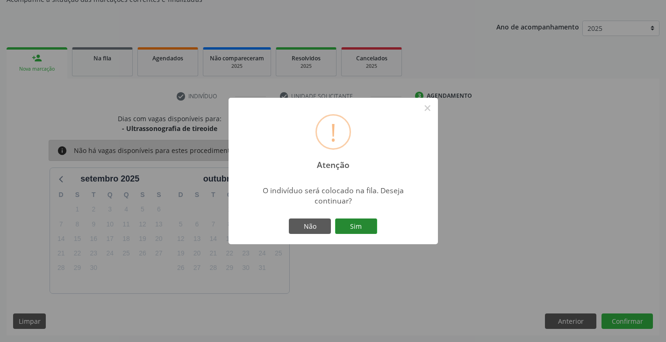
click at [369, 226] on button "Sim" at bounding box center [356, 226] width 42 height 16
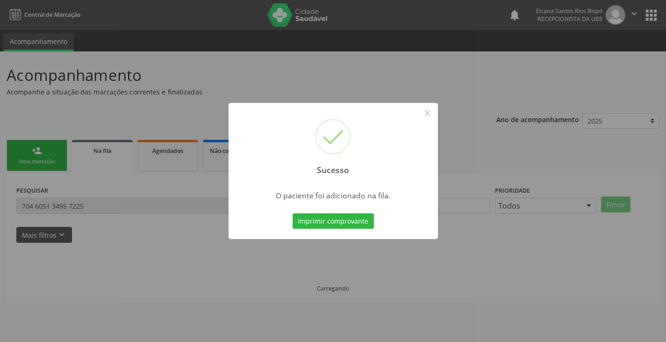
scroll to position [0, 0]
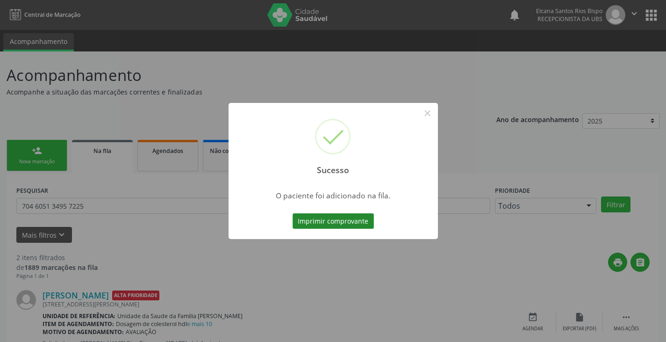
click at [352, 223] on button "Imprimir comprovante" at bounding box center [333, 221] width 81 height 16
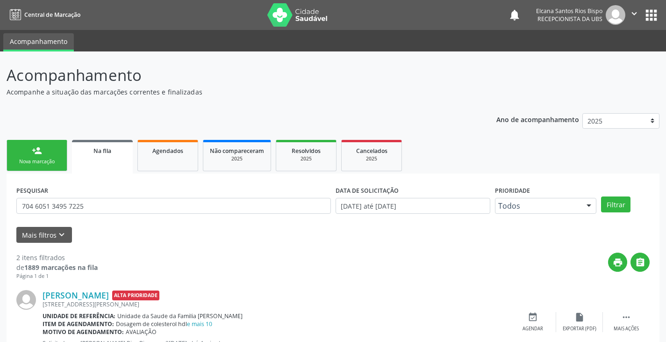
click at [51, 158] on div "Nova marcação" at bounding box center [37, 161] width 47 height 7
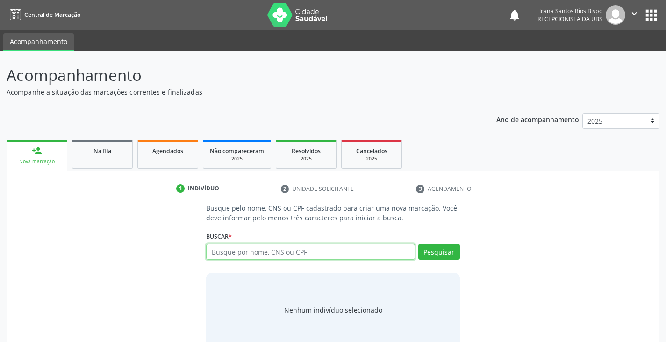
click at [285, 254] on input "text" at bounding box center [310, 251] width 208 height 16
paste input "708 2026 2200 6142"
type input "708 2026 2200 6142"
click at [456, 248] on button "Pesquisar" at bounding box center [439, 251] width 42 height 16
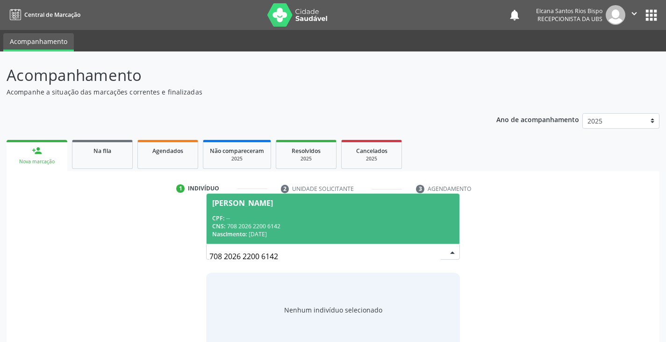
click at [263, 228] on div "CNS: 708 2026 2200 6142" at bounding box center [332, 226] width 241 height 8
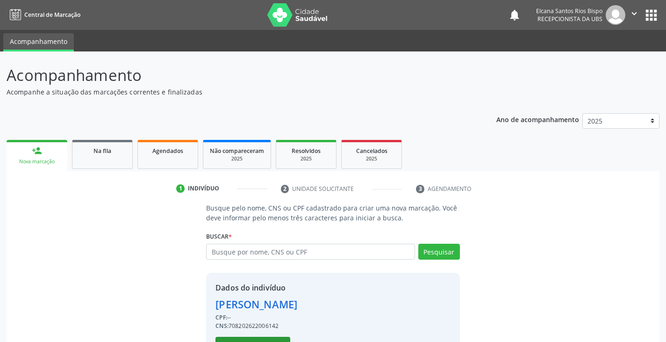
scroll to position [33, 0]
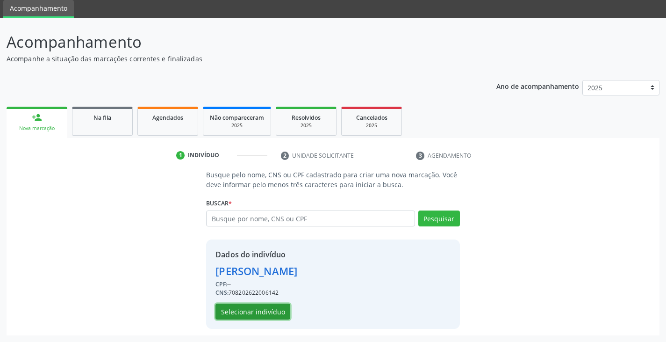
click at [255, 314] on button "Selecionar indivíduo" at bounding box center [252, 311] width 75 height 16
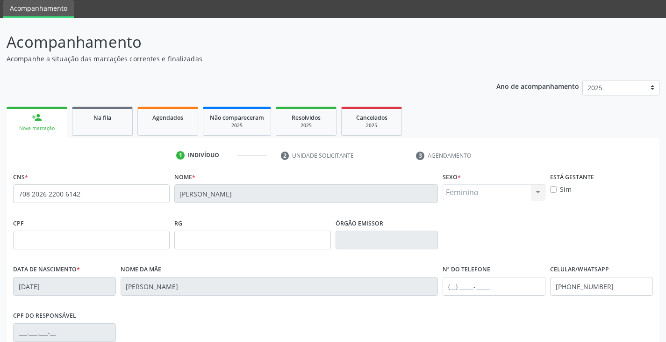
scroll to position [165, 0]
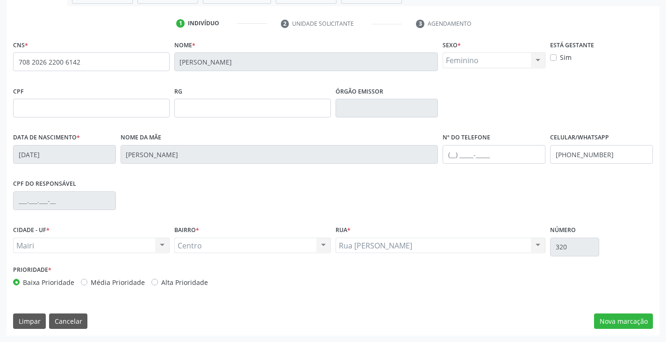
click at [184, 285] on label "Alta Prioridade" at bounding box center [184, 282] width 47 height 10
click at [158, 285] on input "Alta Prioridade" at bounding box center [154, 281] width 7 height 8
radio input "true"
click at [618, 323] on button "Nova marcação" at bounding box center [623, 321] width 59 height 16
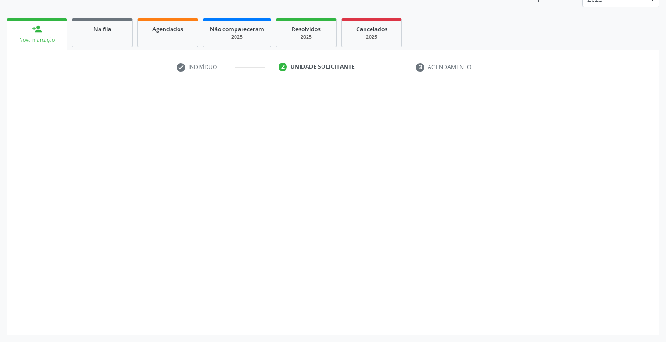
scroll to position [122, 0]
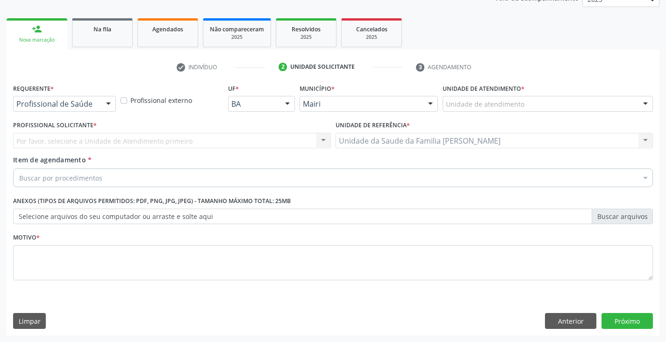
click at [512, 109] on div "Unidade de atendimento" at bounding box center [548, 104] width 210 height 16
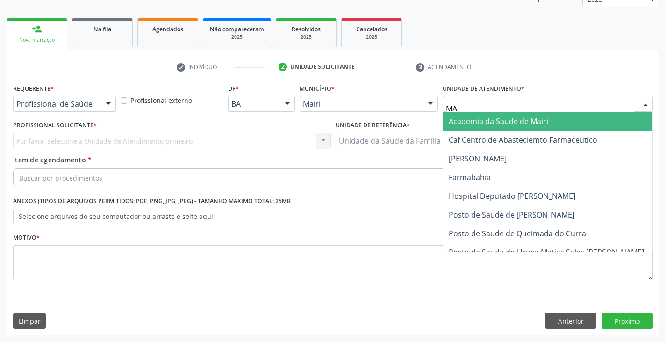
type input "MAR"
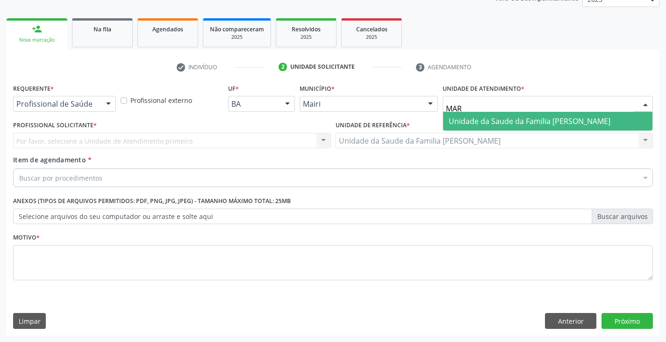
click at [502, 121] on span "Unidade da Saude da Familia [PERSON_NAME]" at bounding box center [530, 121] width 162 height 10
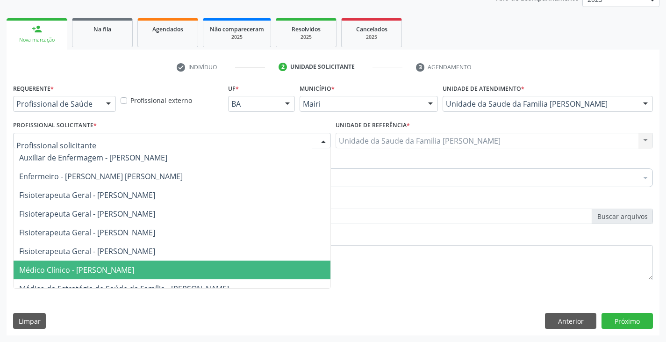
click at [72, 264] on span "Médico Clínico - Marilia Sodre Barreto" at bounding box center [172, 269] width 317 height 19
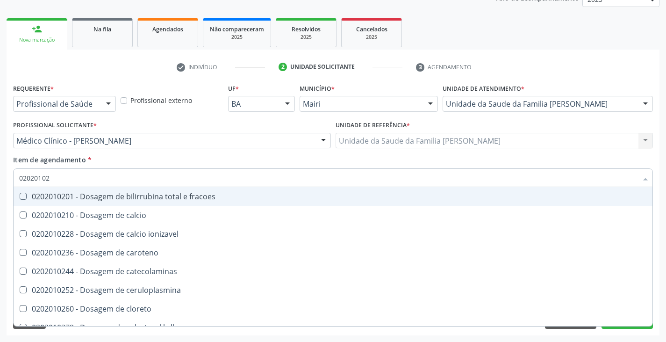
type input "020201029"
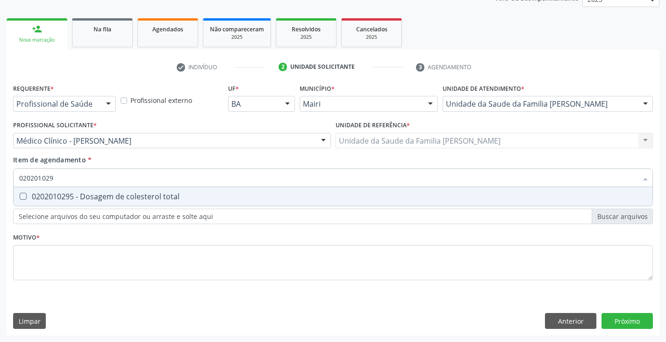
click at [106, 200] on div "0202010295 - Dosagem de colesterol total" at bounding box center [333, 196] width 628 height 7
checkbox total "true"
type input "02020102"
checkbox total "false"
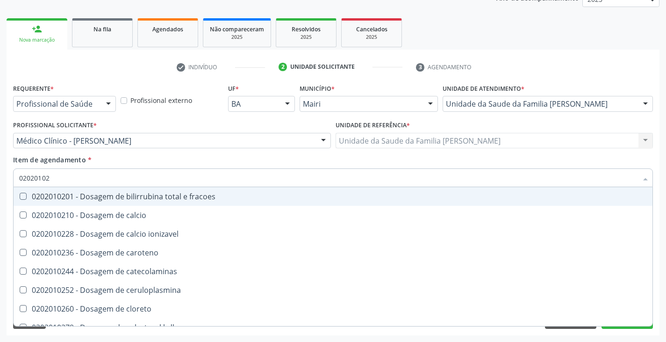
type input "0202010"
checkbox total "false"
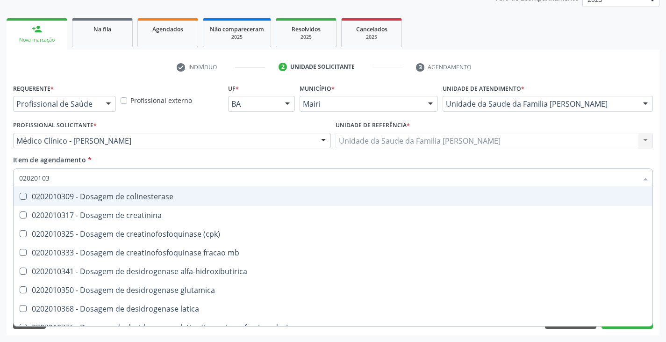
type input "020201031"
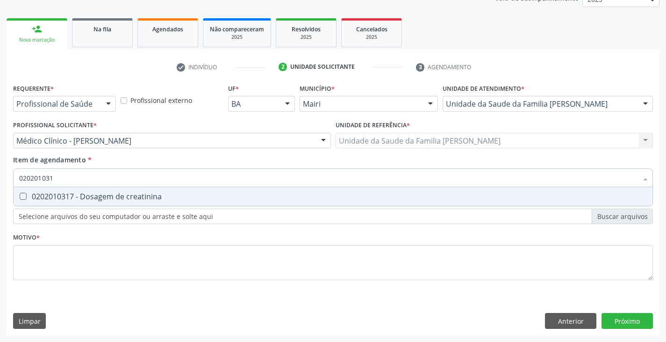
click at [106, 200] on div "0202010317 - Dosagem de creatinina" at bounding box center [333, 196] width 628 height 7
checkbox creatinina "true"
type input "02020103"
checkbox creatinina "false"
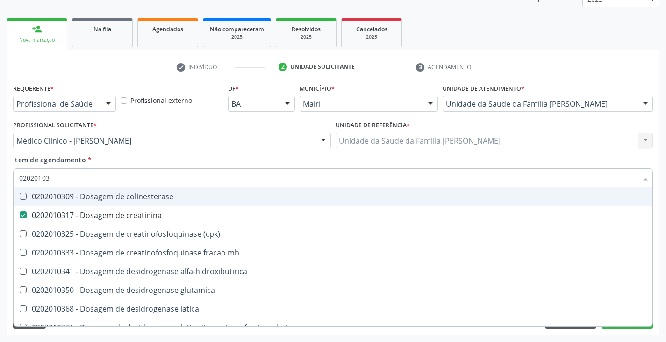
type input "0202010"
checkbox creatinina "false"
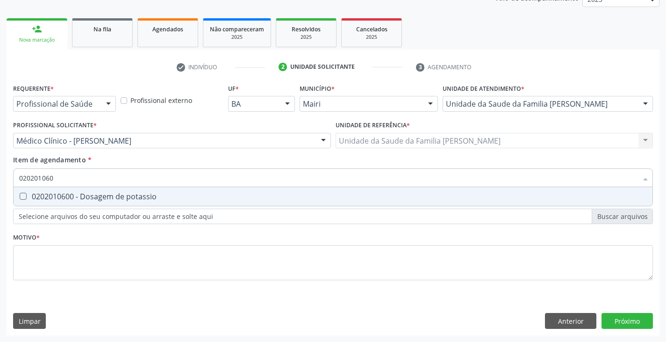
type input "0202010600"
click at [106, 200] on div "0202010600 - Dosagem de potassio" at bounding box center [333, 196] width 628 height 7
checkbox potassio "true"
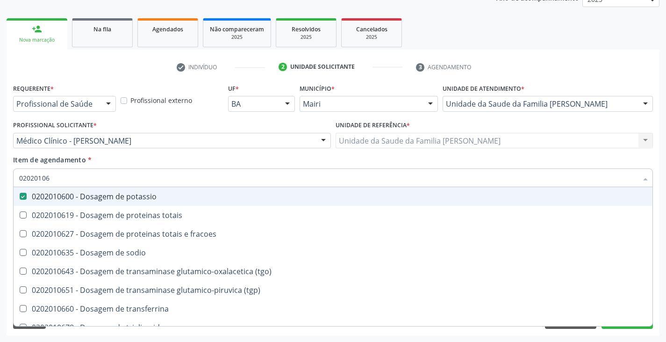
type input "0202010"
checkbox potassio "false"
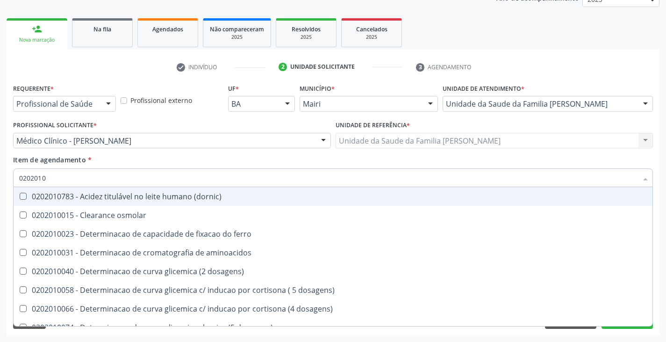
type input "02020106"
checkbox \(dornic\) "true"
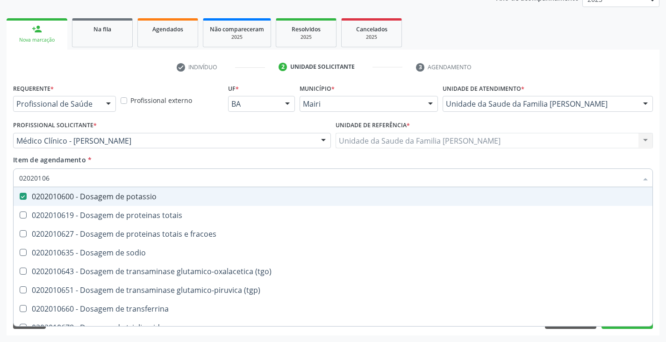
type input "020201067"
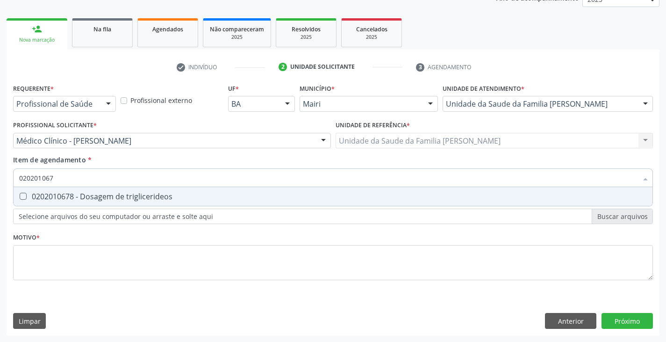
click at [106, 200] on div "0202010678 - Dosagem de triglicerideos" at bounding box center [333, 196] width 628 height 7
checkbox triglicerideos "true"
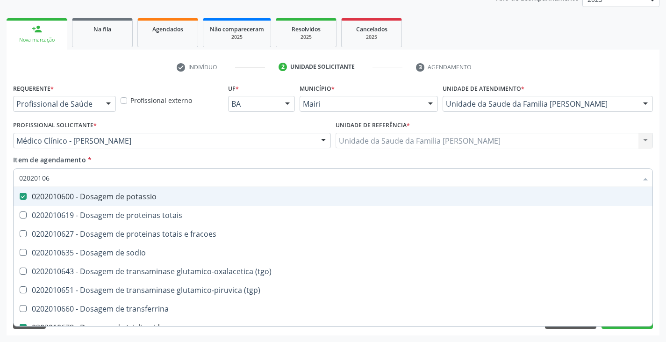
type input "0202010"
checkbox potassio "false"
checkbox triglicerideos "false"
type input "020201047"
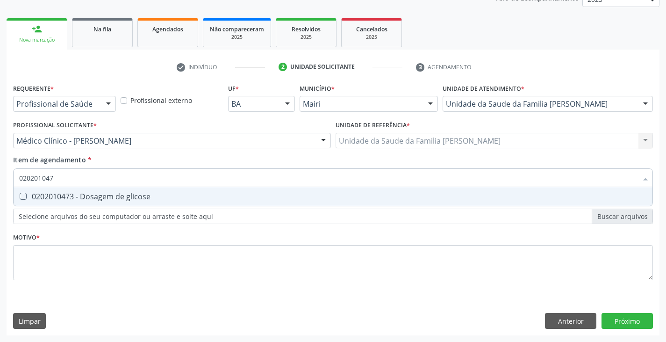
click at [106, 200] on div "0202010473 - Dosagem de glicose" at bounding box center [333, 196] width 628 height 7
checkbox glicose "true"
type input "02020104"
checkbox glicose "false"
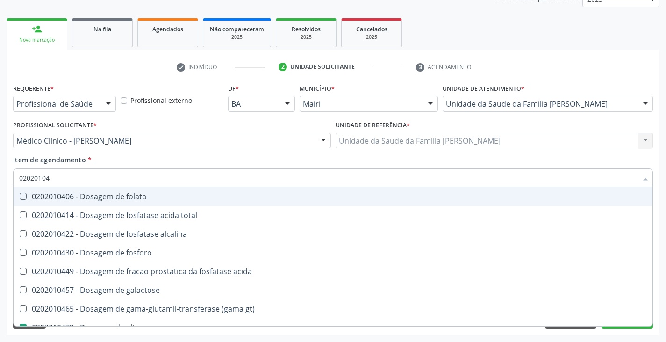
type input "0202010"
checkbox glicose "false"
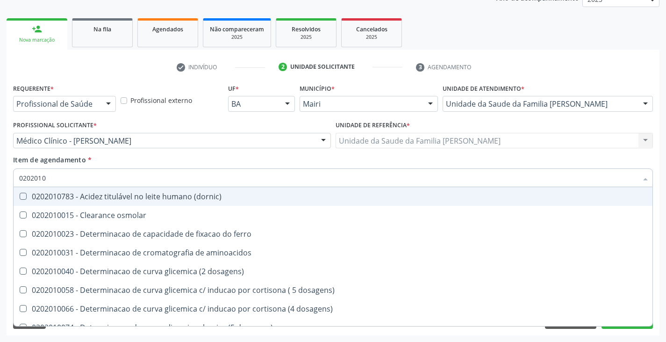
type input "02020102"
checkbox ivy "true"
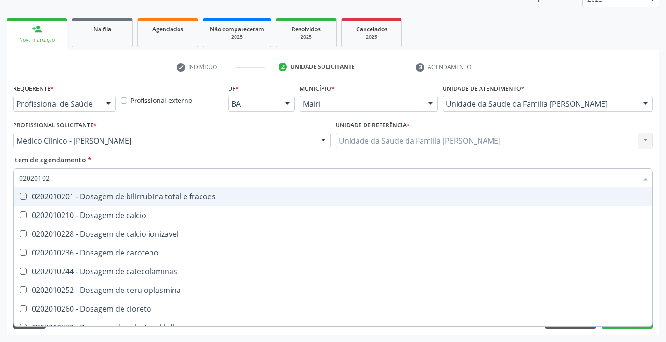
type input "020201027"
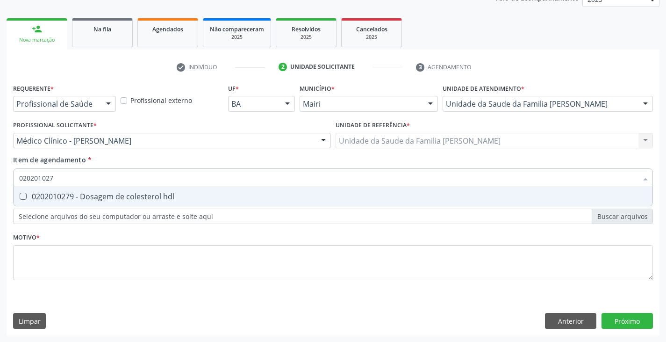
click at [106, 200] on div "0202010279 - Dosagem de colesterol hdl" at bounding box center [333, 196] width 628 height 7
checkbox hdl "true"
type input "02020102"
checkbox hdl "false"
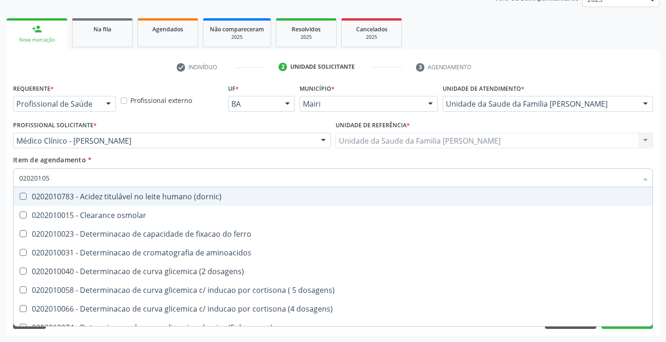
type input "020201050"
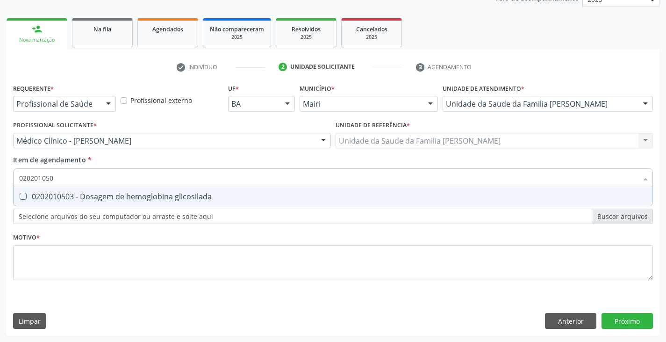
click at [106, 200] on div "0202010503 - Dosagem de hemoglobina glicosilada" at bounding box center [333, 196] width 628 height 7
checkbox glicosilada "true"
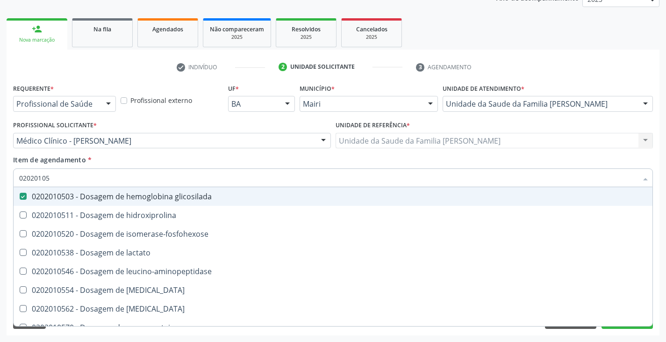
type input "0202010"
checkbox glicosilada "false"
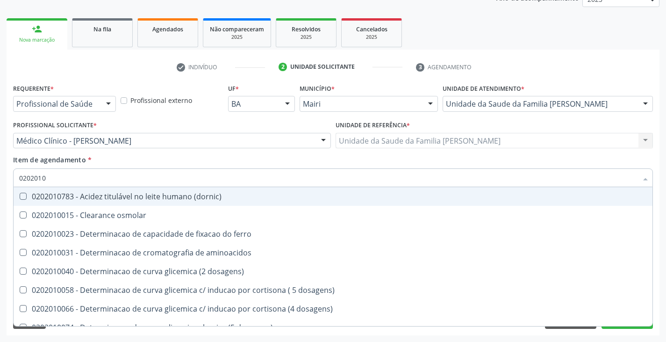
type input "02020102"
checkbox dosagens\) "true"
checkbox ivy "true"
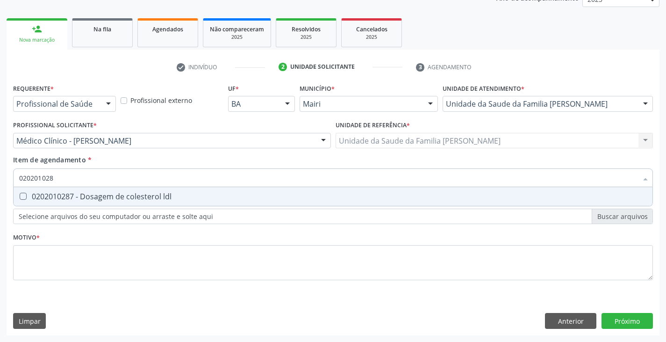
type input "0202010287"
click at [106, 200] on div "0202010287 - Dosagem de colesterol ldl" at bounding box center [333, 196] width 628 height 7
checkbox ldl "true"
type input "02020102"
checkbox ldl "false"
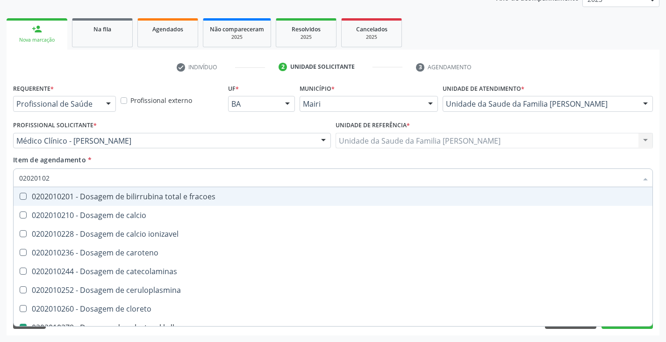
type input "0202010"
checkbox hdl "false"
checkbox ldl "false"
checkbox total "false"
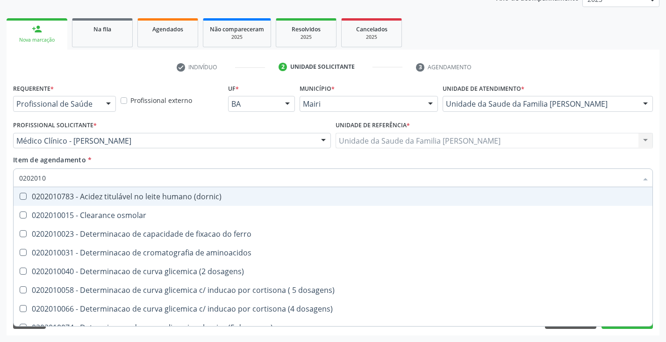
type input "020201"
checkbox hdl "false"
checkbox ldl "false"
checkbox total "false"
checkbox creatinina "false"
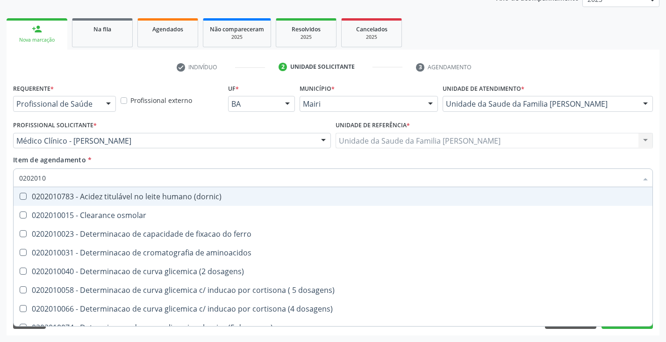
checkbox alfa-hidroxibutirica "true"
checkbox glutamica "true"
checkbox latica "true"
checkbox ferritina "true"
checkbox glicose "false"
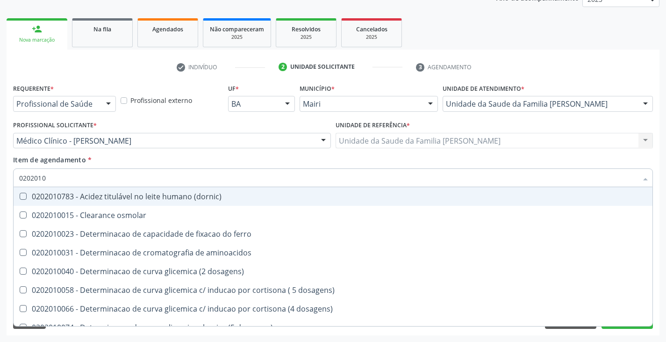
checkbox glicosilada "false"
checkbox magnesio "true"
checkbox porfirinas "true"
checkbox potassio "false"
checkbox triglicerideos "false"
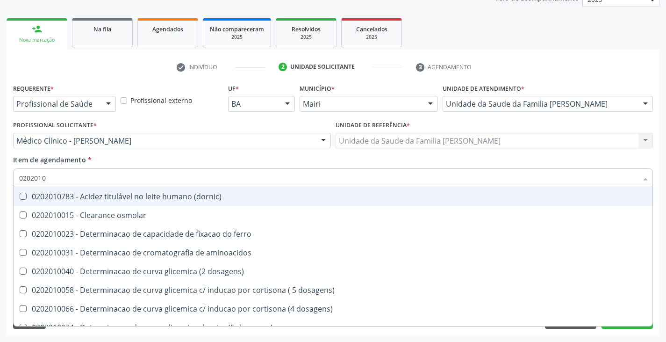
checkbox ureia "true"
type input "02020"
checkbox hdl "false"
checkbox ldl "false"
checkbox total "false"
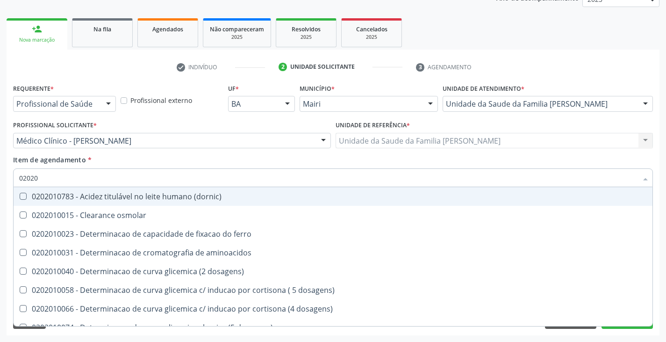
checkbox creatinina "false"
checkbox glicose "false"
checkbox glicosilada "false"
checkbox potassio "false"
checkbox triglicerideos "false"
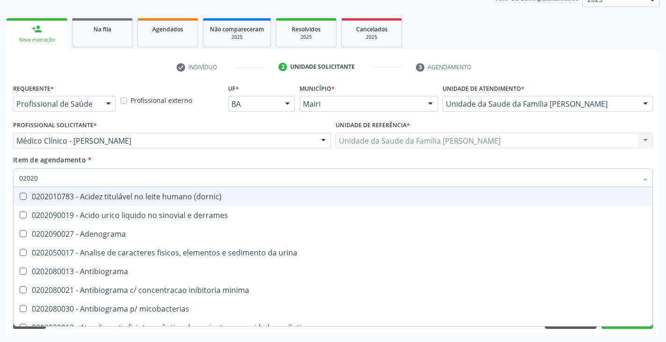
type input "020203"
checkbox hdl "false"
checkbox ldl "false"
checkbox total "false"
checkbox creatinina "false"
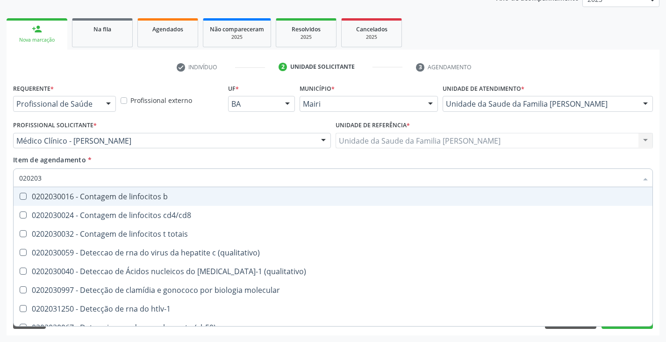
type input "0202038"
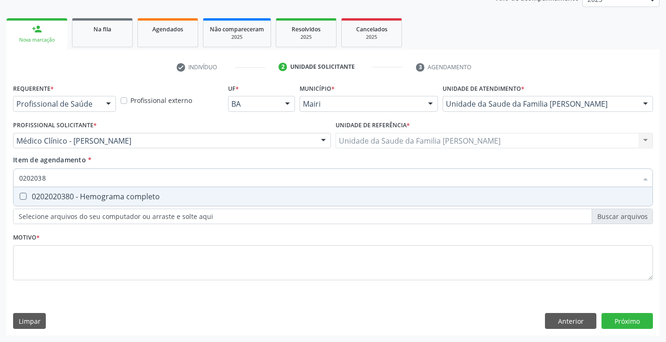
click at [106, 200] on div "0202020380 - Hemograma completo" at bounding box center [333, 196] width 628 height 7
checkbox completo "true"
type input "020203"
checkbox completo "false"
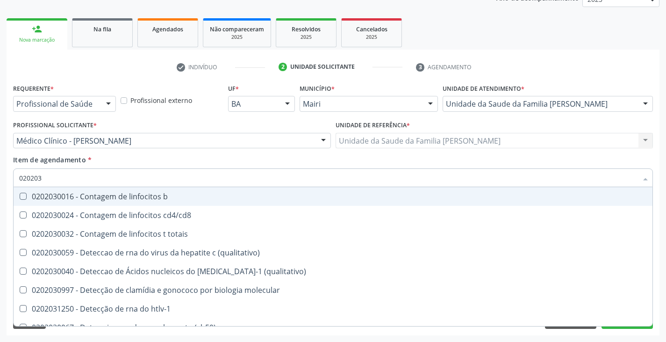
type input "02020"
checkbox completo "false"
checkbox bacterianas "true"
checkbox hiv-1 "true"
checkbox c "true"
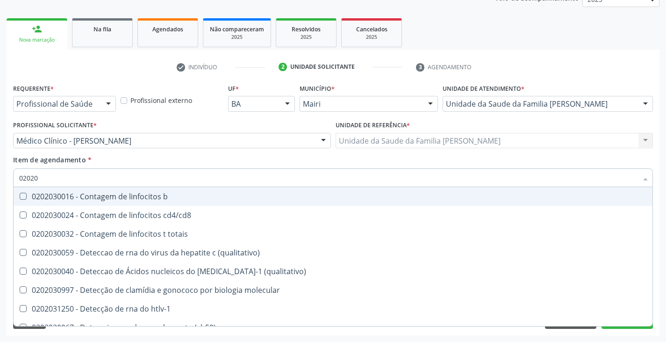
checkbox gestantes "true"
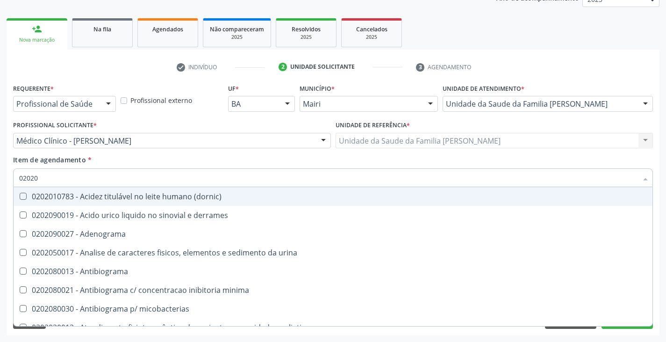
type input "0202"
checkbox hdl "false"
checkbox ldl "false"
checkbox total "false"
checkbox creatinina "false"
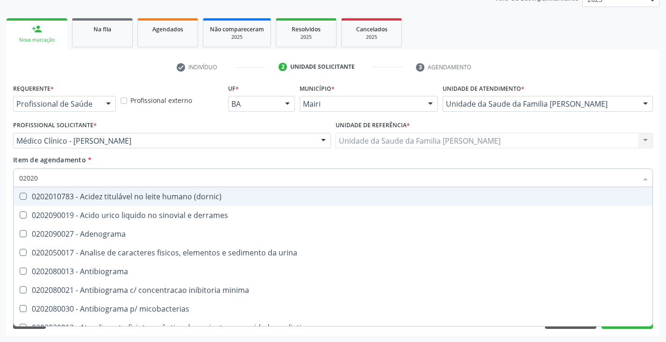
checkbox latica "true"
checkbox fracionadas\) "true"
checkbox digitoxina\) "true"
checkbox estrona "true"
checkbox glicose "false"
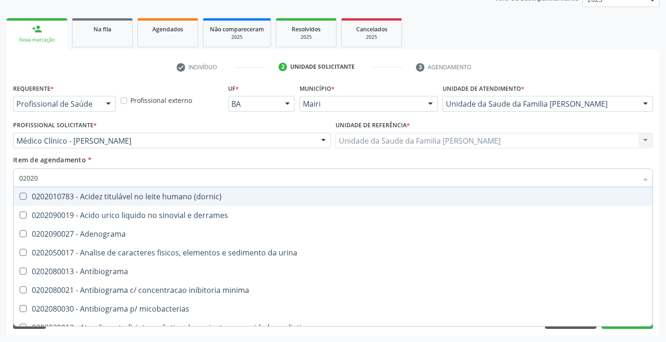
checkbox glicosilada "false"
checkbox \(ige\) "true"
checkbox magnesio "true"
checkbox potassio "false"
checkbox livre "true"
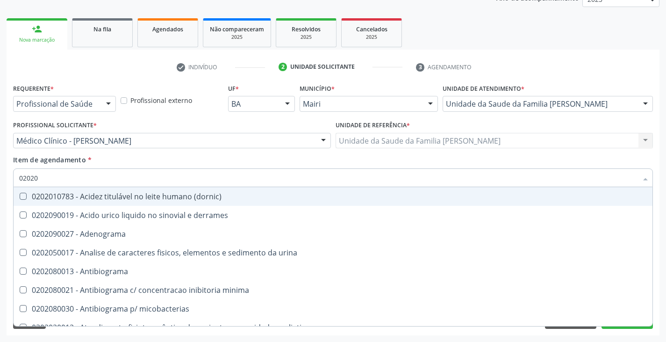
checkbox triglicerideos "false"
checkbox celulas "true"
checkbox completo "false"
checkbox \(western-blot\) "true"
type input "020"
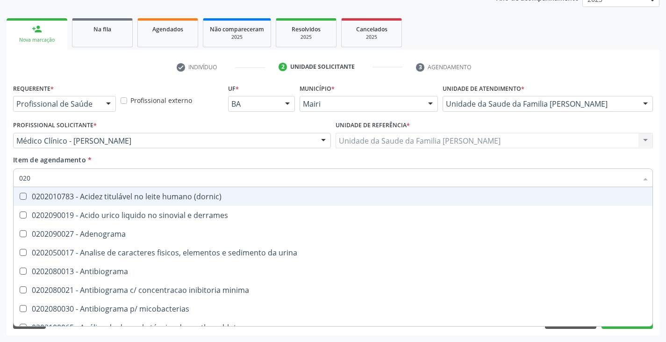
checkbox hdl "false"
checkbox ldl "false"
checkbox total "false"
checkbox creatinina "false"
checkbox glicose "false"
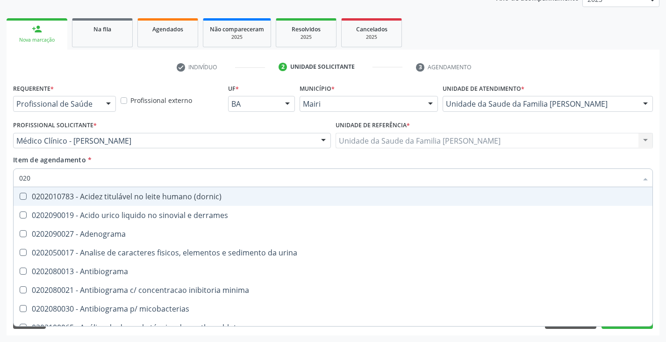
checkbox glicosilada "false"
checkbox potassio "false"
checkbox triglicerideos "false"
checkbox completo "false"
checkbox impactado\) "true"
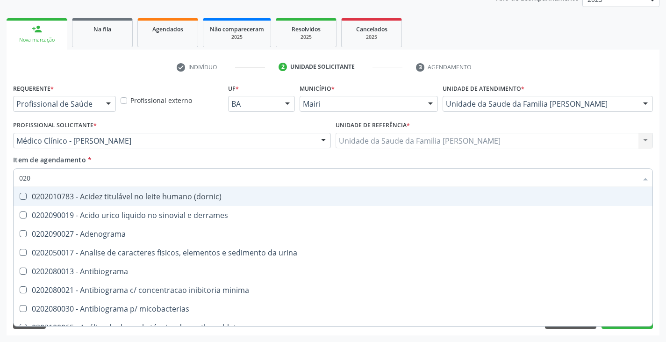
checkbox exostoses "true"
checkbox bucomaxilofacial "true"
checkbox unilateral "true"
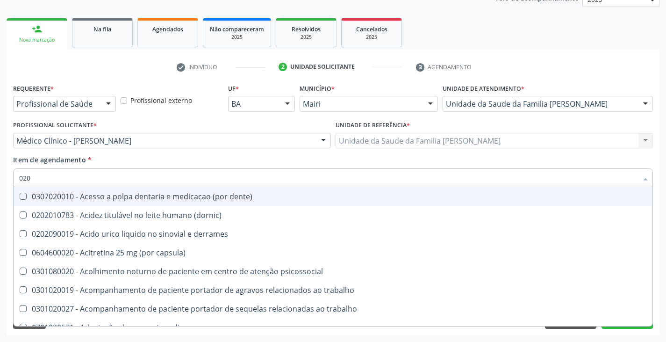
type input "0202"
checkbox puncao "true"
checkbox linfatico "true"
checkbox ocular "true"
checkbox nervo "true"
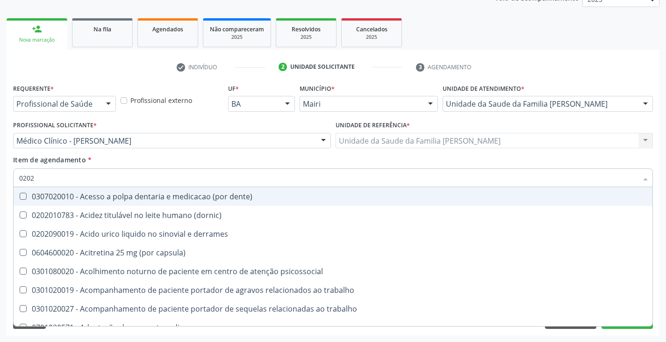
checkbox laser "true"
checkbox septostomia "true"
checkbox neoplasias "true"
checkbox \(semi-solido\) "true"
checkbox revisao "true"
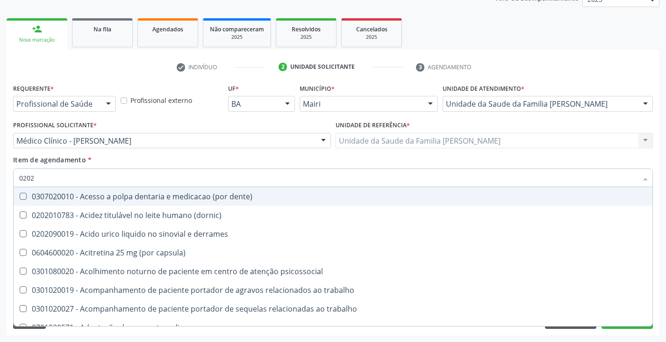
checkbox hdl "false"
checkbox ldl "false"
checkbox total "false"
checkbox creatinina "false"
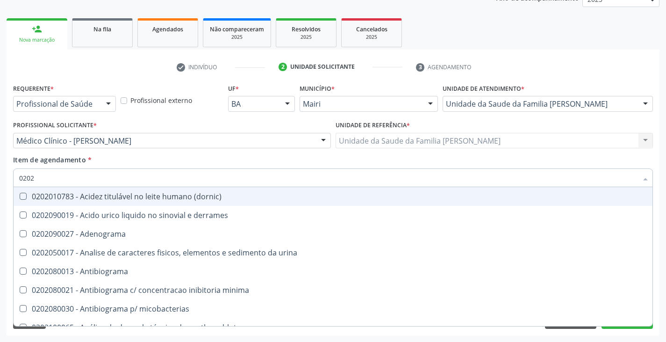
type input "02020"
checkbox cadmio "true"
checkbox calcio "true"
checkbox ionizavel "true"
checkbox catecolaminas "true"
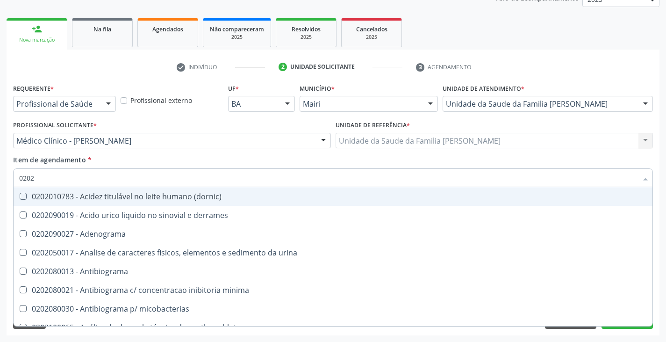
checkbox hdl "false"
checkbox ldl "false"
checkbox total "false"
checkbox creatinina "false"
checkbox fenitoina "true"
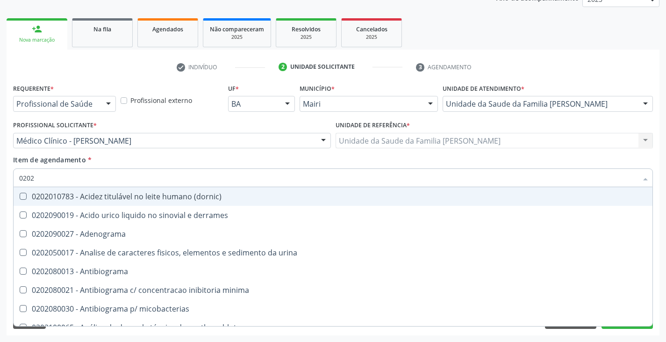
checkbox esperma "true"
checkbox glicose "false"
checkbox glicosilada "false"
checkbox isomerase-fosfohexose "true"
checkbox potassio "false"
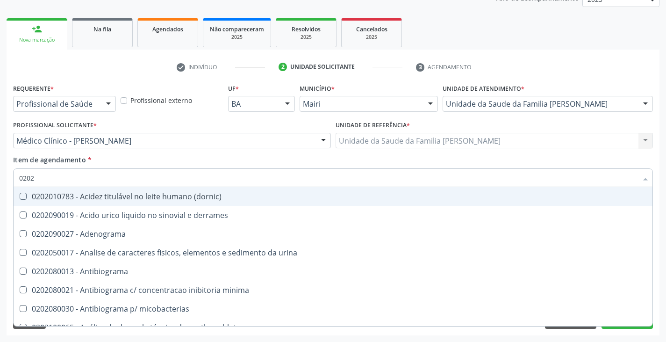
checkbox quinidina "true"
checkbox triglicerideos "false"
checkbox acilcarnitinas "true"
checkbox completo "false"
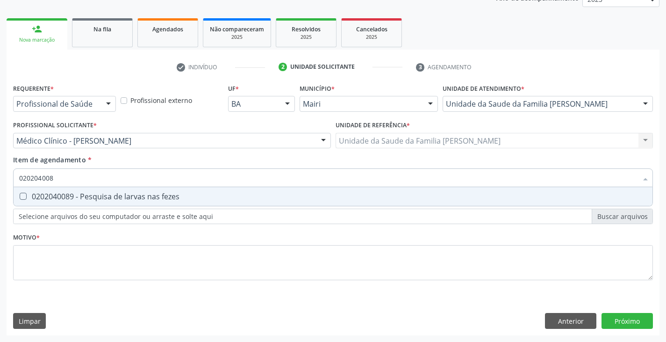
type input "0202040089"
click at [106, 200] on div "0202040089 - Pesquisa de larvas nas fezes" at bounding box center [333, 196] width 628 height 7
checkbox fezes "true"
type input "02020400"
checkbox fezes "false"
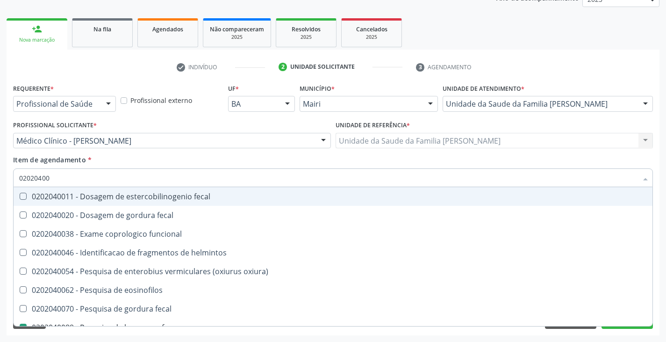
type input "0202040"
checkbox fezes "false"
checkbox fezes "true"
type input "020204"
checkbox fezes "false"
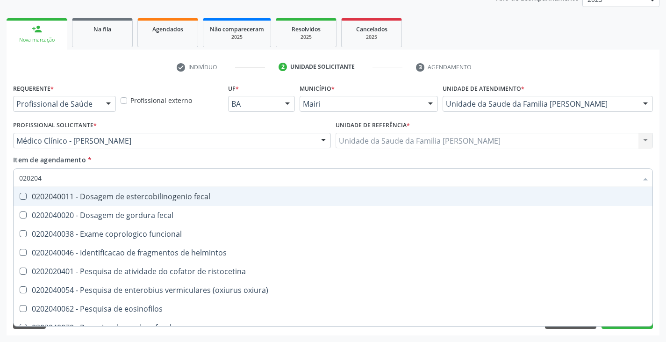
checkbox parasitas "true"
type input "02020"
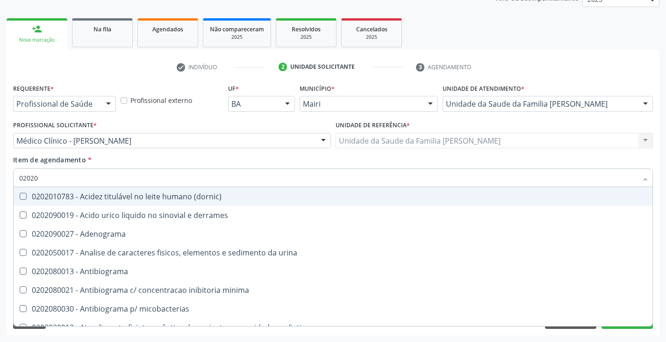
checkbox \(controle\) "false"
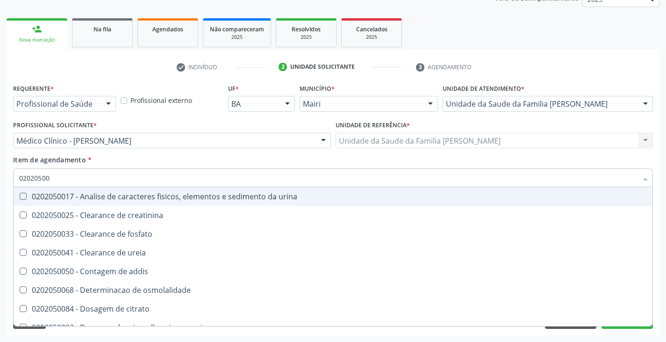
type input "020205001"
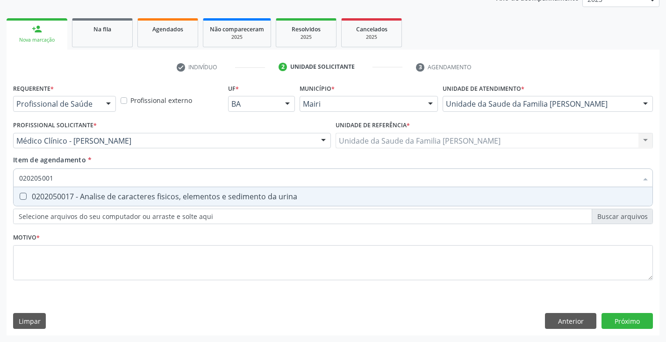
click at [106, 200] on div "0202050017 - Analise de caracteres fisicos, elementos e sedimento da urina" at bounding box center [333, 196] width 628 height 7
checkbox urina "true"
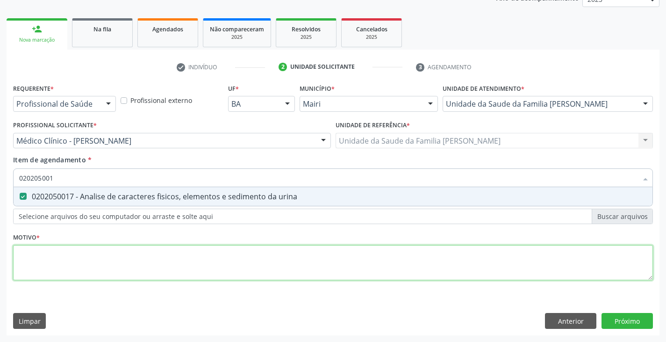
click at [117, 260] on div "Requerente * Profissional de Saúde Profissional de Saúde Paciente Nenhum result…" at bounding box center [333, 187] width 640 height 212
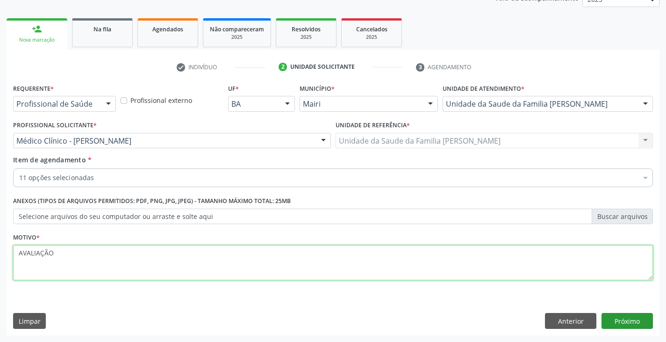
type textarea "AVALIAÇÃO"
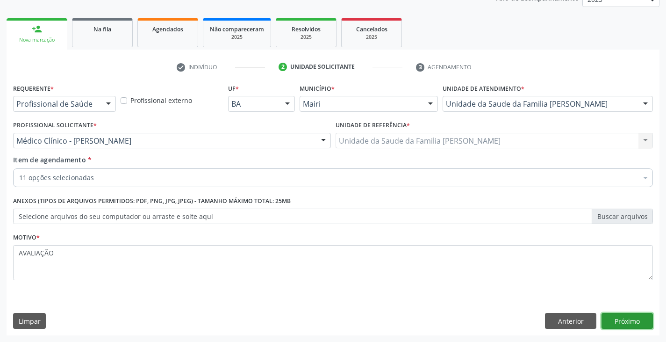
click at [638, 315] on button "Próximo" at bounding box center [626, 321] width 51 height 16
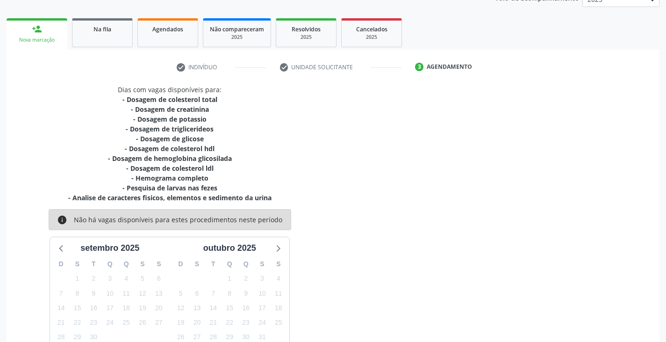
scroll to position [191, 0]
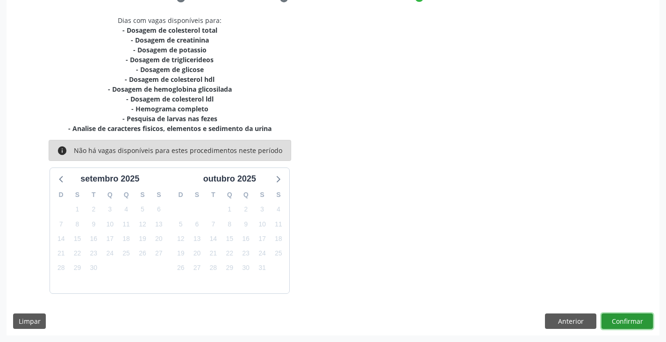
click at [644, 324] on button "Confirmar" at bounding box center [626, 321] width 51 height 16
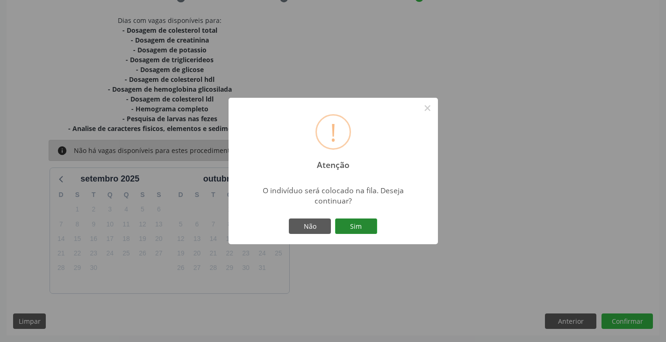
click at [358, 222] on button "Sim" at bounding box center [356, 226] width 42 height 16
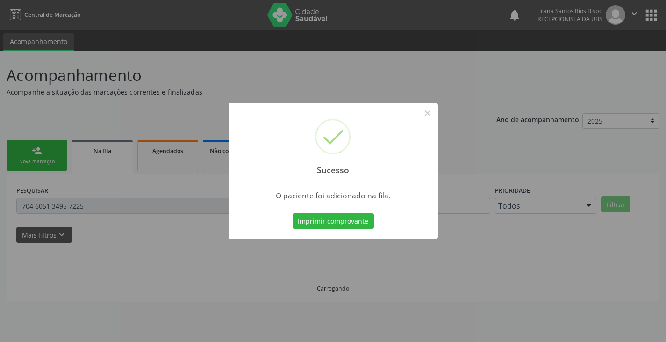
scroll to position [0, 0]
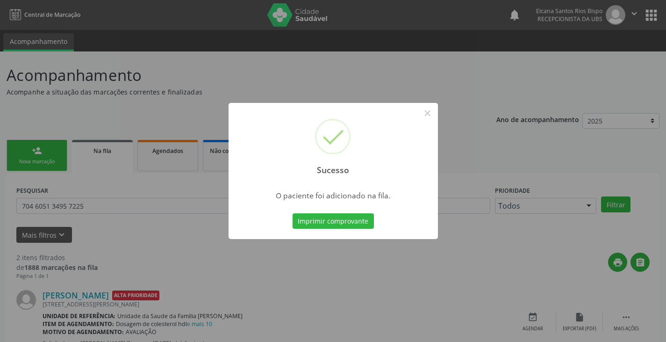
click at [358, 221] on button "Imprimir comprovante" at bounding box center [333, 221] width 81 height 16
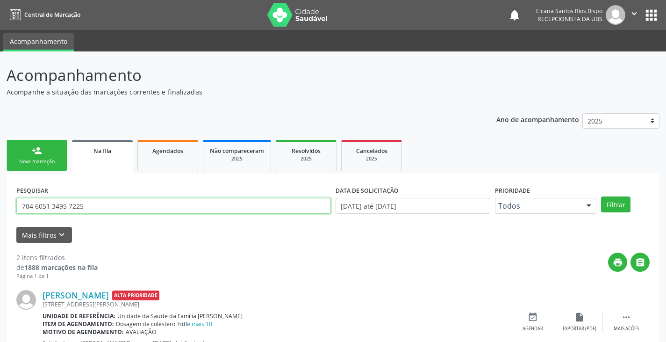
drag, startPoint x: 88, startPoint y: 212, endPoint x: 2, endPoint y: 198, distance: 87.1
click at [1, 197] on div "Acompanhamento Acompanhe a situação das marcações correntes e finalizadas Relat…" at bounding box center [333, 257] width 666 height 412
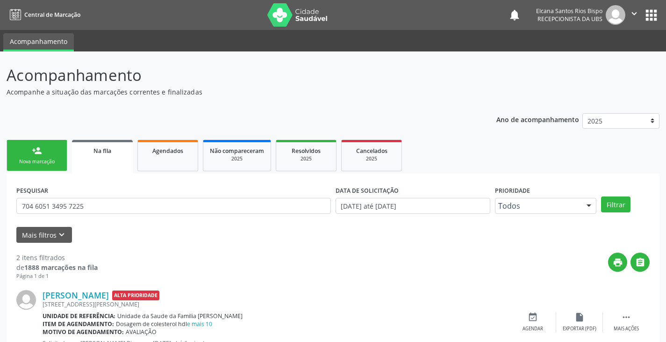
click at [2, 198] on div "Acompanhamento Acompanhe a situação das marcações correntes e finalizadas Relat…" at bounding box center [333, 257] width 666 height 412
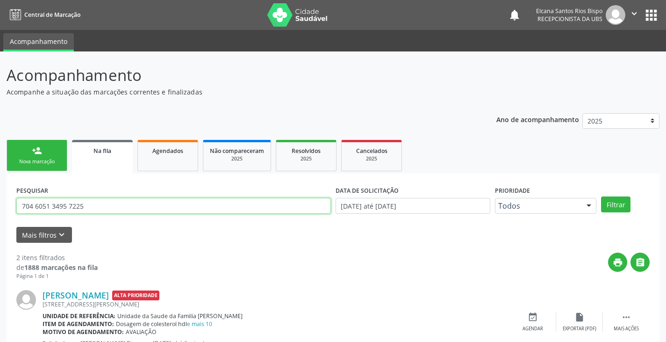
drag, startPoint x: 101, startPoint y: 204, endPoint x: 0, endPoint y: 184, distance: 103.3
click at [0, 184] on div "Acompanhamento Acompanhe a situação das marcações correntes e finalizadas Relat…" at bounding box center [333, 257] width 666 height 412
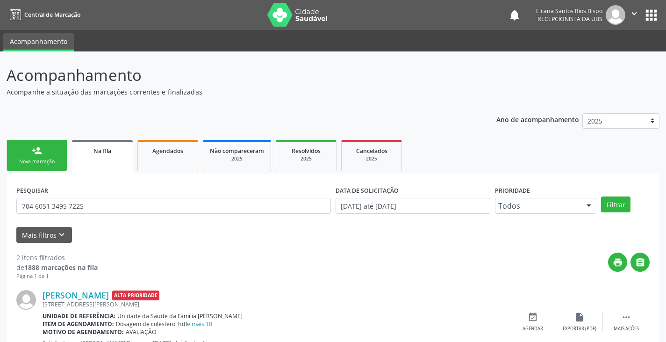
click at [0, 184] on div "Acompanhamento Acompanhe a situação das marcações correntes e finalizadas Relat…" at bounding box center [333, 257] width 666 height 412
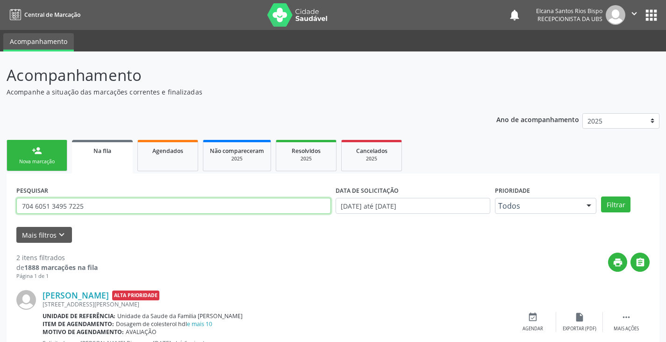
drag, startPoint x: 85, startPoint y: 204, endPoint x: 15, endPoint y: 199, distance: 70.3
click at [15, 199] on div "PESQUISAR 704 6051 3495 7225" at bounding box center [173, 201] width 319 height 36
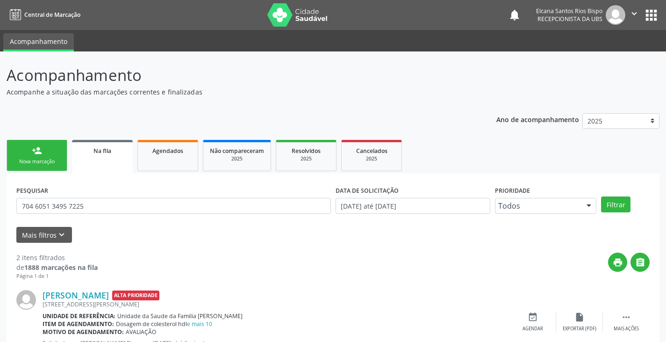
click at [15, 199] on div "PESQUISAR 704 6051 3495 7225" at bounding box center [173, 201] width 319 height 36
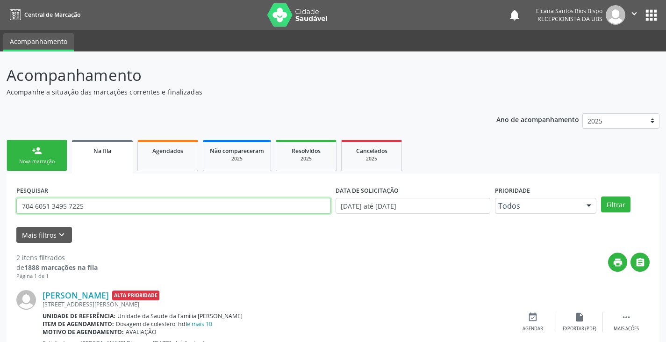
drag, startPoint x: 86, startPoint y: 209, endPoint x: 8, endPoint y: 213, distance: 78.1
click at [8, 213] on div "PESQUISAR 704 6051 3495 7225 DATA DE SOLICITAÇÃO 01/01/2019 até 29/09/2025 Prio…" at bounding box center [333, 314] width 653 height 283
paste input "708 2026 2200 6142"
type input "708 2026 2200 6142"
click at [601, 196] on button "Filtrar" at bounding box center [615, 204] width 29 height 16
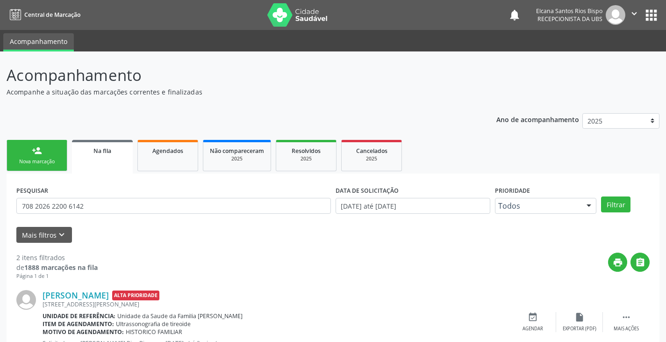
scroll to position [122, 0]
